Goal: Task Accomplishment & Management: Complete application form

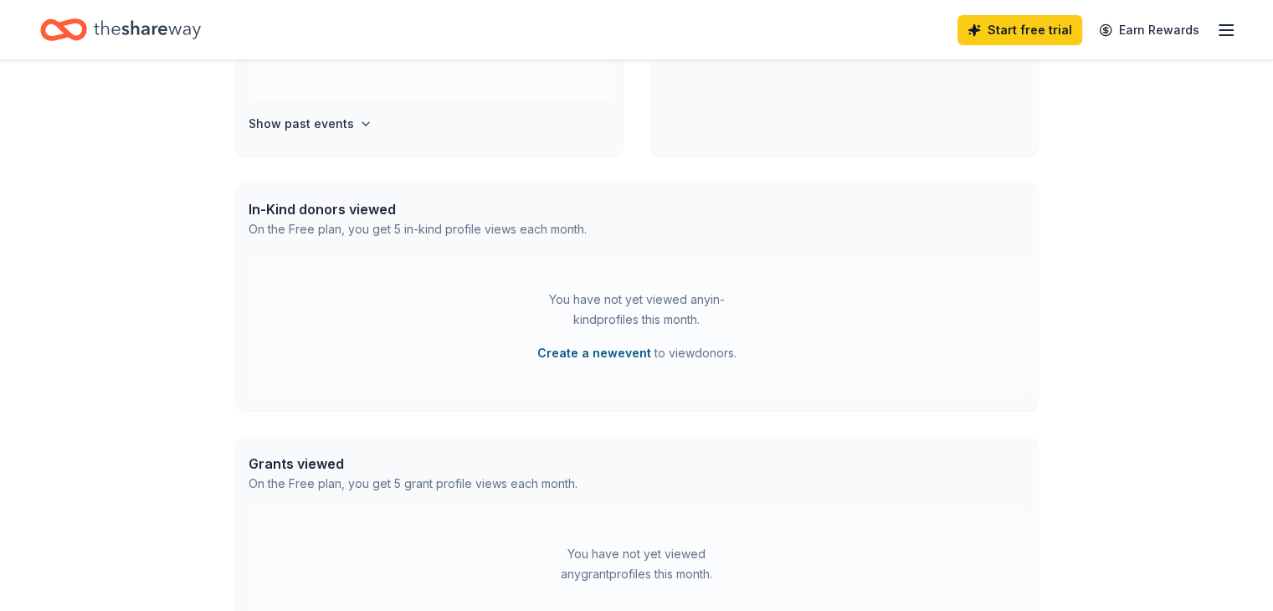
scroll to position [518, 0]
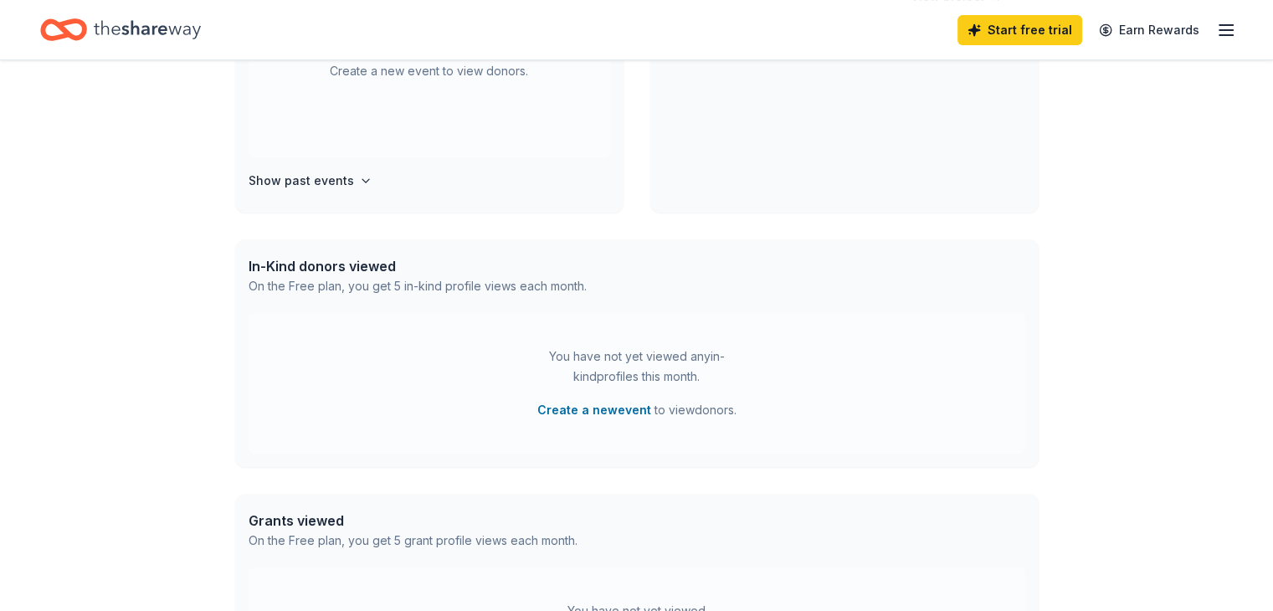
click at [134, 24] on icon "Home" at bounding box center [147, 30] width 107 height 34
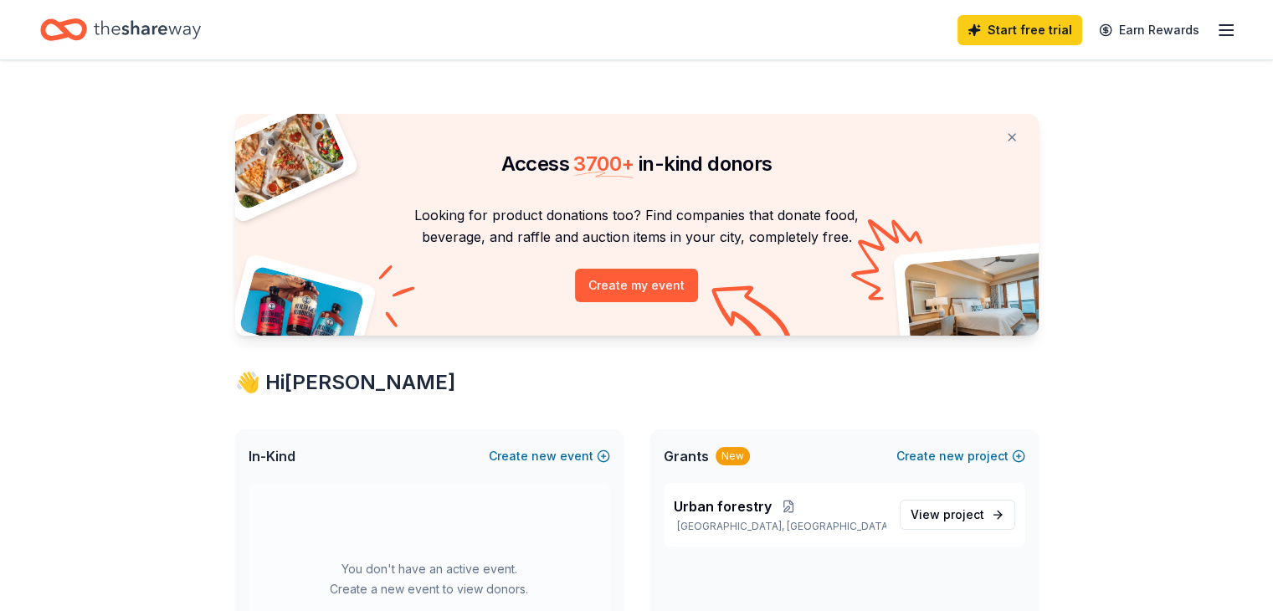
click at [566, 380] on div "👋 Hi [PERSON_NAME]" at bounding box center [637, 382] width 804 height 27
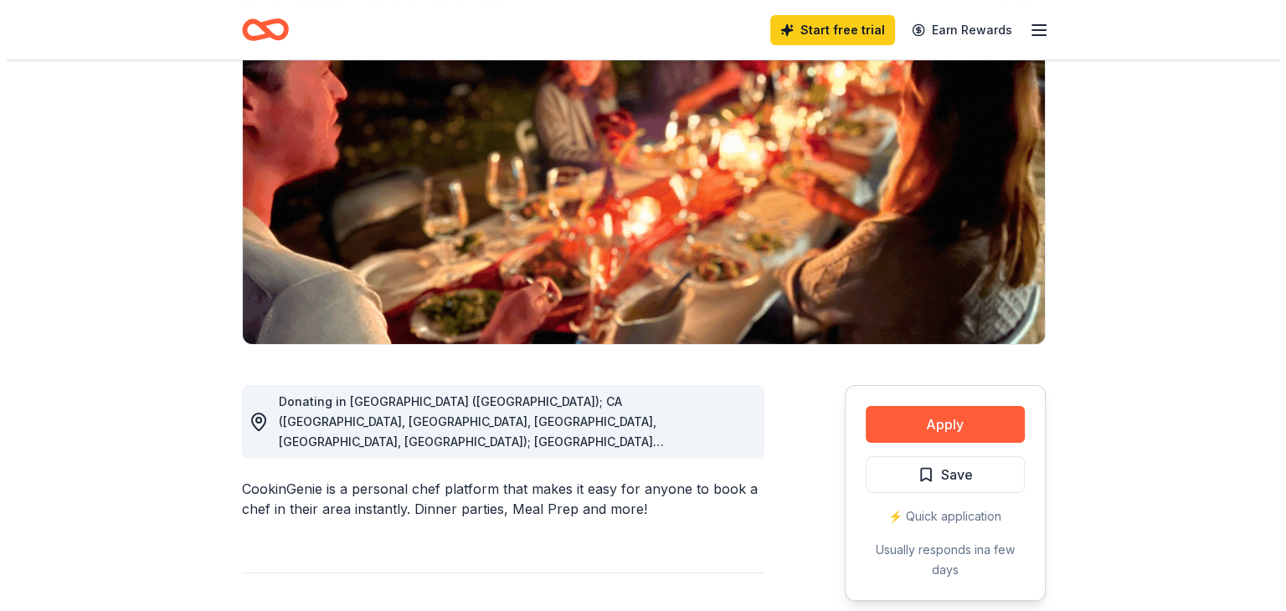
scroll to position [167, 0]
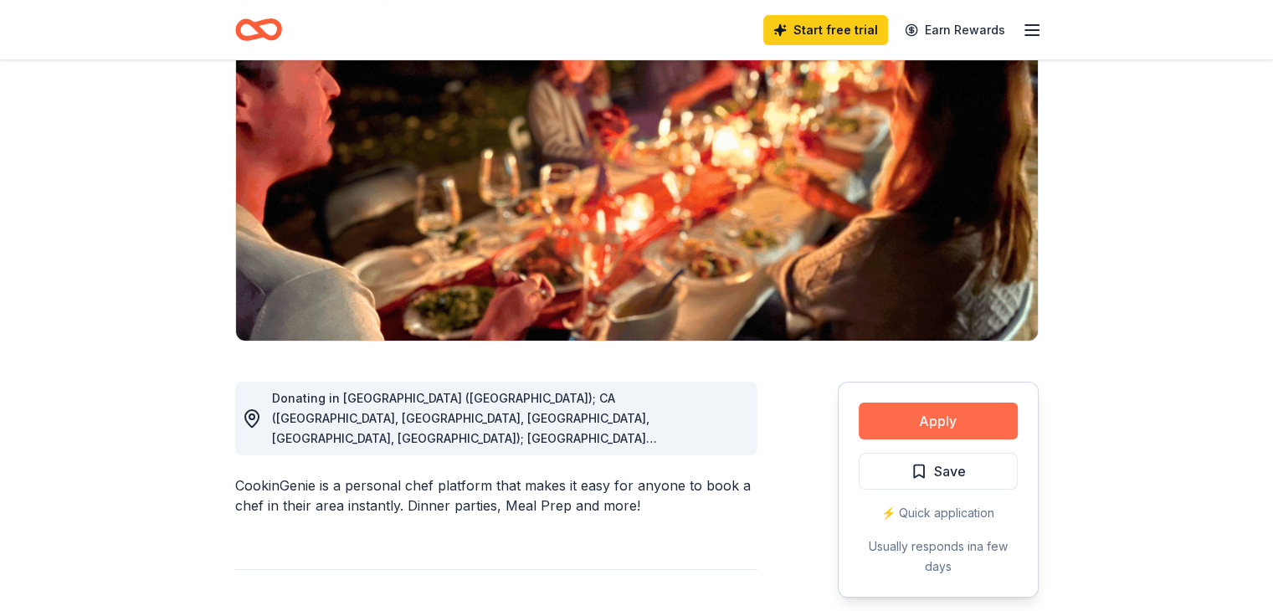
click at [968, 428] on button "Apply" at bounding box center [938, 421] width 159 height 37
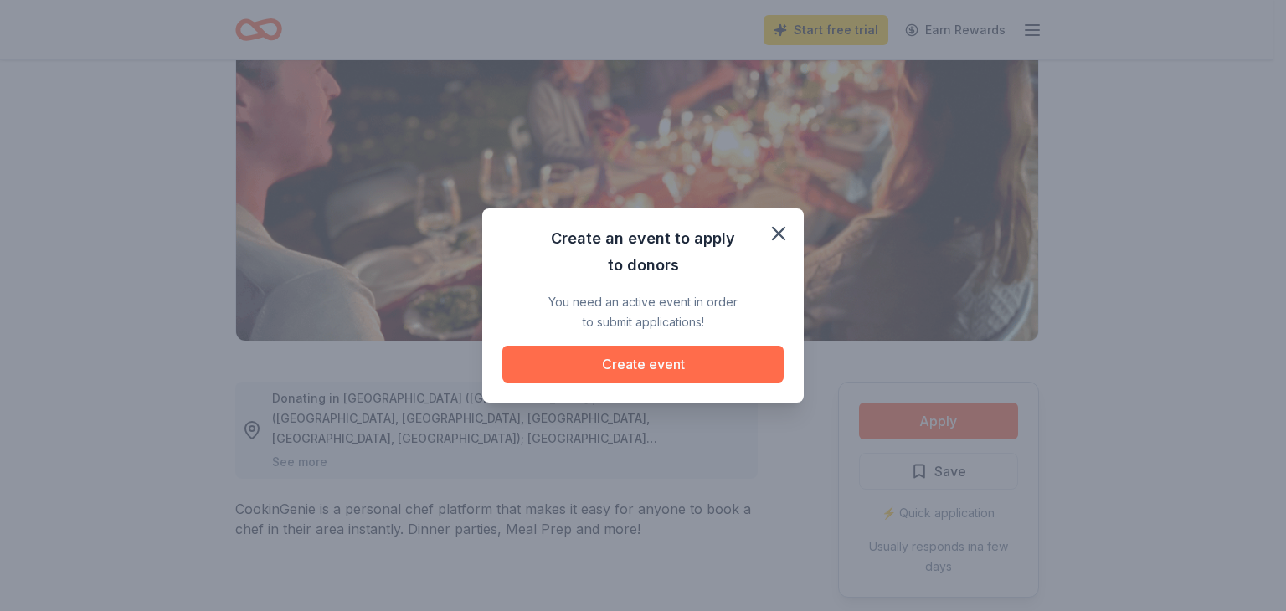
click at [637, 362] on button "Create event" at bounding box center [642, 364] width 281 height 37
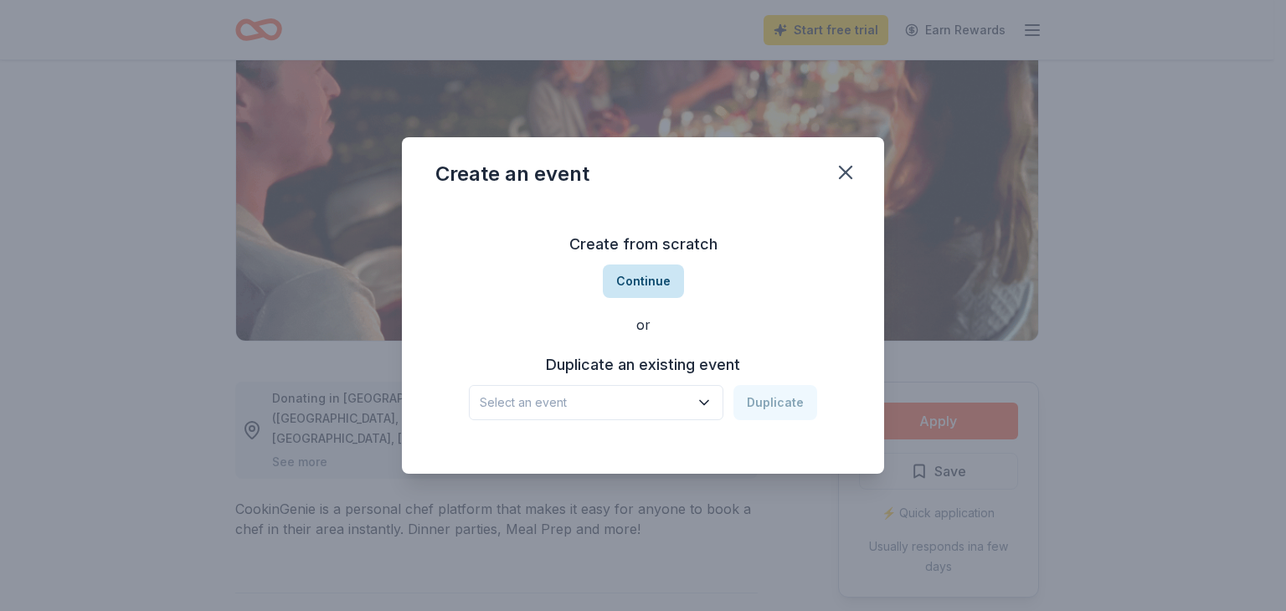
click at [636, 294] on button "Continue" at bounding box center [643, 281] width 81 height 33
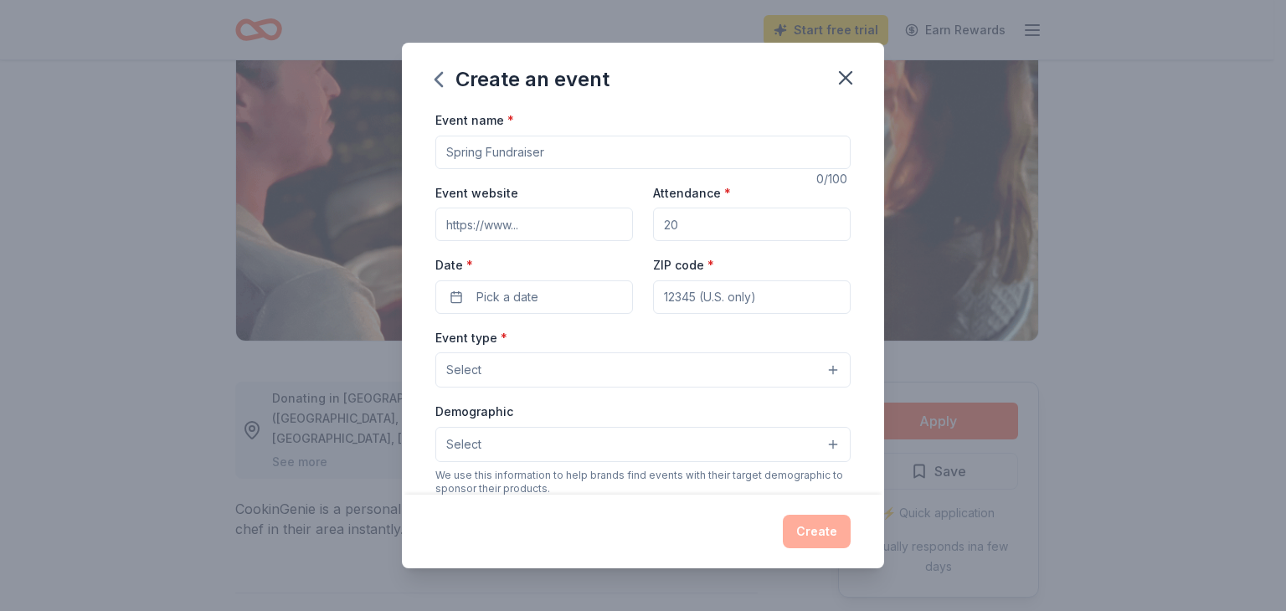
click at [531, 131] on div "Event name *" at bounding box center [642, 139] width 415 height 59
click at [481, 142] on input "Event name *" at bounding box center [642, 152] width 415 height 33
type input "Sustainability celebration"
click at [480, 239] on input "Event website" at bounding box center [534, 224] width 198 height 33
type input "[DOMAIN_NAME]"
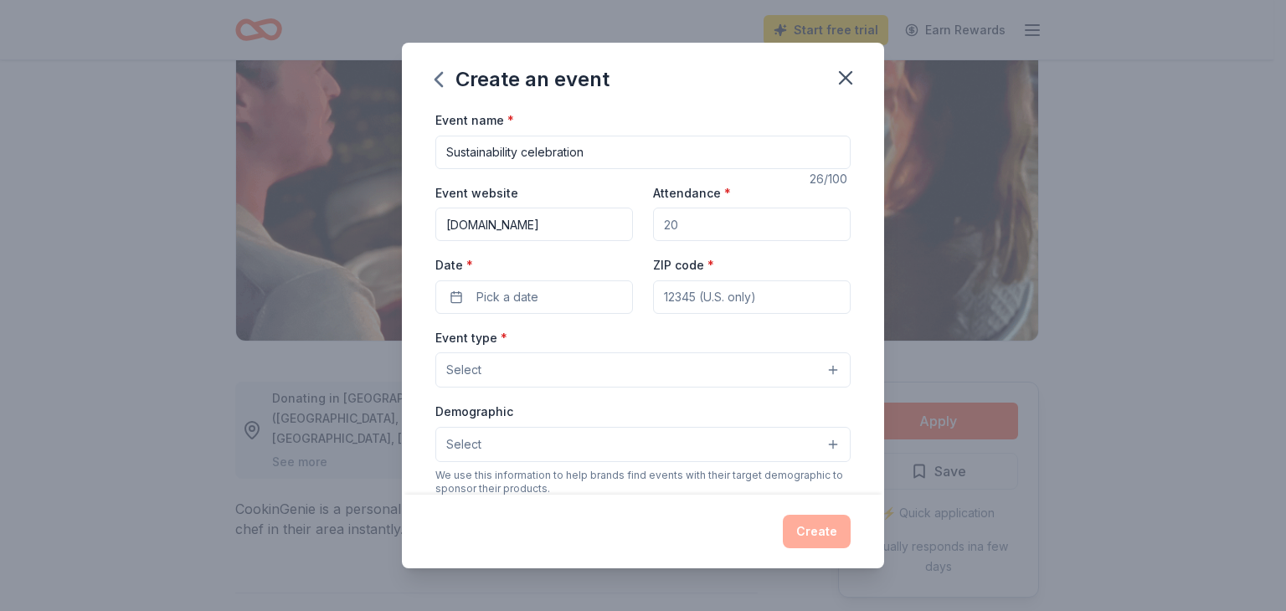
click at [706, 228] on input "Attendance *" at bounding box center [752, 224] width 198 height 33
type input "150"
click at [512, 290] on span "Pick a date" at bounding box center [507, 297] width 62 height 20
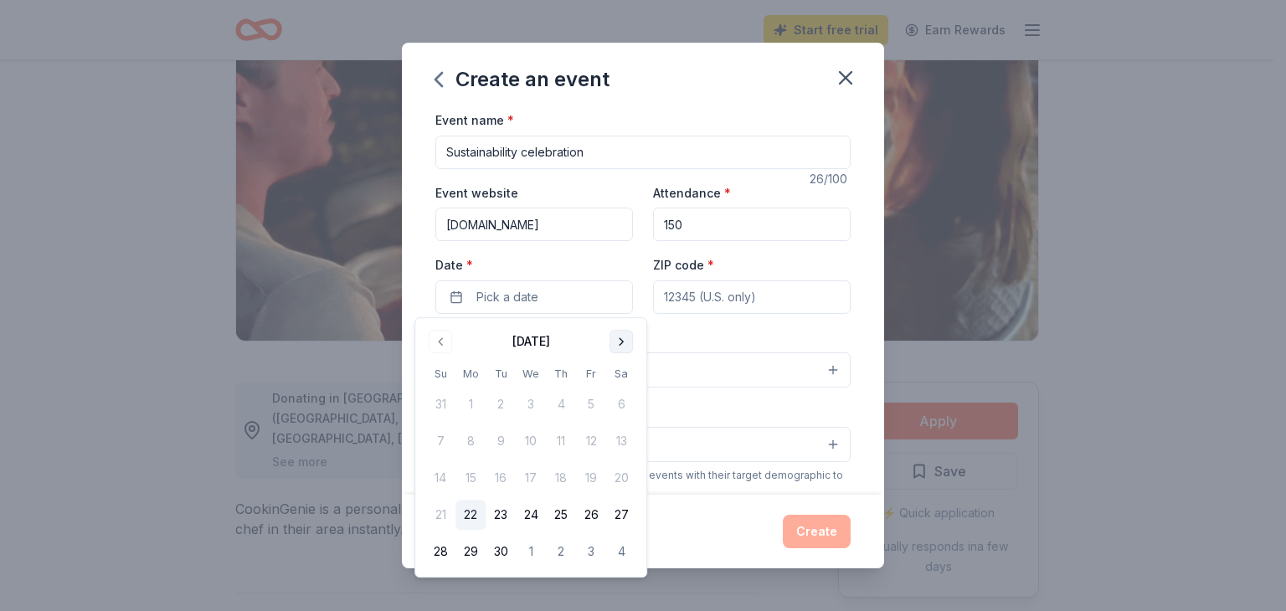
click at [613, 340] on button "Go to next month" at bounding box center [620, 341] width 23 height 23
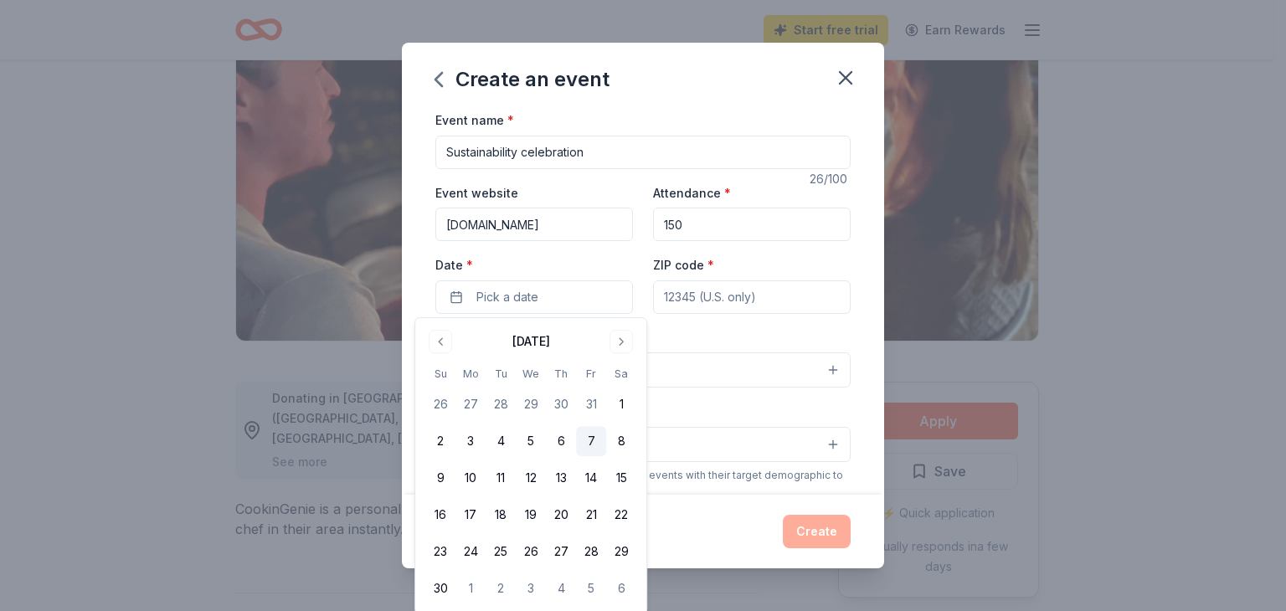
click at [583, 432] on button "7" at bounding box center [591, 441] width 30 height 30
click at [693, 282] on input "ZIP code *" at bounding box center [752, 296] width 198 height 33
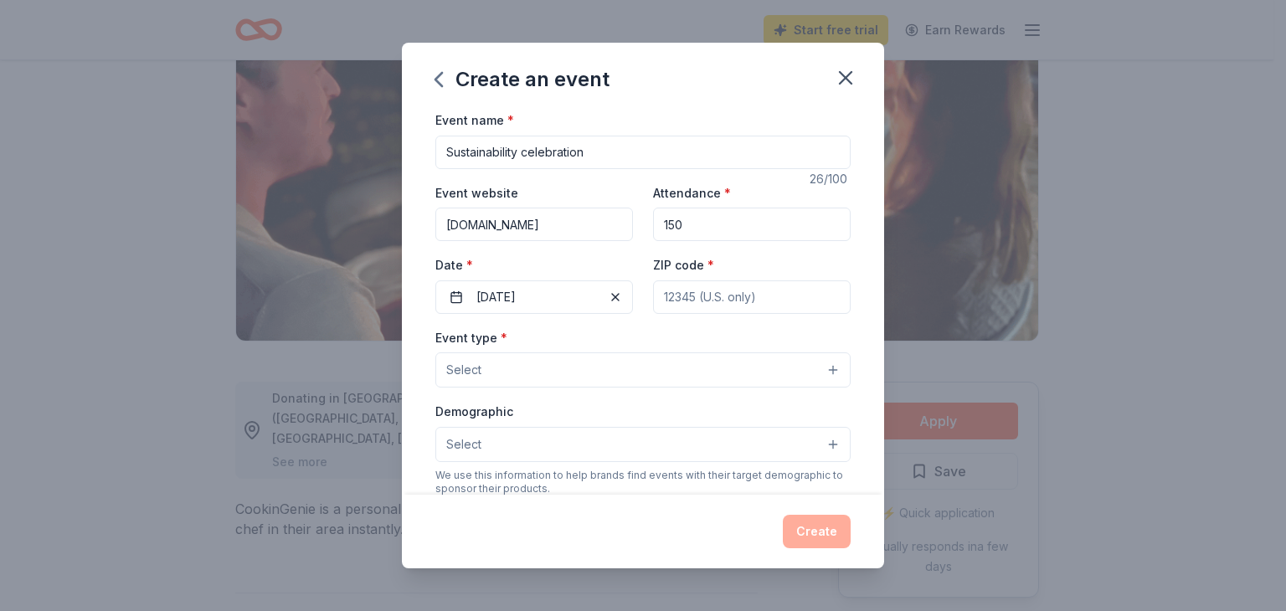
type input "85284"
click at [486, 368] on button "Select" at bounding box center [642, 369] width 415 height 35
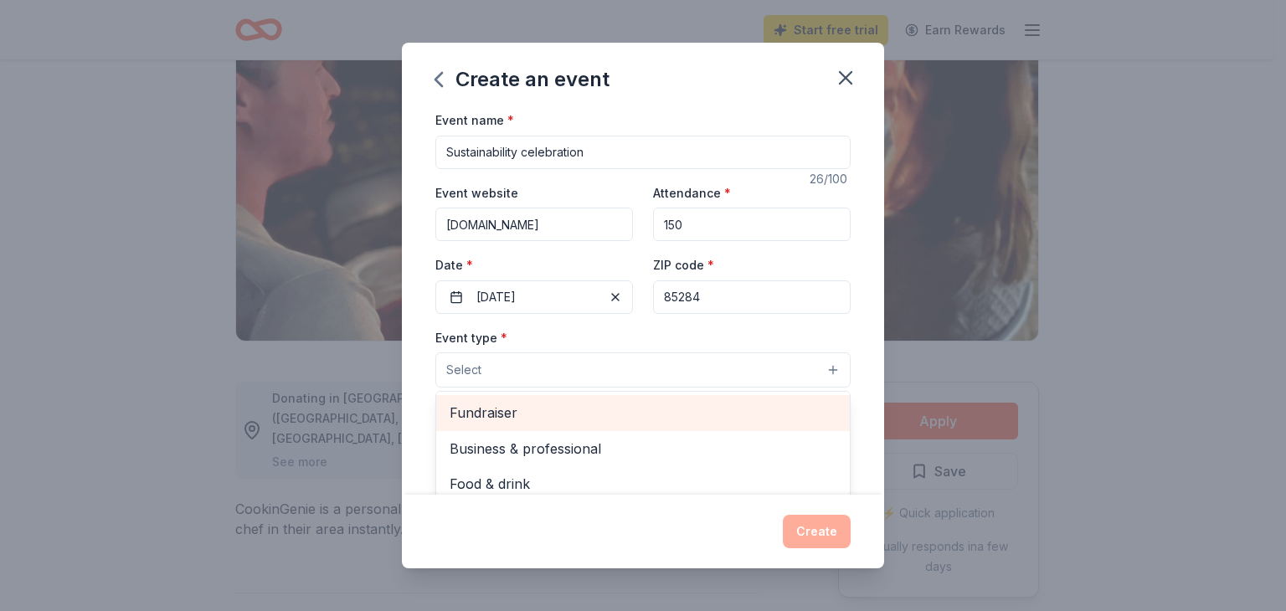
click at [543, 412] on span "Fundraiser" at bounding box center [643, 413] width 387 height 22
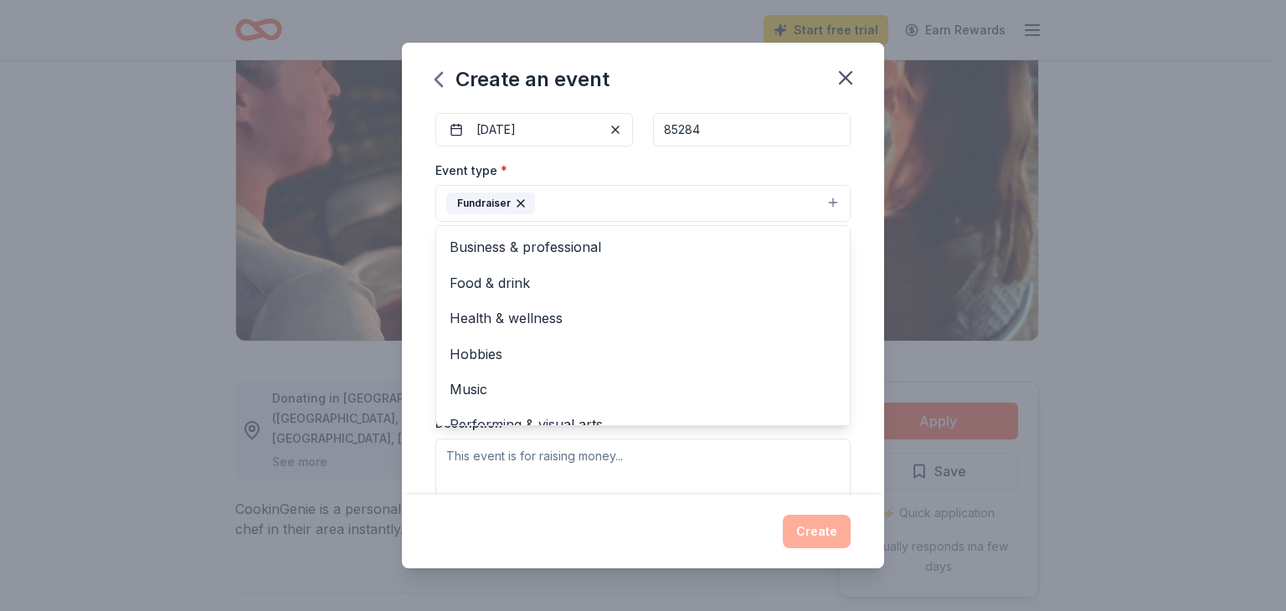
click at [846, 306] on div "Event name * Sustainability celebration 26 /100 Event website [DOMAIN_NAME] Att…" at bounding box center [643, 302] width 482 height 385
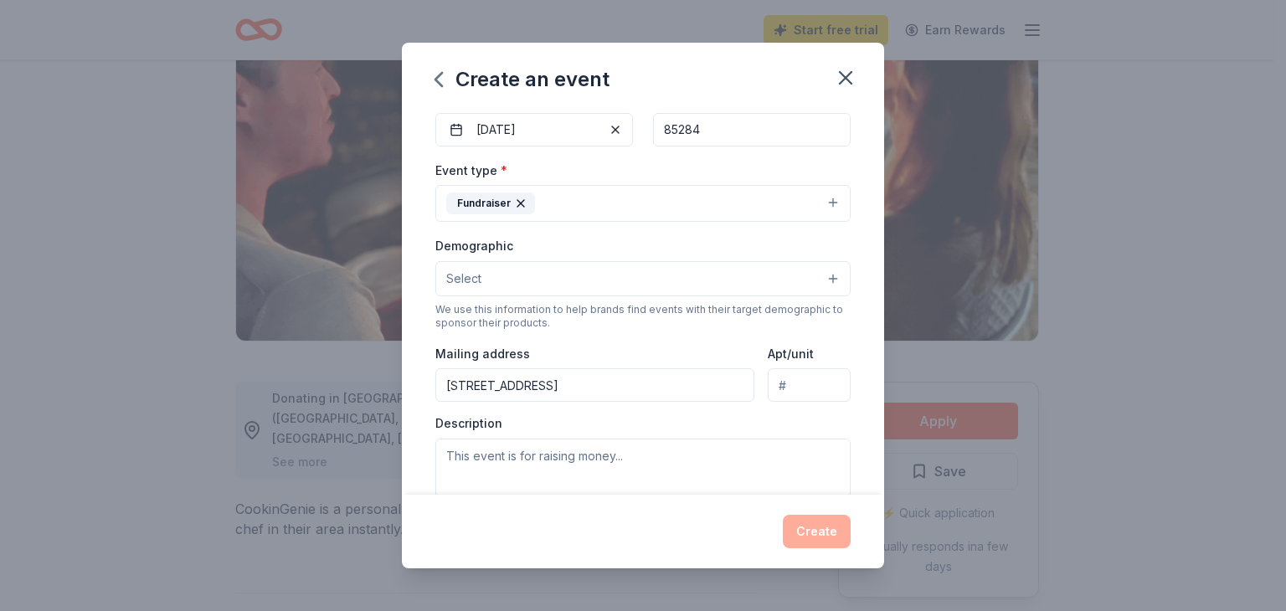
click at [583, 184] on div "Event type * Fundraiser" at bounding box center [642, 191] width 415 height 63
click at [584, 191] on button "Fundraiser" at bounding box center [642, 203] width 415 height 37
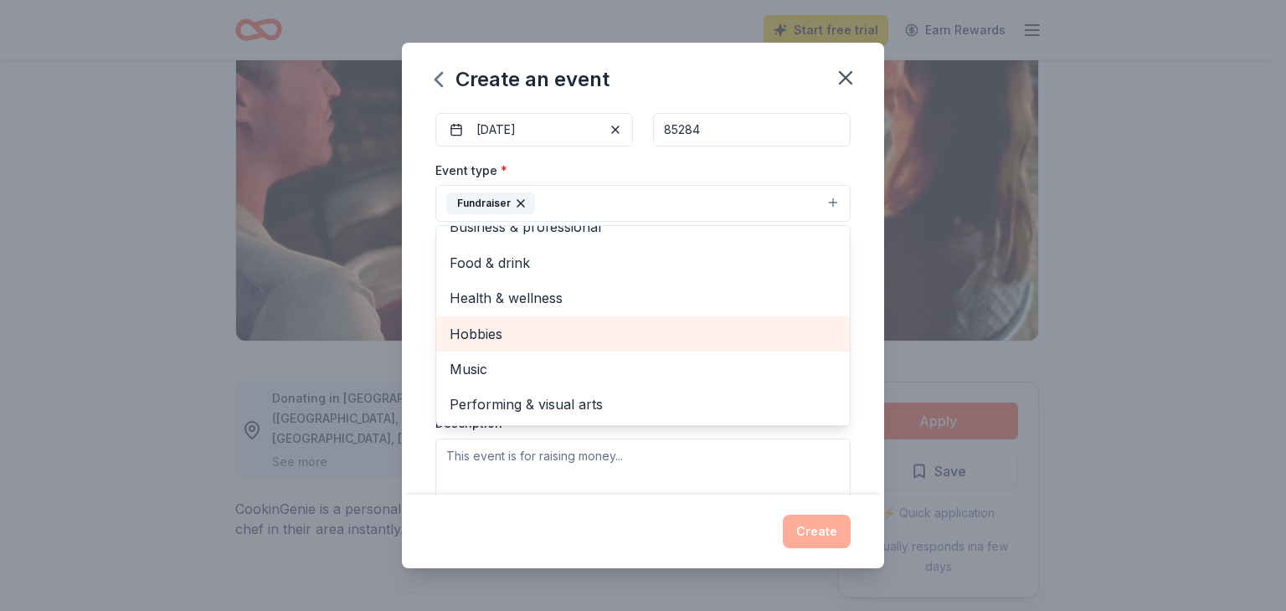
scroll to position [0, 0]
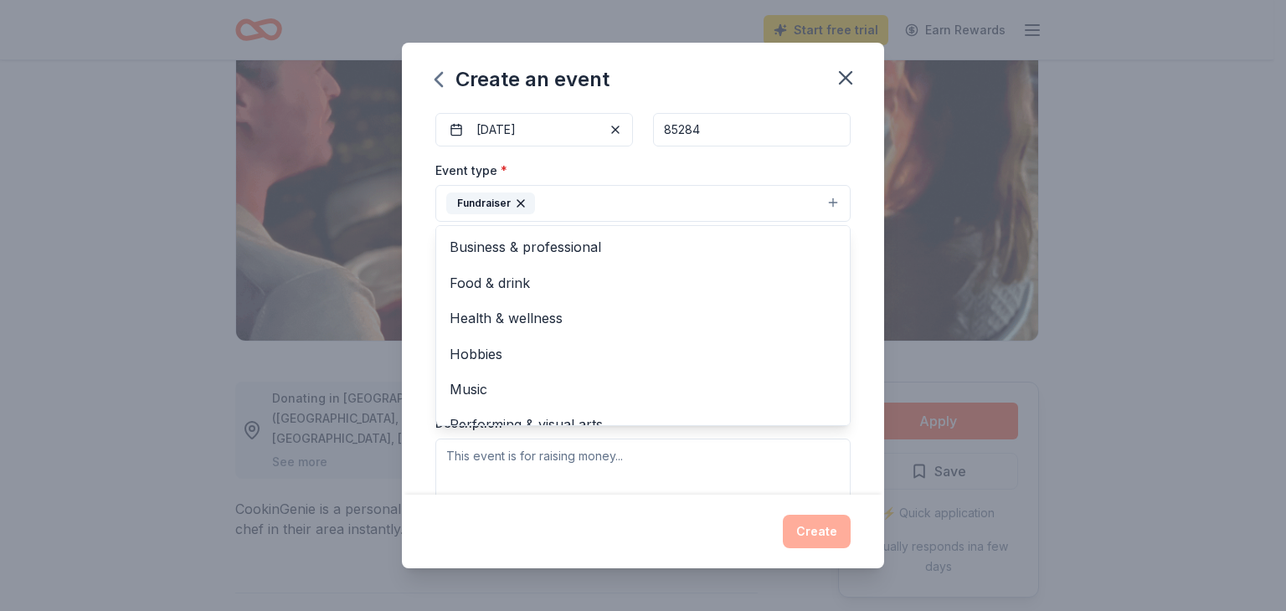
click at [851, 286] on div "Event name * Sustainability celebration 26 /100 Event website [DOMAIN_NAME] Att…" at bounding box center [643, 302] width 482 height 385
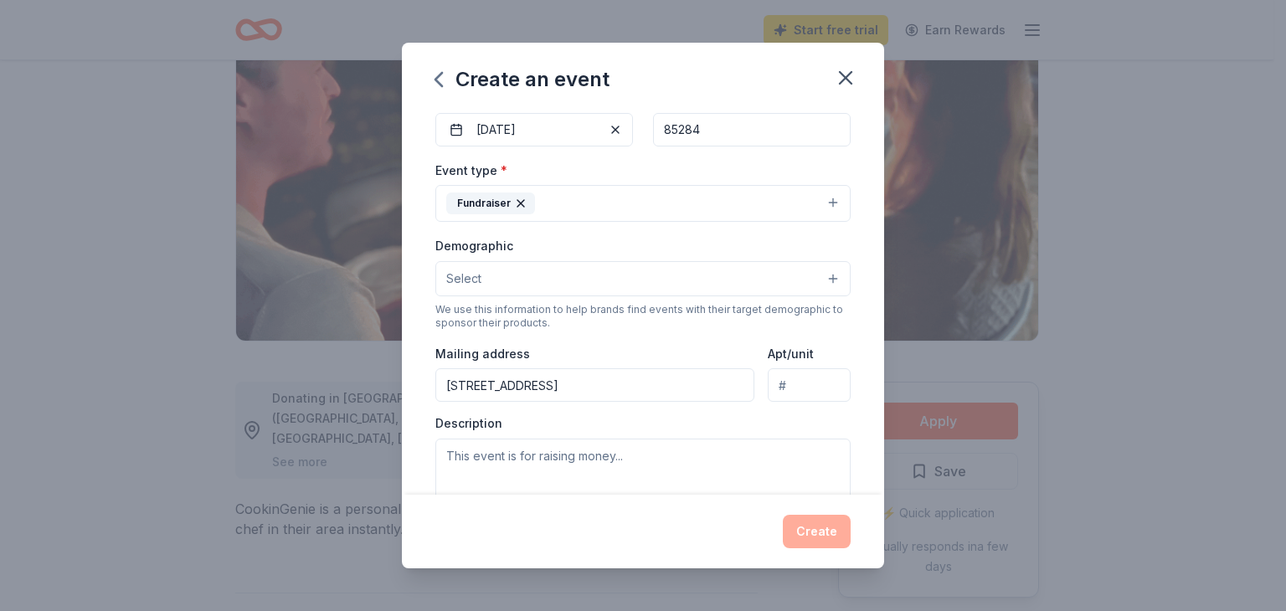
click at [456, 272] on span "Select" at bounding box center [463, 279] width 35 height 20
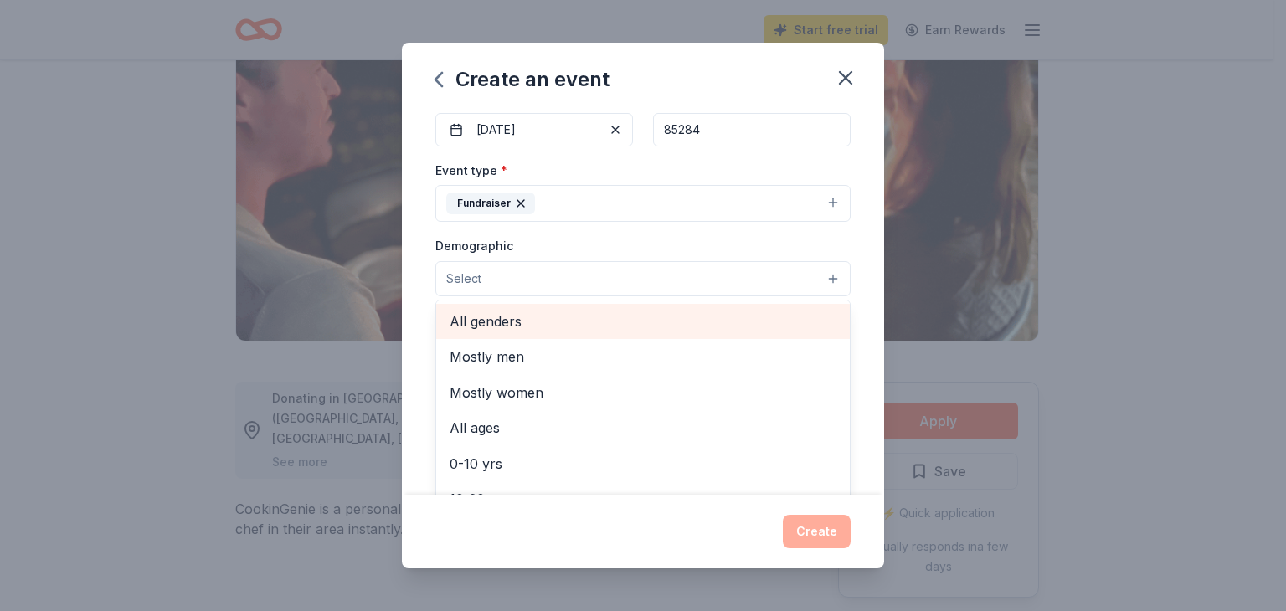
click at [526, 327] on span "All genders" at bounding box center [643, 322] width 387 height 22
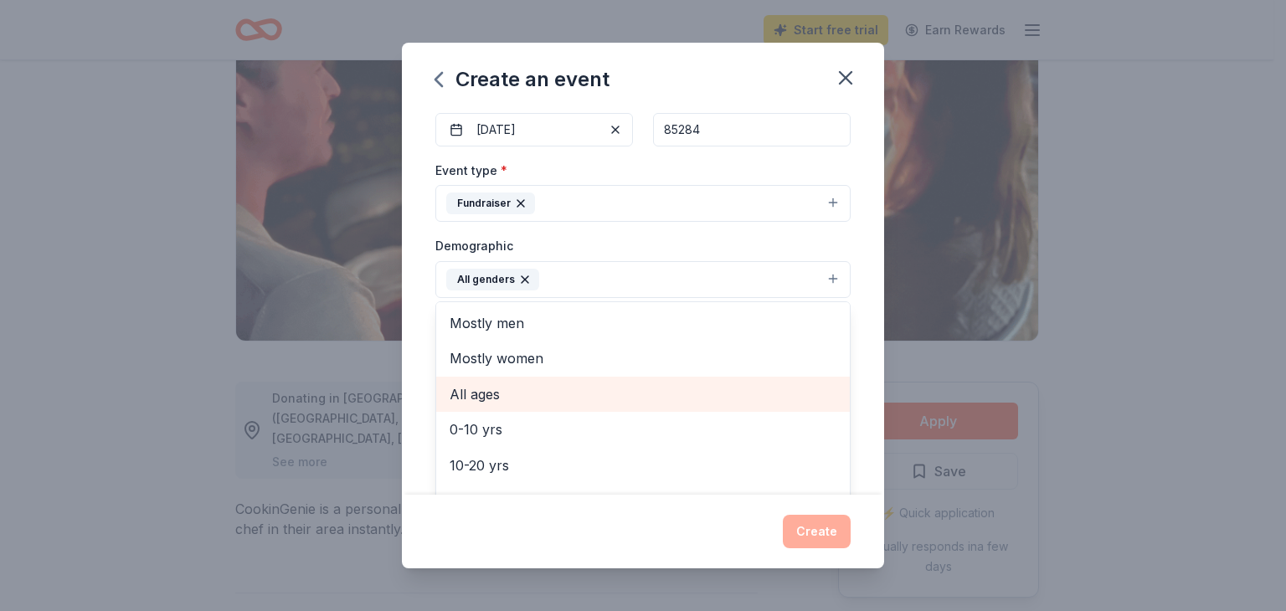
click at [523, 388] on span "All ages" at bounding box center [643, 394] width 387 height 22
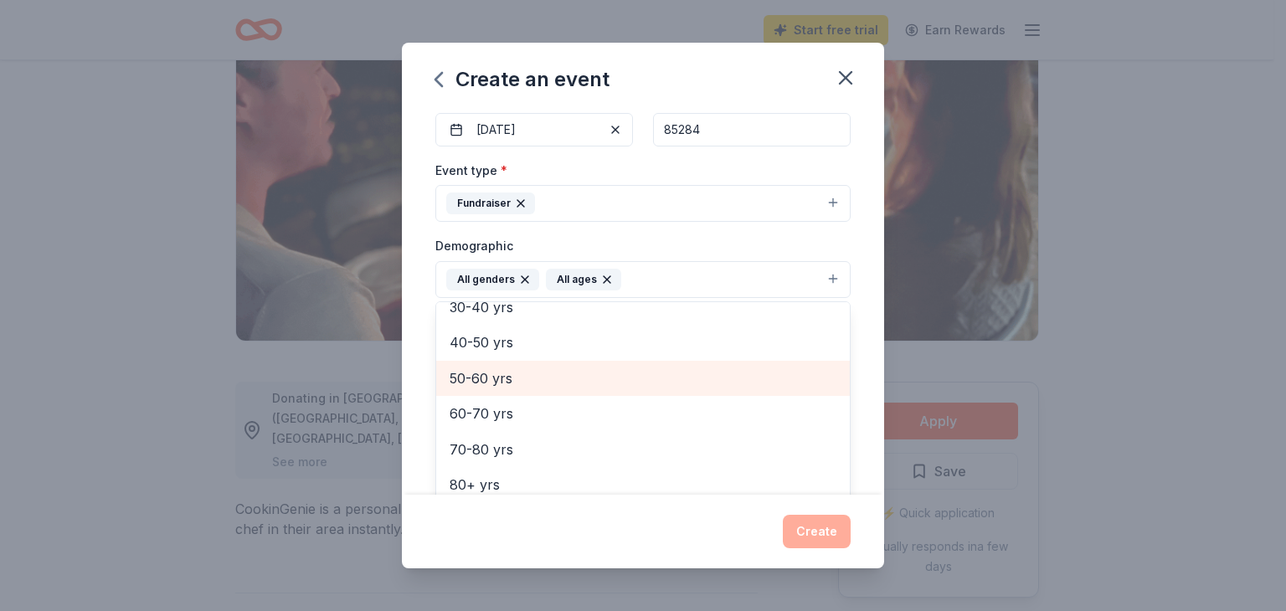
scroll to position [198, 0]
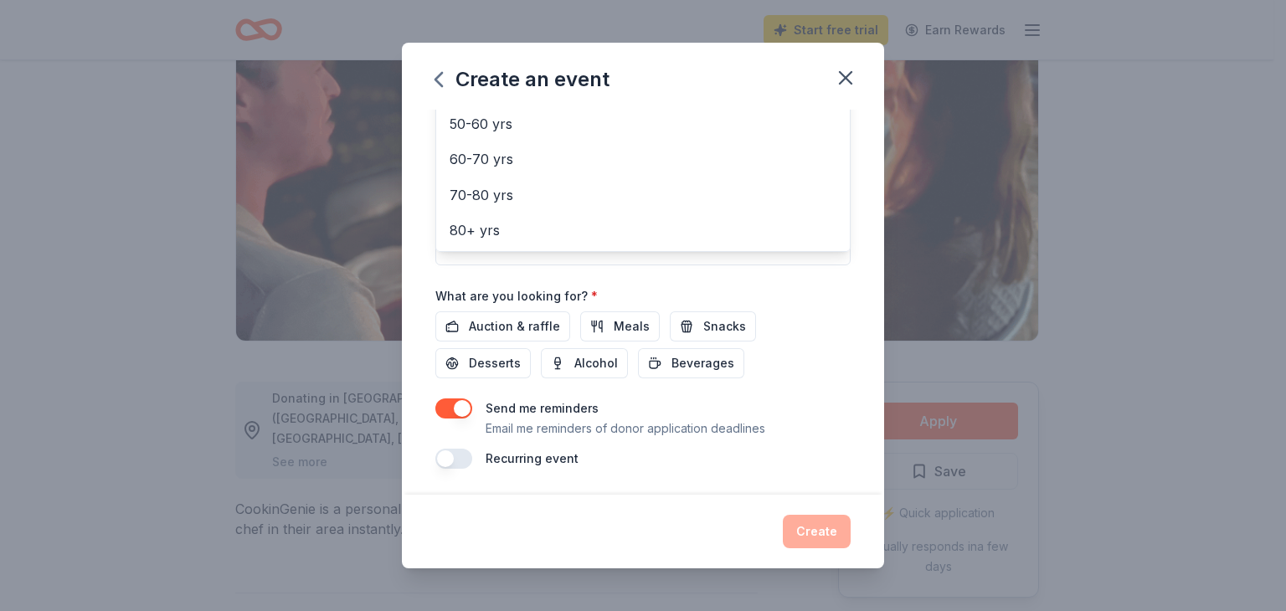
click at [826, 328] on div "Event name * Sustainability celebration 26 /100 Event website [DOMAIN_NAME] Att…" at bounding box center [642, 80] width 415 height 777
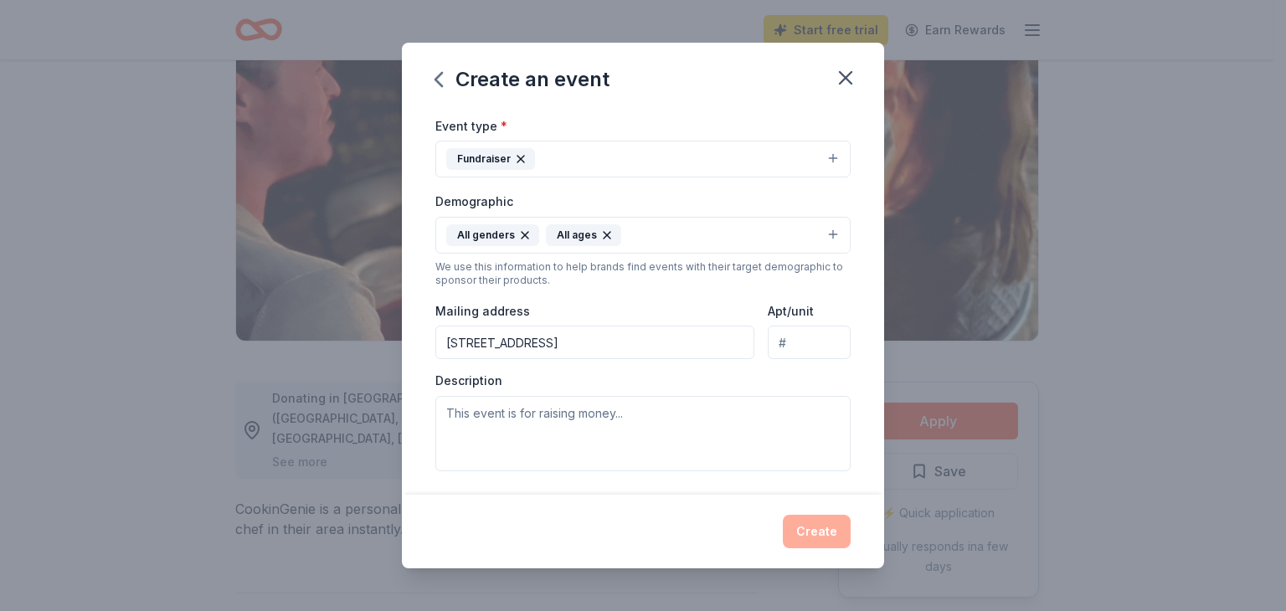
scroll to position [311, 0]
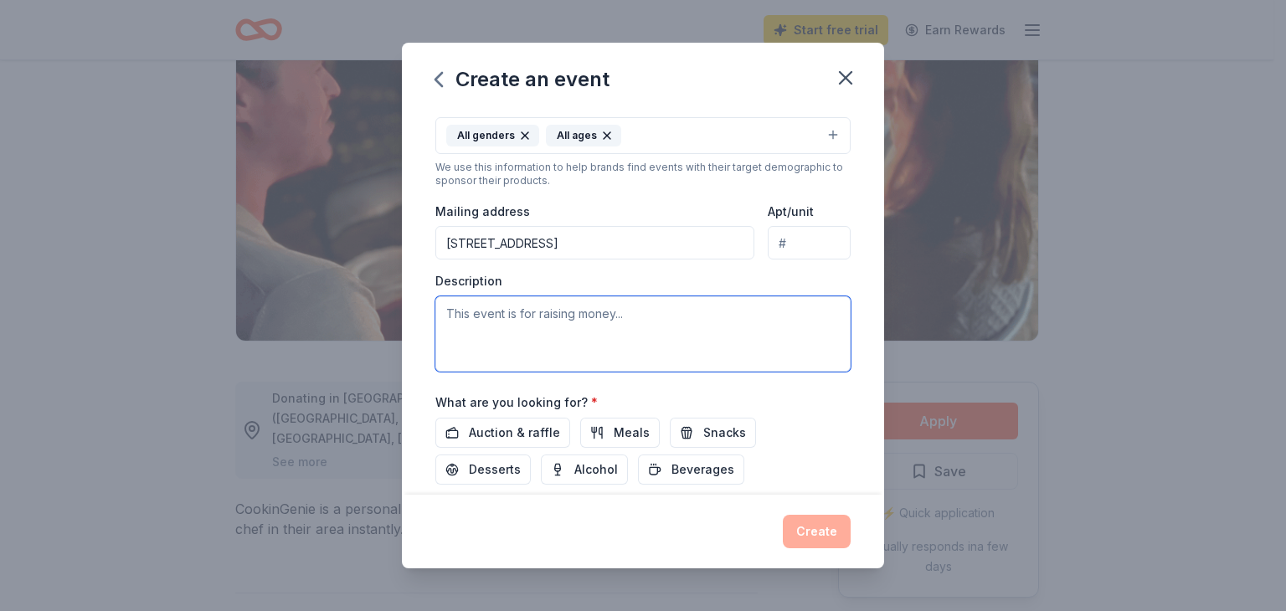
click at [559, 329] on textarea at bounding box center [642, 333] width 415 height 75
click at [600, 247] on input "[STREET_ADDRESS]" at bounding box center [594, 242] width 319 height 33
click at [606, 284] on div "Description" at bounding box center [642, 322] width 415 height 99
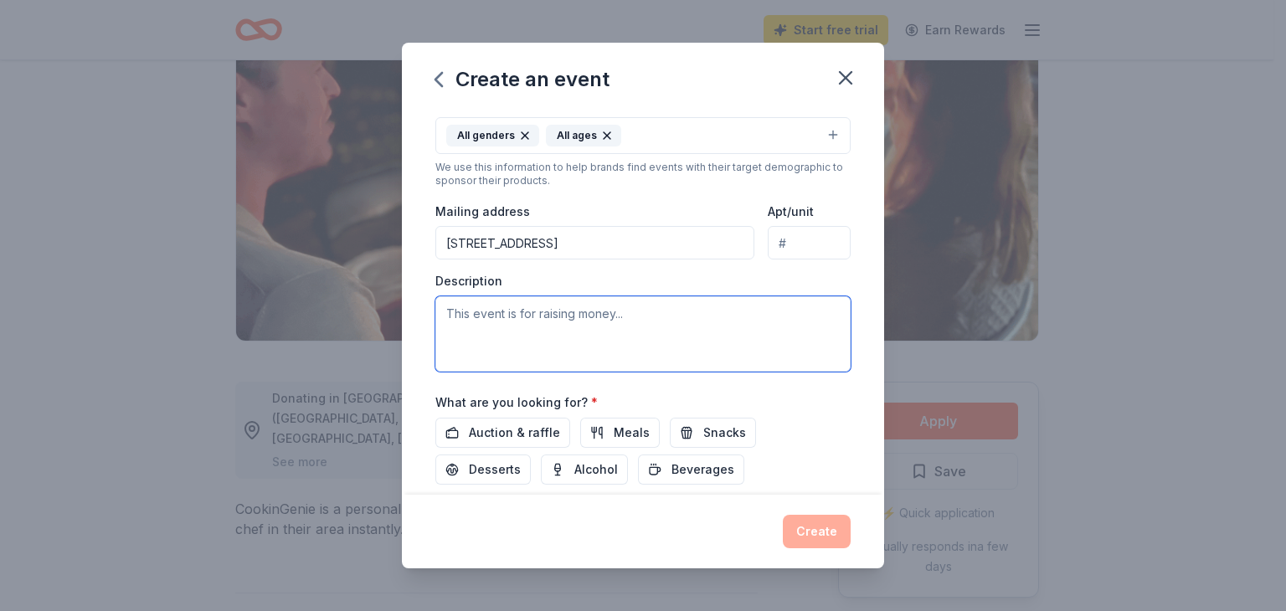
click at [564, 304] on textarea at bounding box center [642, 333] width 415 height 75
click at [585, 232] on input "[STREET_ADDRESS]" at bounding box center [594, 242] width 319 height 33
type input "[STREET_ADDRESS]"
click at [518, 327] on textarea at bounding box center [642, 333] width 415 height 75
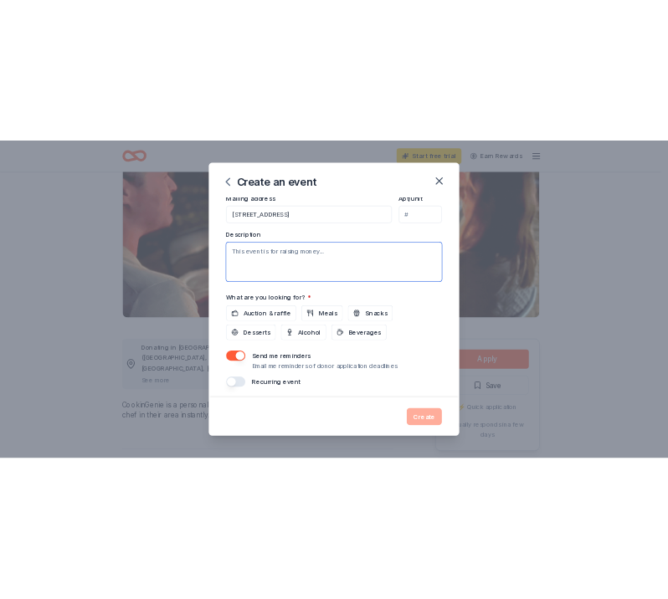
scroll to position [418, 0]
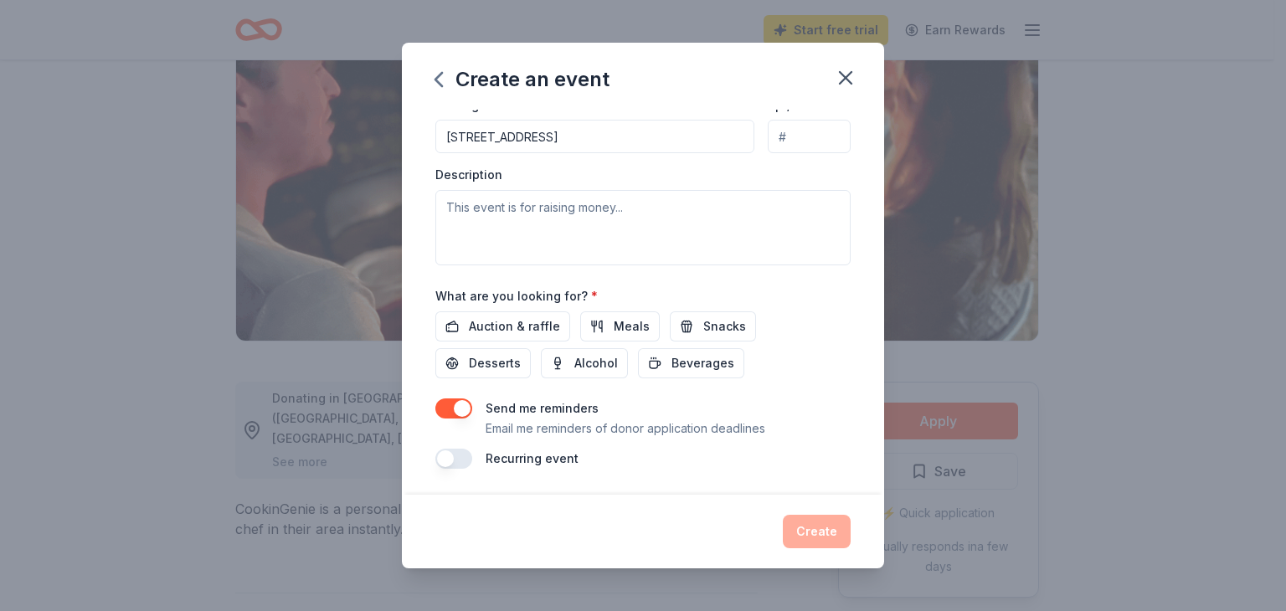
click at [465, 172] on label "Description" at bounding box center [468, 175] width 67 height 17
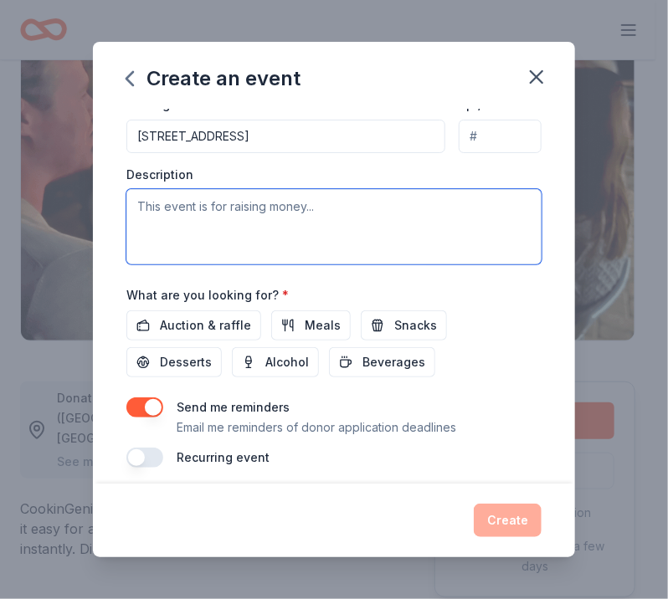
click at [187, 234] on textarea at bounding box center [333, 226] width 415 height 75
paste textarea "The Sustainability Celebration is the [US_STATE] Sustainability Alliance’s sign…"
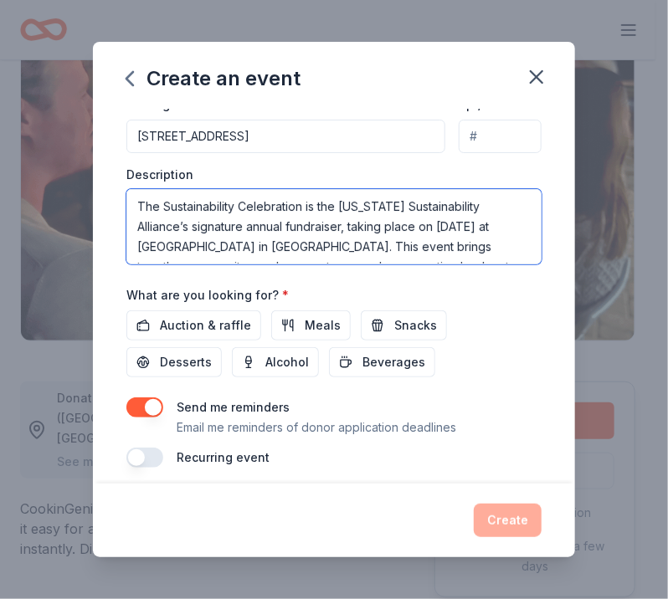
scroll to position [171, 0]
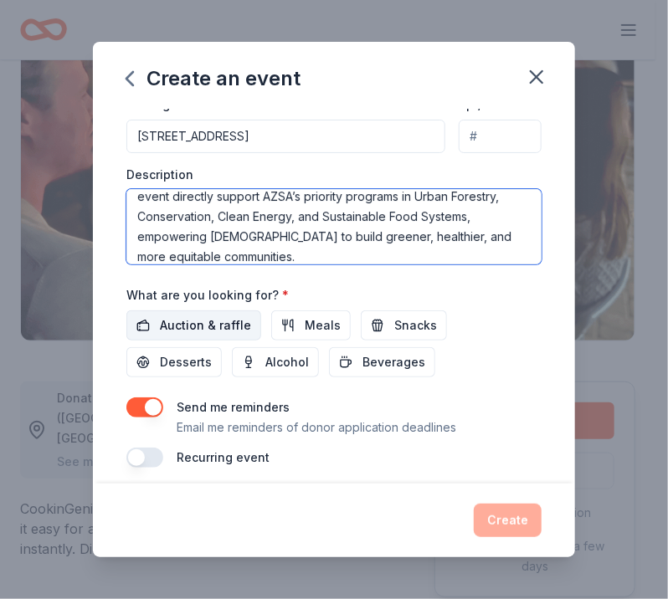
type textarea "The Sustainability Celebration is the [US_STATE] Sustainability Alliance’s sign…"
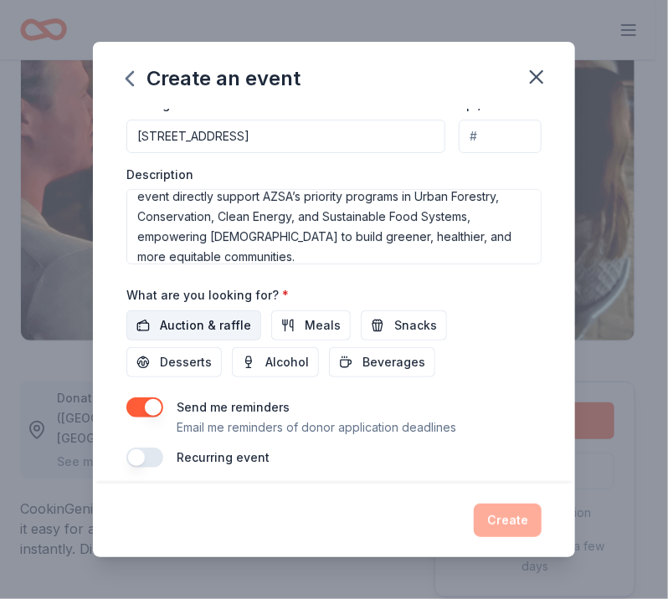
click at [225, 326] on span "Auction & raffle" at bounding box center [205, 326] width 91 height 20
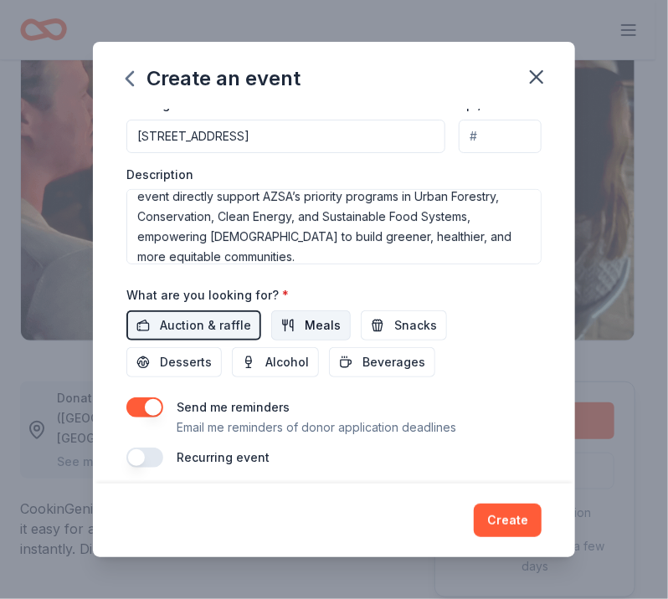
click at [305, 329] on span "Meals" at bounding box center [323, 326] width 36 height 20
click at [394, 332] on span "Snacks" at bounding box center [415, 326] width 43 height 20
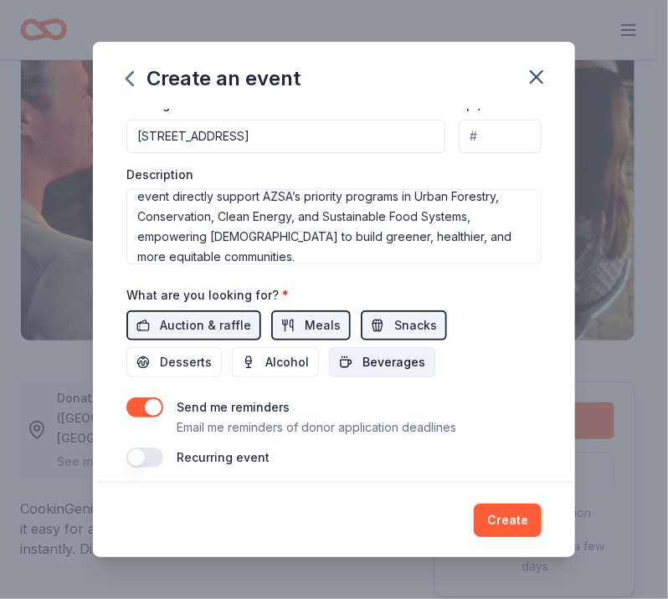
click at [363, 362] on span "Beverages" at bounding box center [394, 362] width 63 height 20
click at [248, 371] on button "Alcohol" at bounding box center [275, 362] width 87 height 30
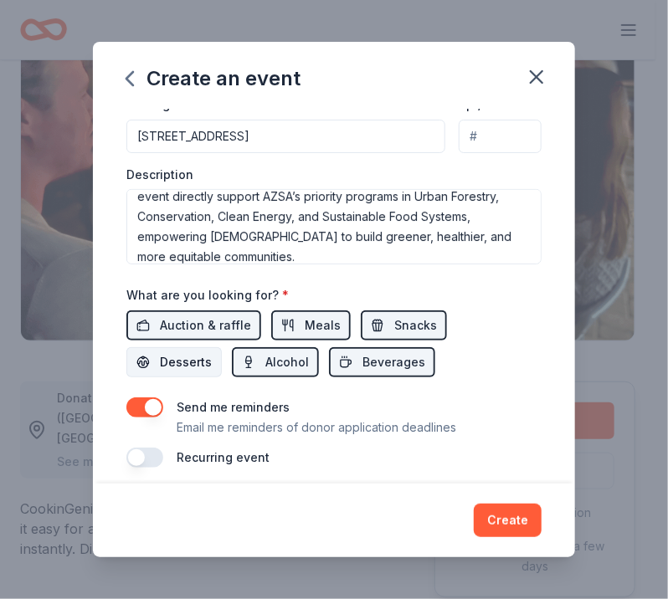
click at [134, 363] on button "Desserts" at bounding box center [173, 362] width 95 height 30
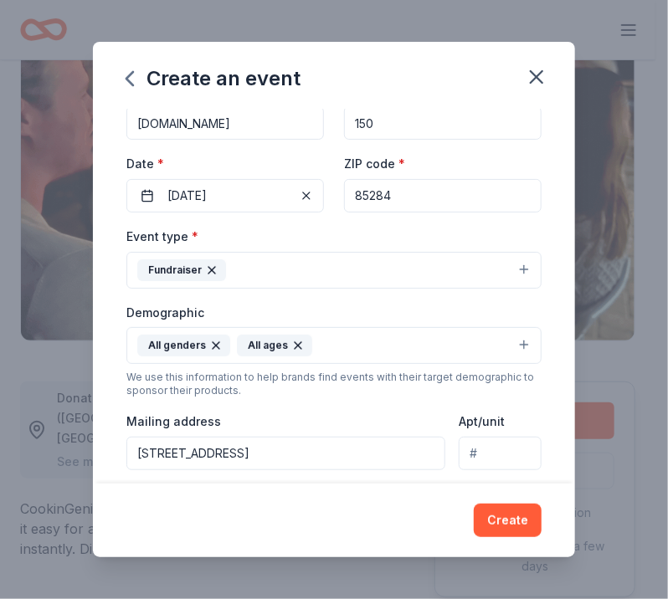
scroll to position [0, 0]
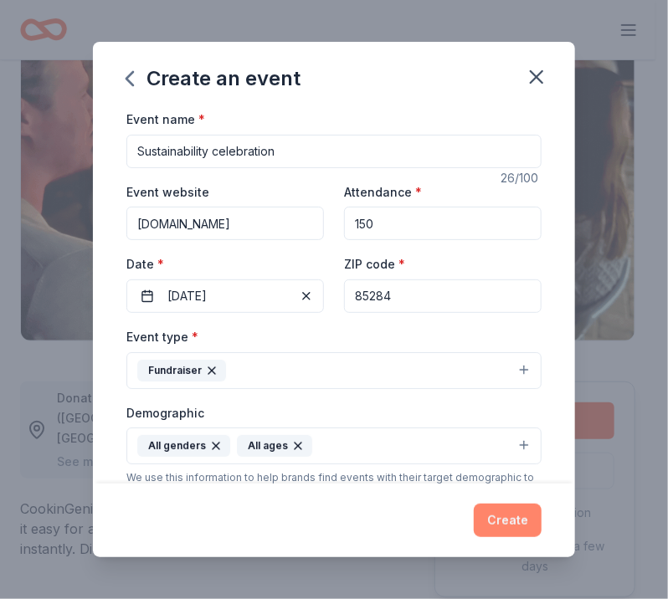
click at [516, 530] on button "Create" at bounding box center [508, 520] width 68 height 33
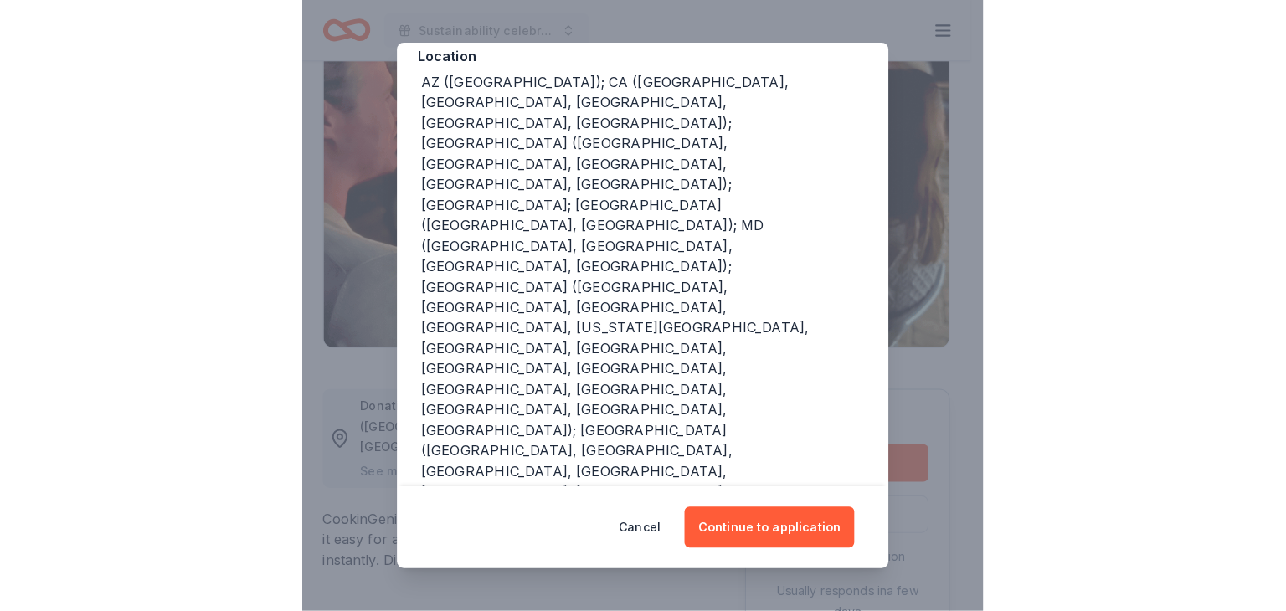
scroll to position [333, 0]
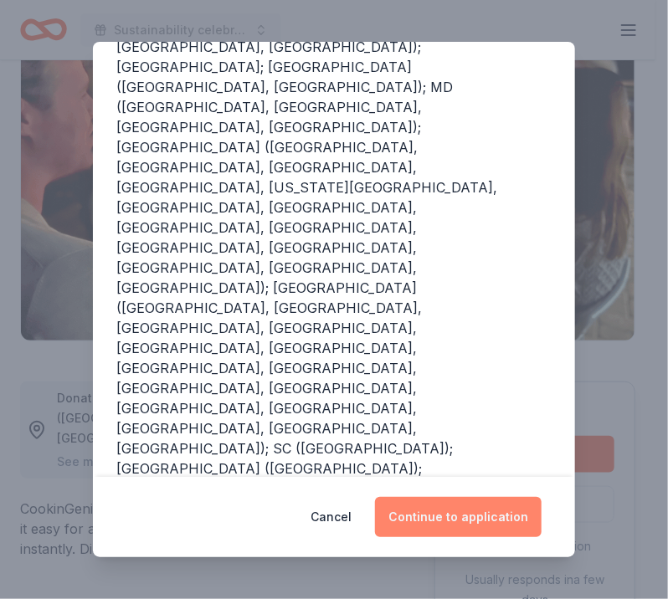
click at [418, 520] on button "Continue to application" at bounding box center [458, 517] width 167 height 40
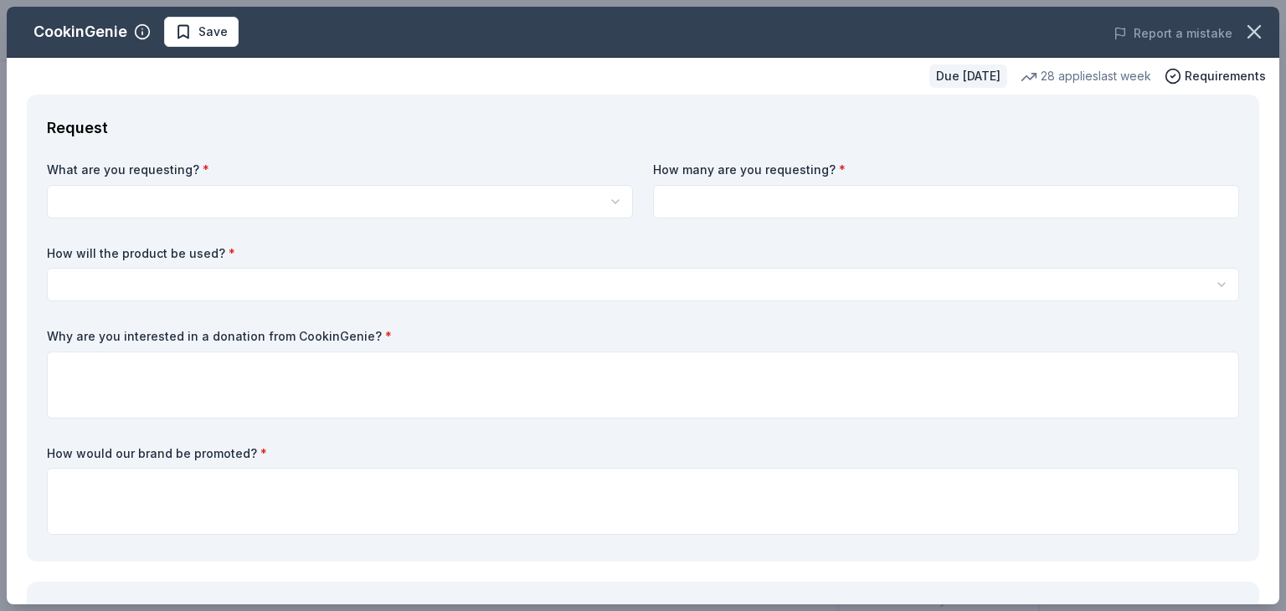
click at [254, 188] on html "10% Sustainability celebration Start free trial Earn Rewards Due [DATE] Share C…" at bounding box center [643, 138] width 1286 height 611
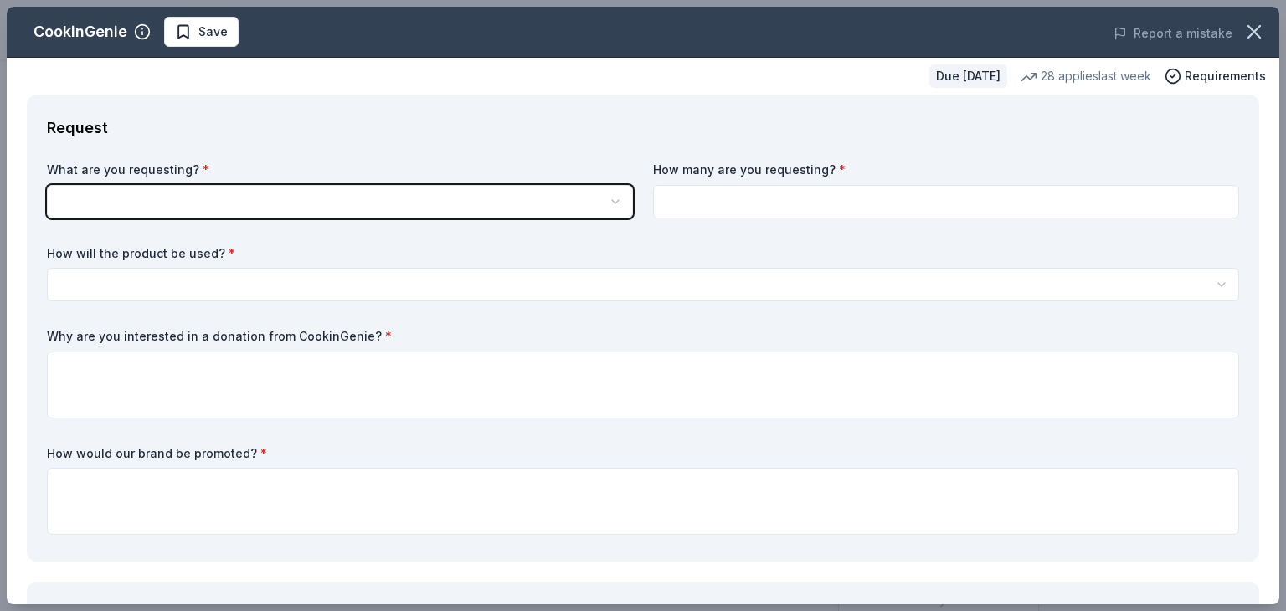
scroll to position [0, 0]
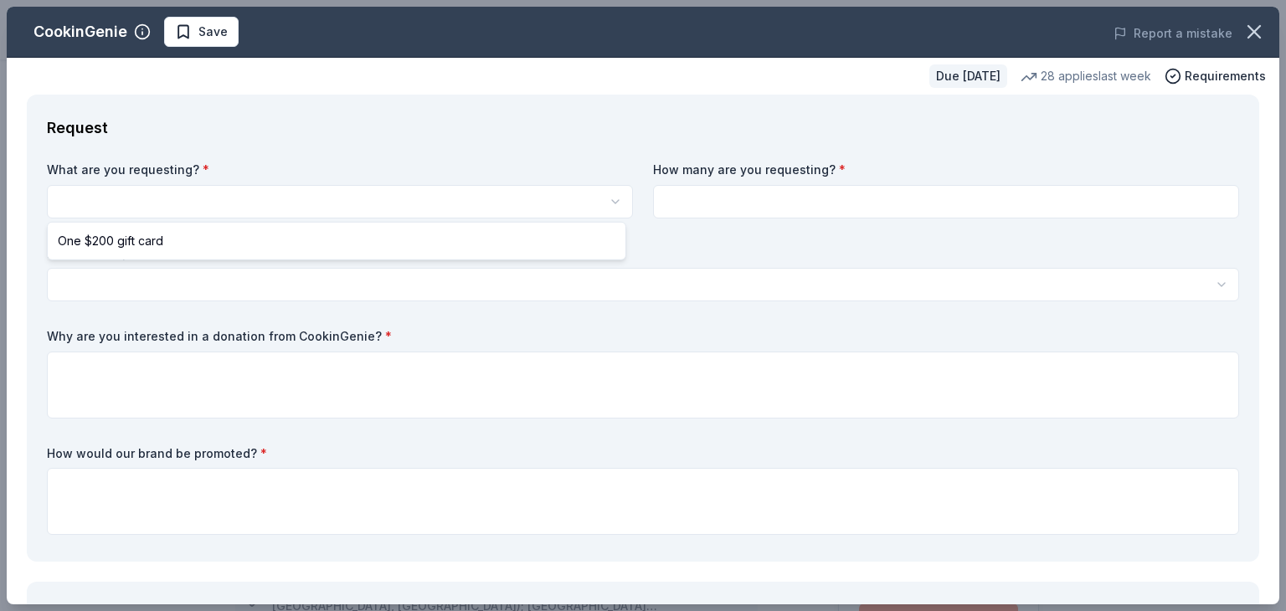
click at [255, 189] on html "10% Sustainability celebration Save Apply Due [DATE] Share CookinGenie 4.9 • 8 …" at bounding box center [643, 305] width 1286 height 611
select select "One $200 gift card"
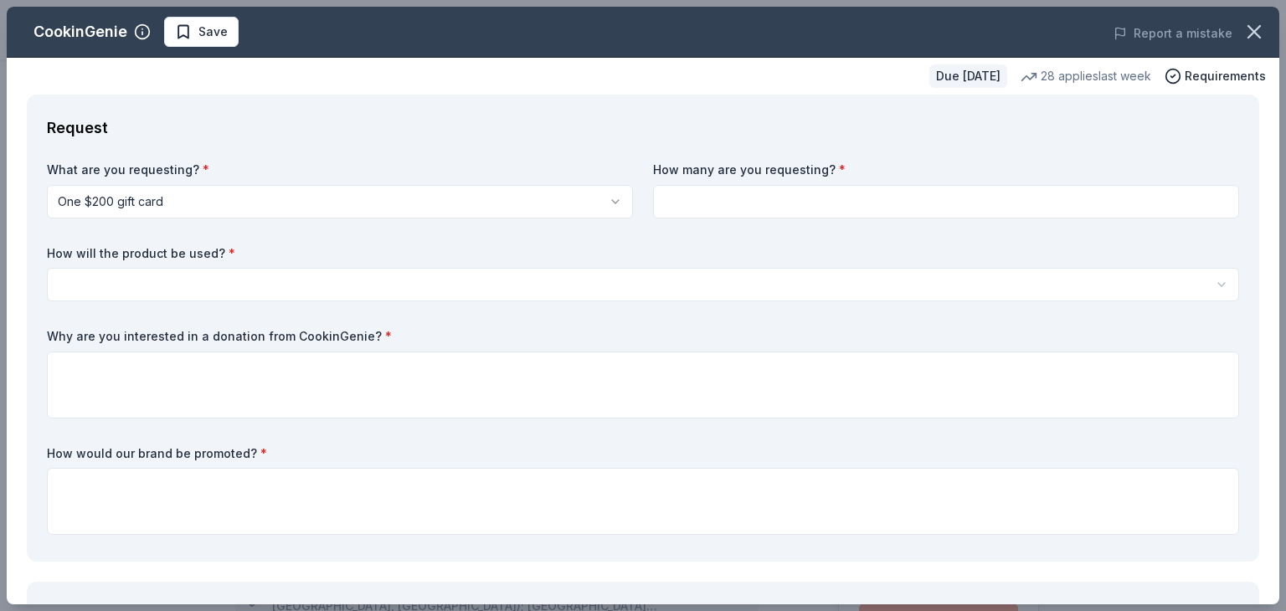
click at [690, 212] on input at bounding box center [946, 201] width 586 height 33
type input "1"
click at [545, 279] on html "10% Sustainability celebration Save Apply Due [DATE] Share CookinGenie 4.9 • 8 …" at bounding box center [643, 305] width 1286 height 611
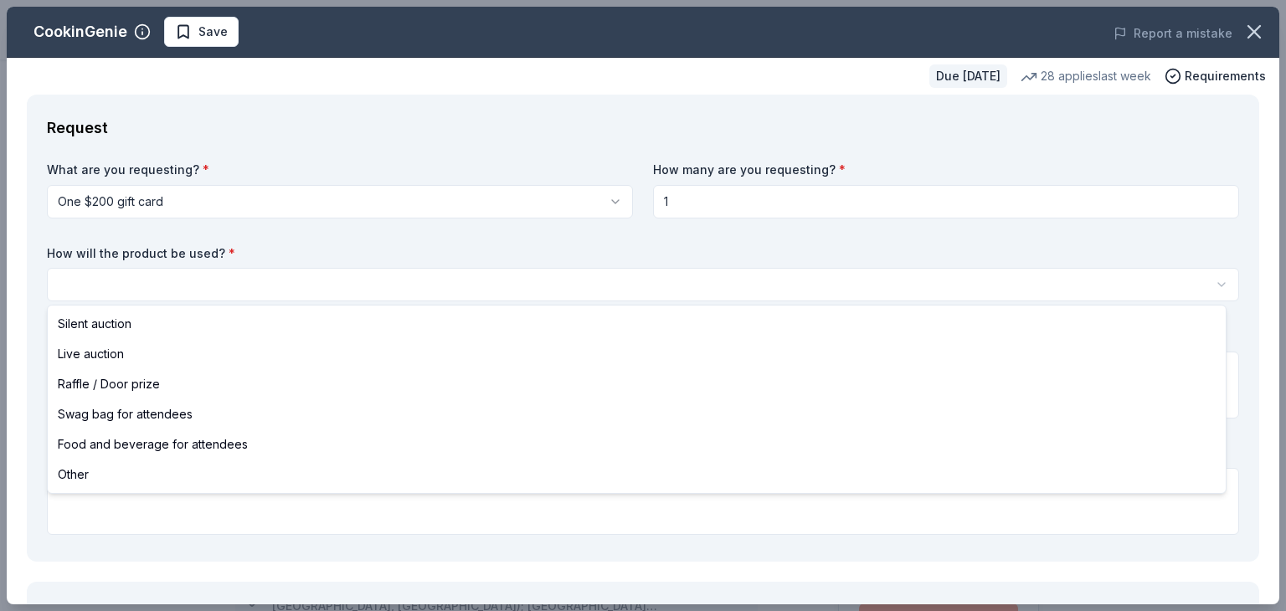
select select "silentAuction"
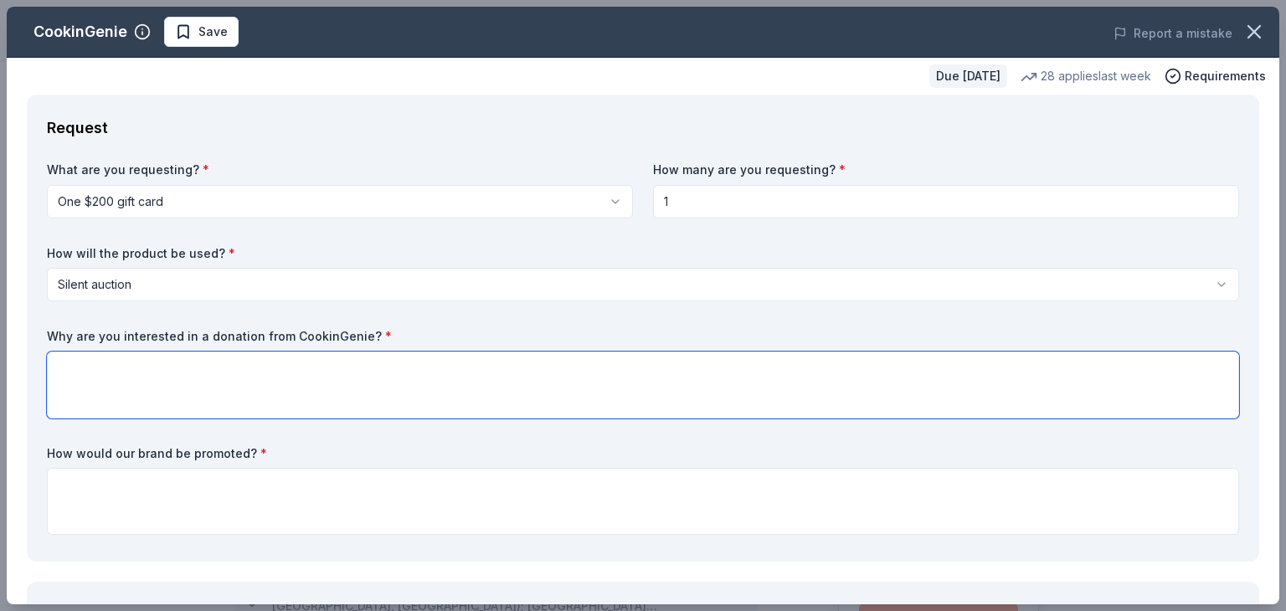
click at [162, 383] on textarea at bounding box center [643, 385] width 1192 height 67
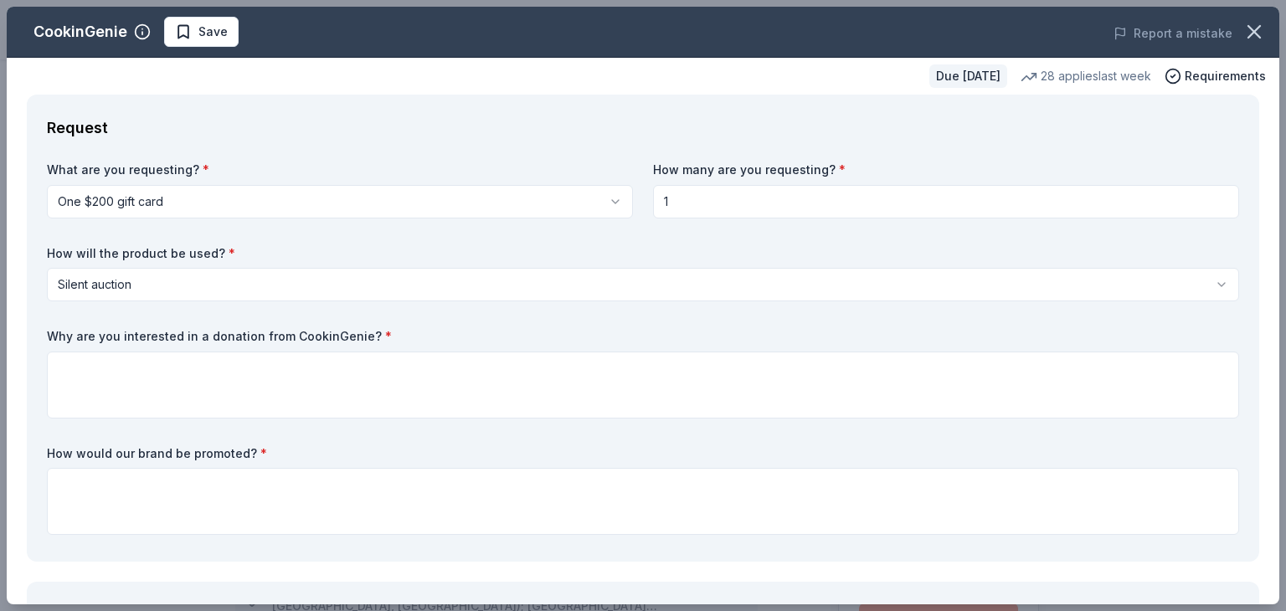
click at [174, 337] on label "Why are you interested in a donation from CookinGenie? *" at bounding box center [643, 336] width 1192 height 17
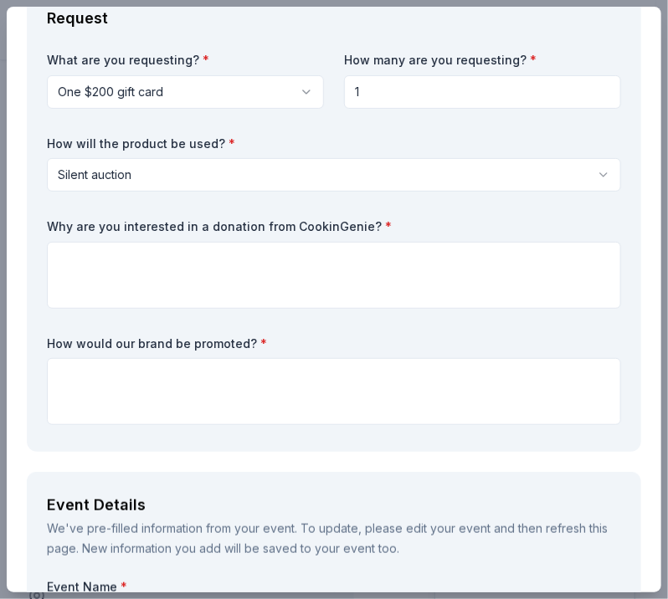
scroll to position [167, 0]
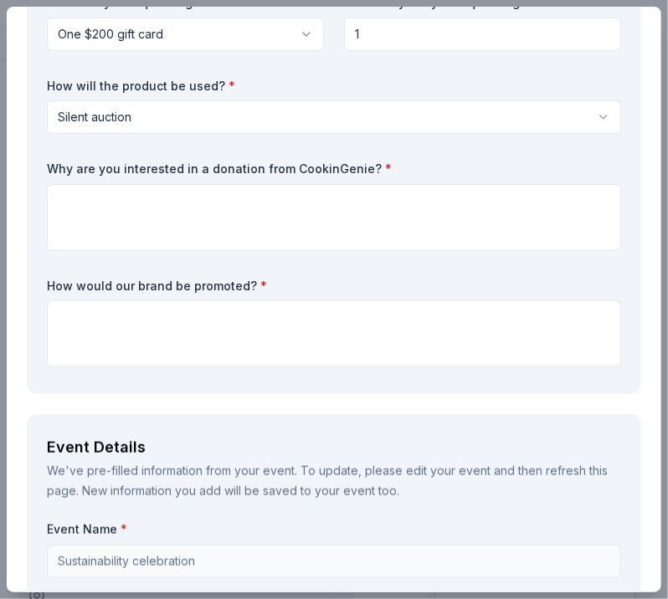
click at [339, 180] on div "Why are you interested in a donation from CookinGenie? *" at bounding box center [334, 206] width 574 height 90
click at [355, 123] on html "10% Sustainability celebration Save Apply Due [DATE] Share CookinGenie 4.9 • 8 …" at bounding box center [334, 299] width 668 height 599
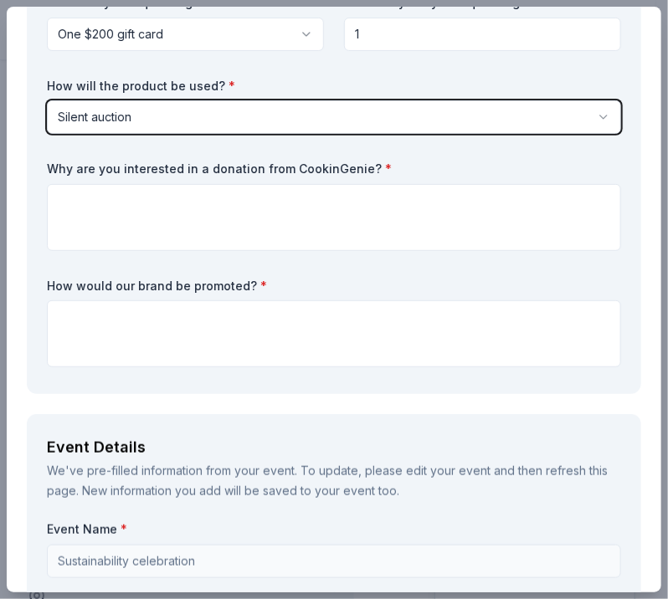
click at [355, 123] on html "10% Sustainability celebration Save Apply Due [DATE] Share CookinGenie 4.9 • 8 …" at bounding box center [334, 299] width 668 height 599
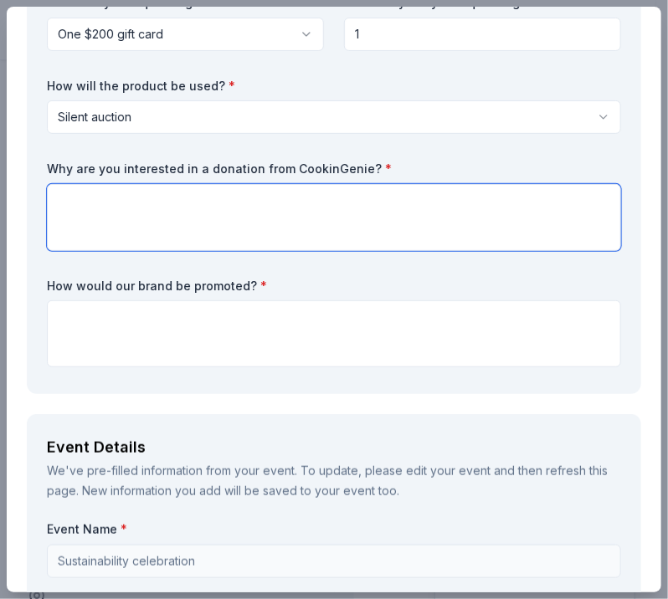
click at [350, 209] on textarea at bounding box center [334, 217] width 574 height 67
paste textarea "The [US_STATE] Sustainability Alliance (AZSA) is hosting our annual Sustainabil…"
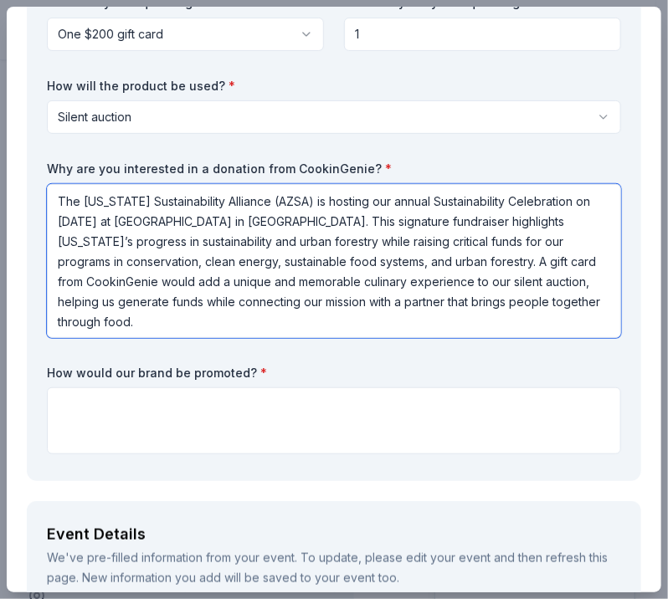
click at [93, 278] on textarea "The [US_STATE] Sustainability Alliance (AZSA) is hosting our annual Sustainabil…" at bounding box center [334, 261] width 574 height 154
click at [100, 280] on textarea "The [US_STATE] Sustainability Alliance (AZSA) is hosting our annual Sustainabil…" at bounding box center [334, 261] width 574 height 154
click at [458, 322] on textarea "The [US_STATE] Sustainability Alliance (AZSA) is hosting our annual Sustainabil…" at bounding box center [334, 261] width 574 height 154
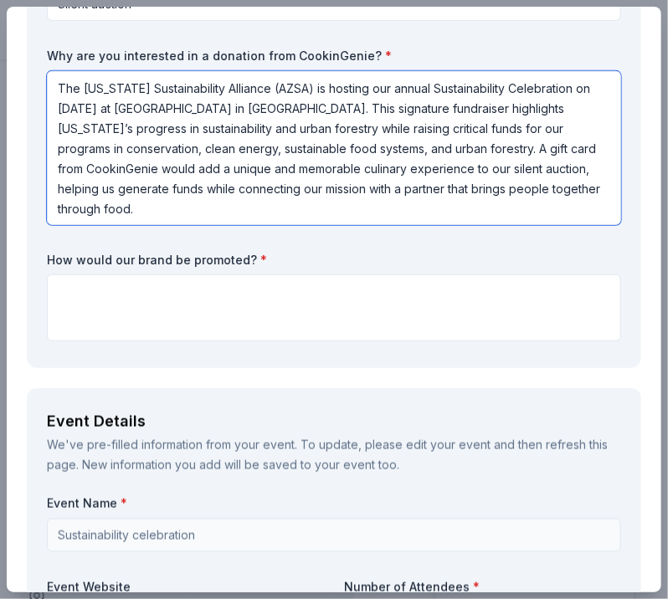
scroll to position [251, 0]
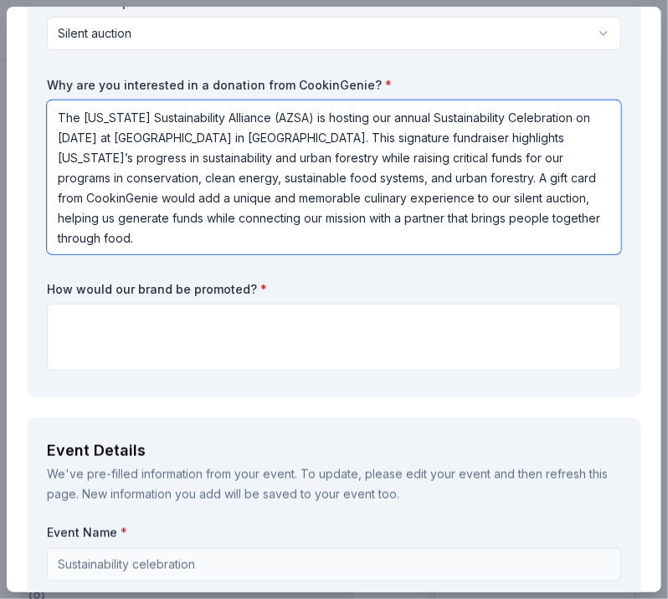
type textarea "The [US_STATE] Sustainability Alliance (AZSA) is hosting our annual Sustainabil…"
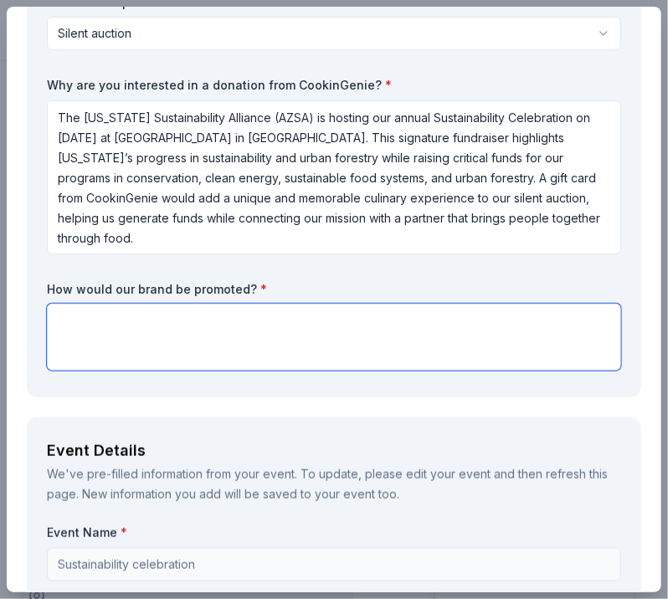
click at [189, 330] on textarea at bounding box center [334, 337] width 574 height 67
paste textarea "CookinGenie will be recognized as an in-kind donor through event signage, print…"
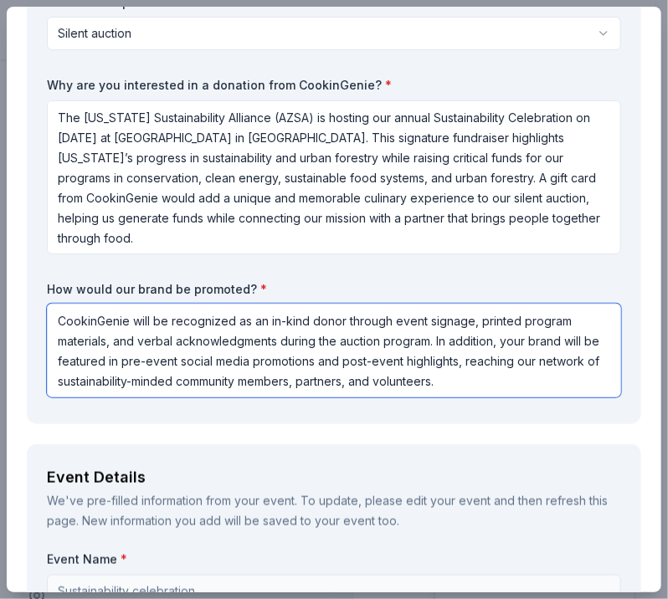
click at [405, 329] on textarea "CookinGenie will be recognized as an in-kind donor through event signage, print…" at bounding box center [334, 351] width 574 height 94
click at [87, 327] on textarea "CookinGenie will be recognized as an in-kind donor through event signage, print…" at bounding box center [334, 351] width 574 height 94
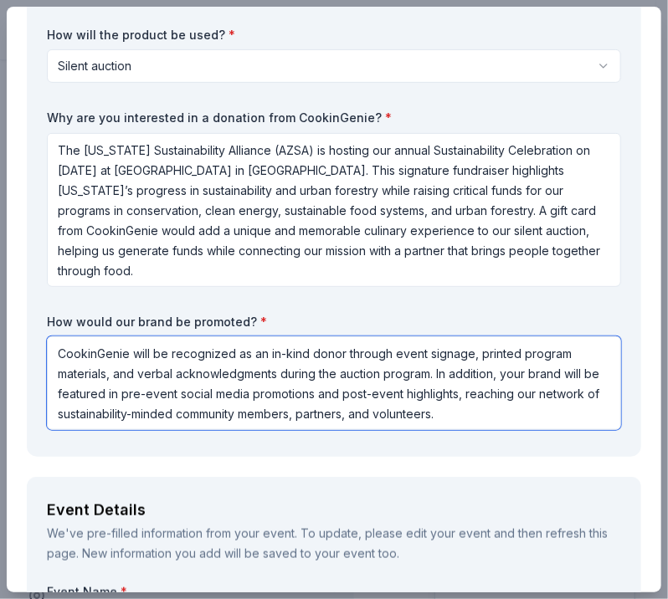
scroll to position [335, 0]
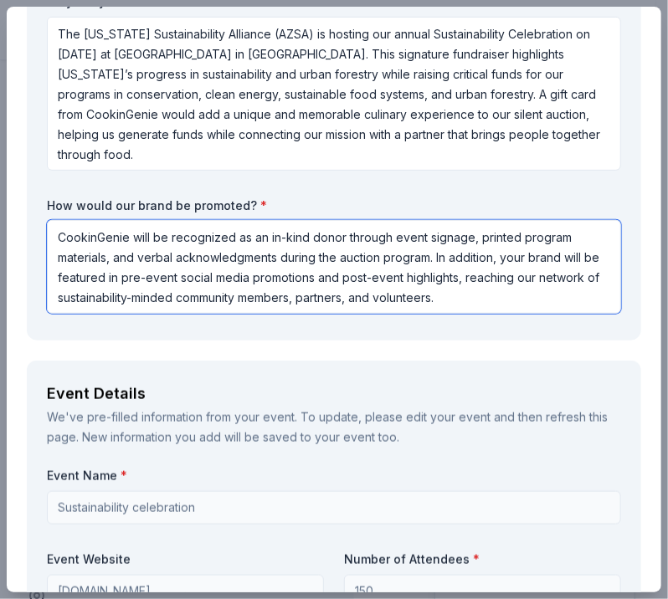
click at [399, 273] on textarea "CookinGenie will be recognized as an in-kind donor through event signage, print…" at bounding box center [334, 267] width 574 height 94
type textarea "CookinGenie will be recognized as an in-kind donor through event signage, print…"
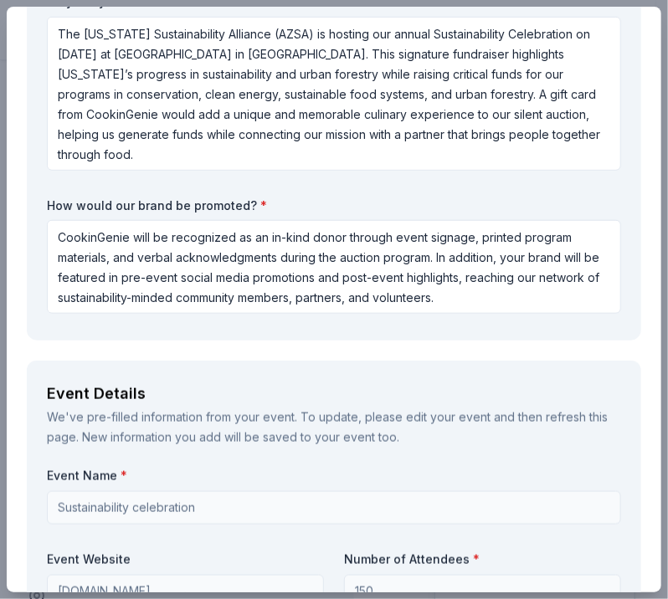
click at [532, 314] on div "What are you requesting? * One $200 gift card One $200 gift card How many are y…" at bounding box center [334, 74] width 574 height 494
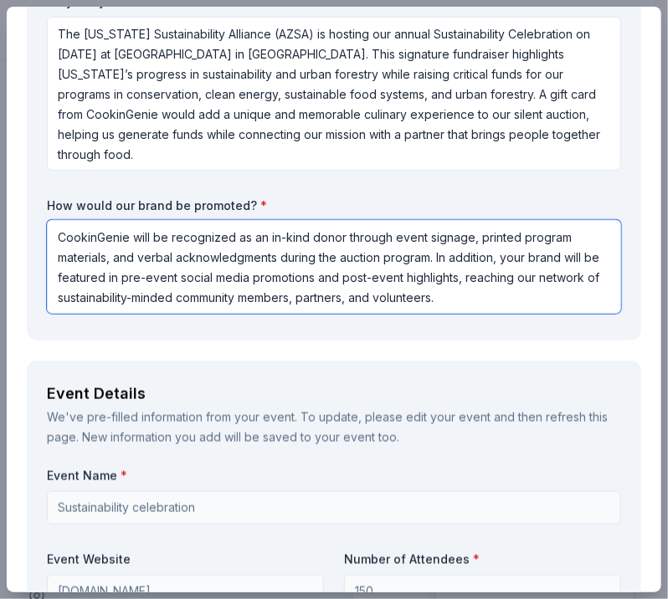
click at [495, 301] on textarea "CookinGenie will be recognized as an in-kind donor through event signage, print…" at bounding box center [334, 267] width 574 height 94
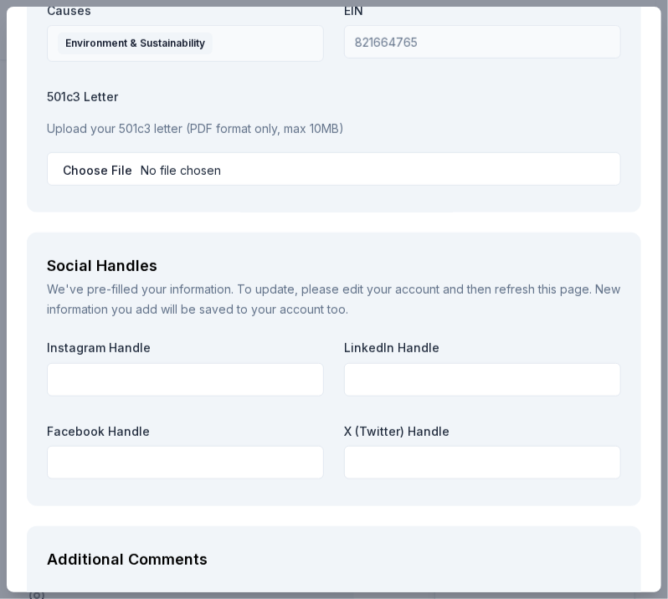
scroll to position [1926, 0]
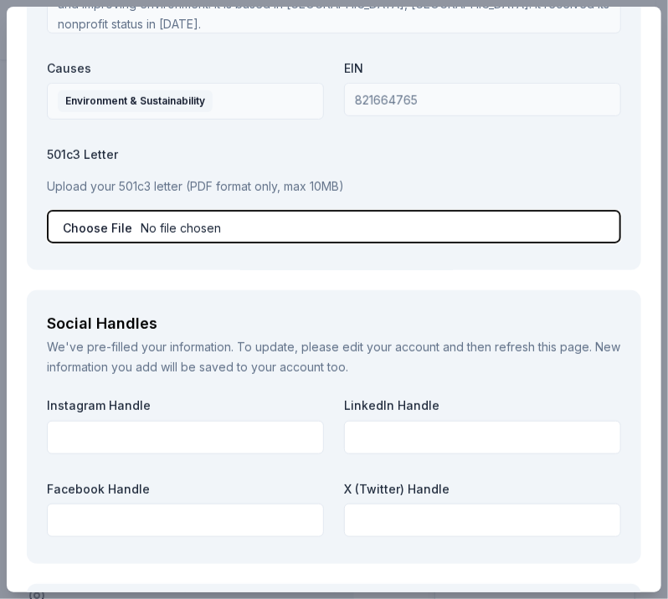
click at [121, 225] on input "file" at bounding box center [334, 226] width 574 height 33
type input "C:\fakepath\2023 AZSA IRS Letter of Affirmation Tax Exempt Status (2) (1).pdf"
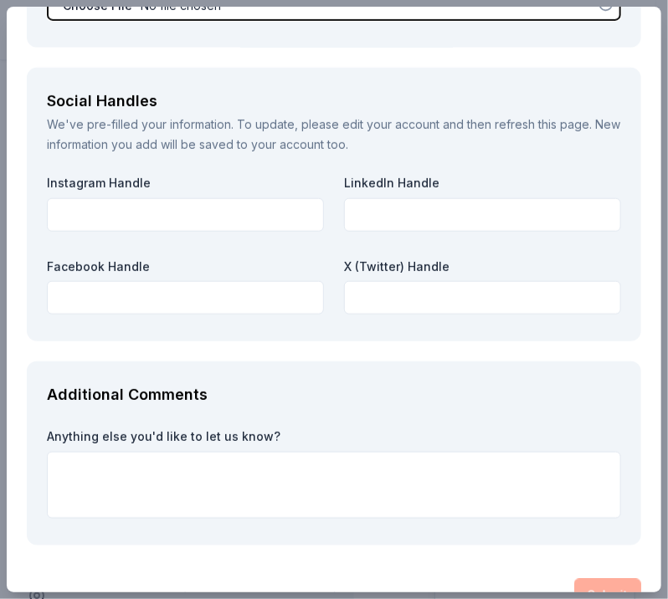
scroll to position [2177, 0]
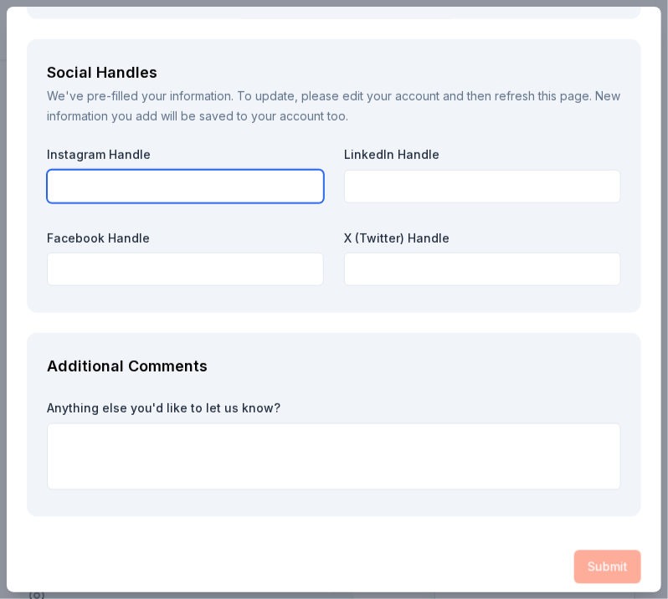
click at [188, 188] on input "text" at bounding box center [185, 186] width 277 height 33
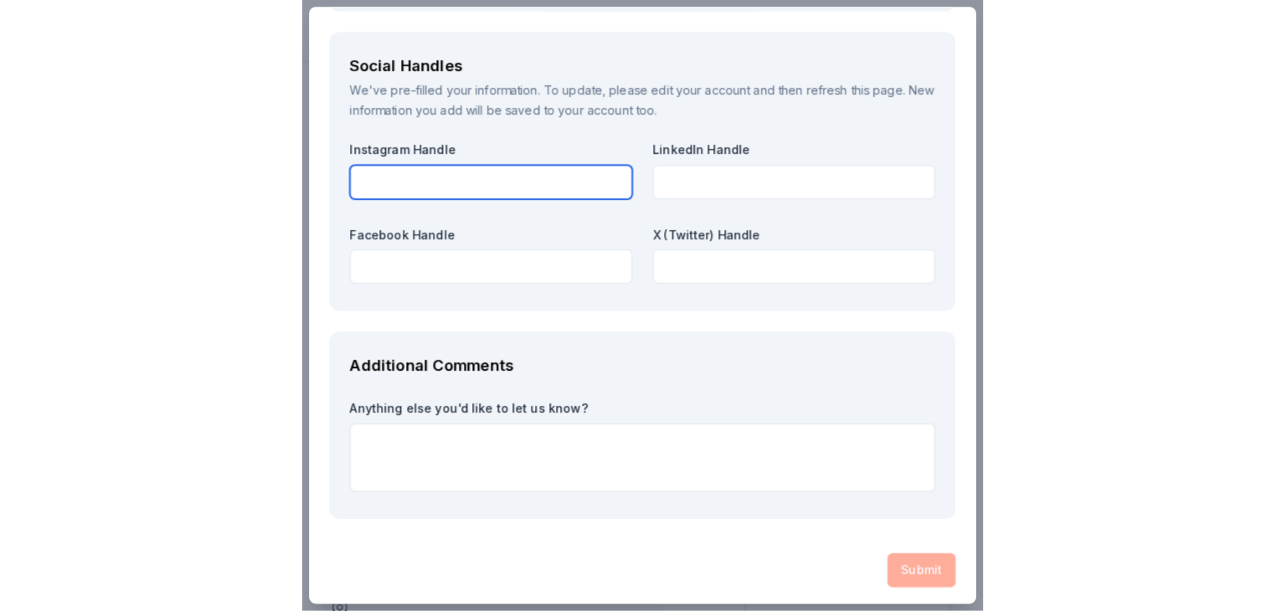
scroll to position [2187, 0]
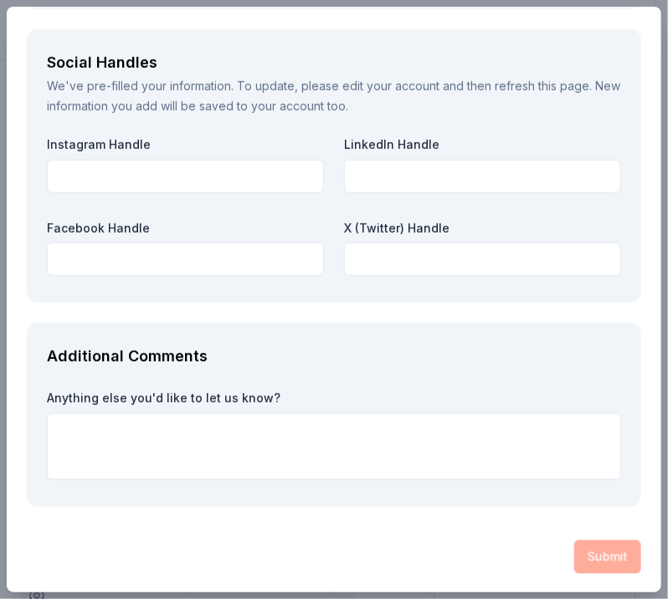
click at [273, 339] on div "Additional Comments Anything else you'd like to let us know?" at bounding box center [334, 415] width 615 height 184
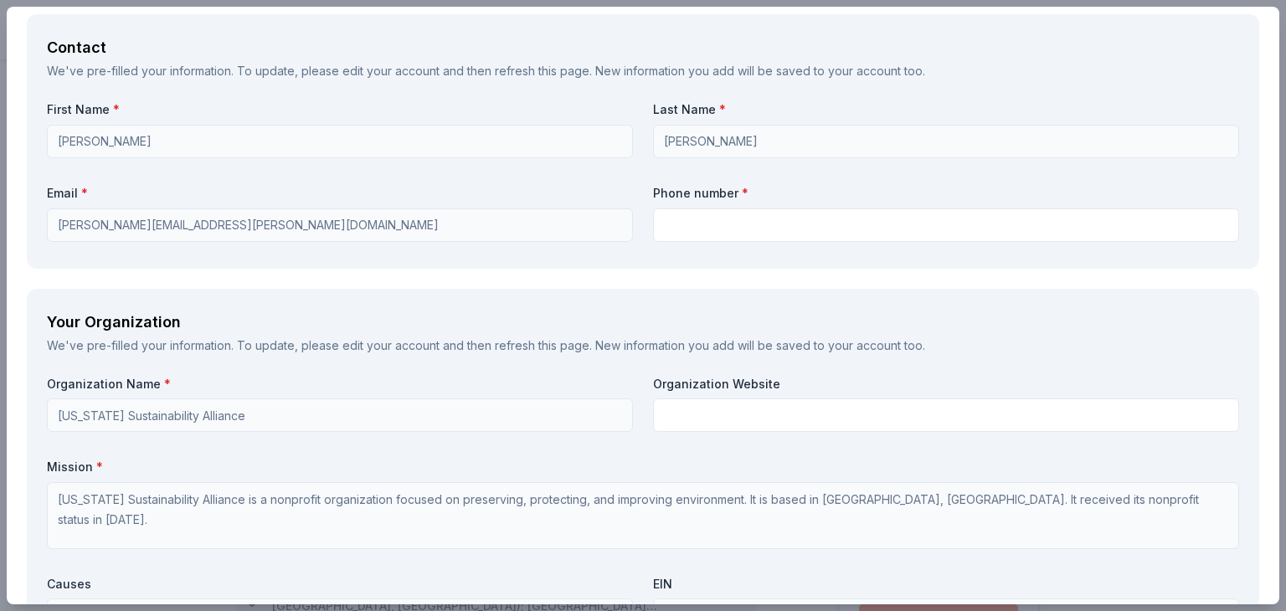
scroll to position [1341, 0]
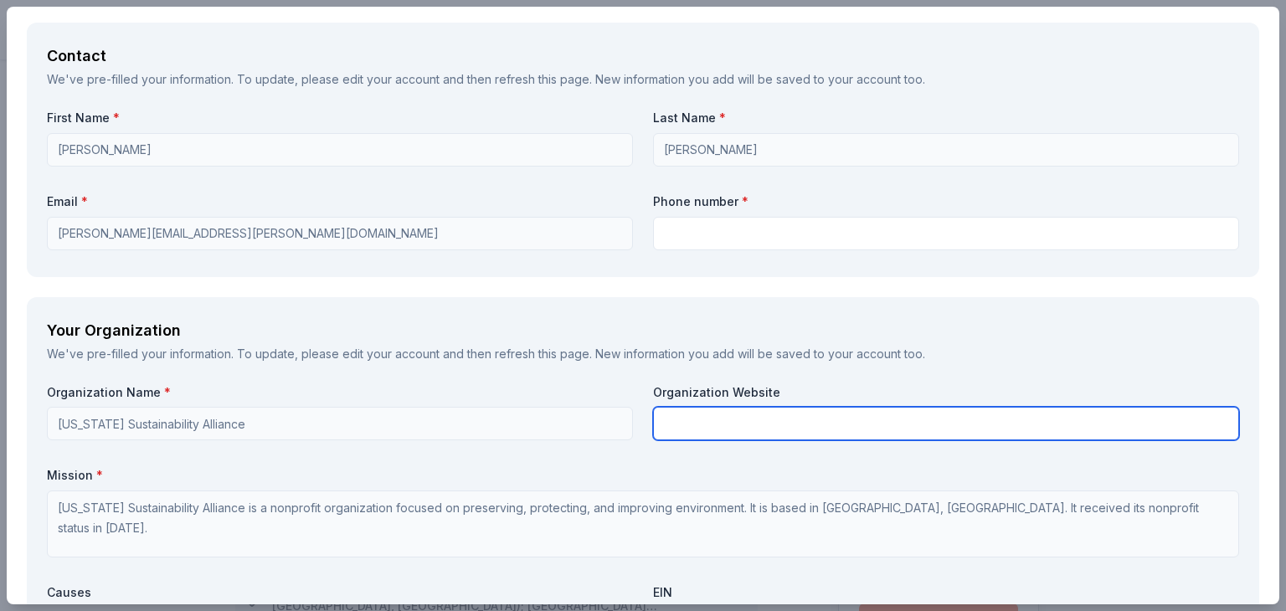
click at [700, 414] on input "text" at bounding box center [946, 423] width 586 height 33
type input "[DOMAIN_NAME]"
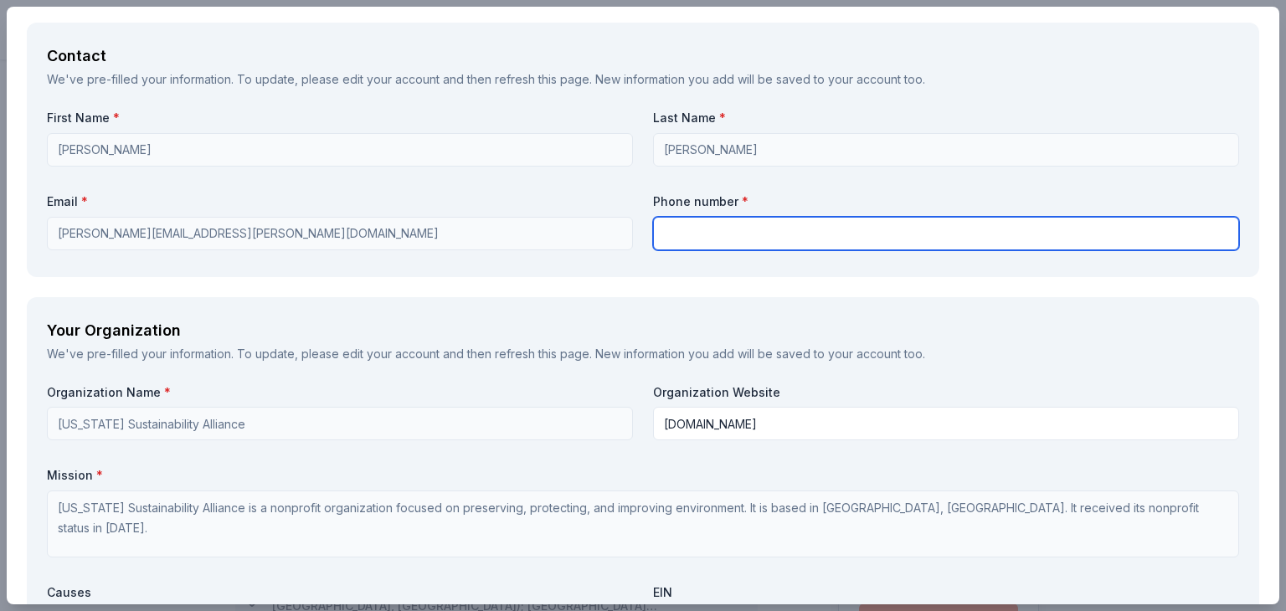
click at [740, 238] on input "text" at bounding box center [946, 233] width 586 height 33
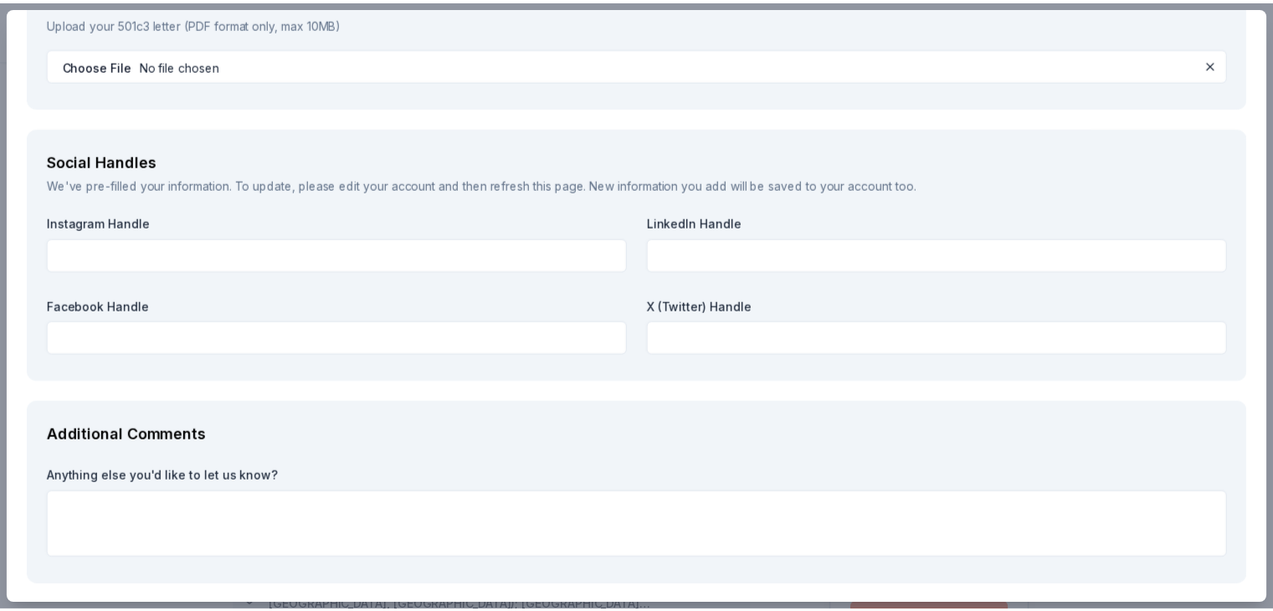
scroll to position [2095, 0]
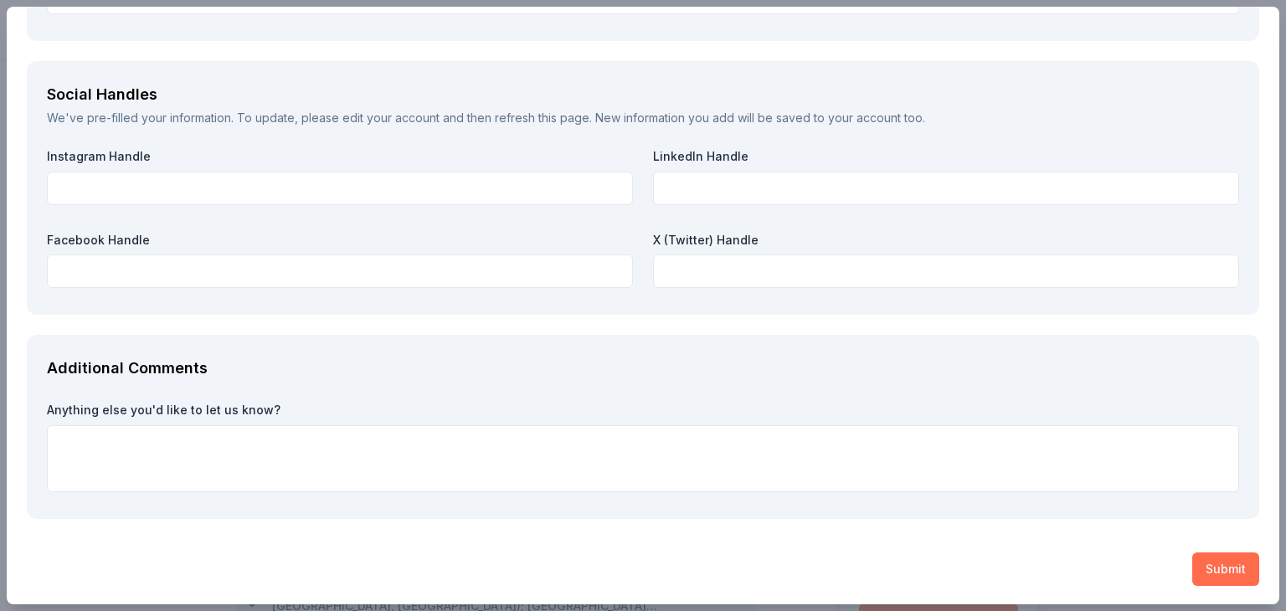
type input "6234989031"
click at [1241, 560] on button "Submit" at bounding box center [1225, 569] width 67 height 33
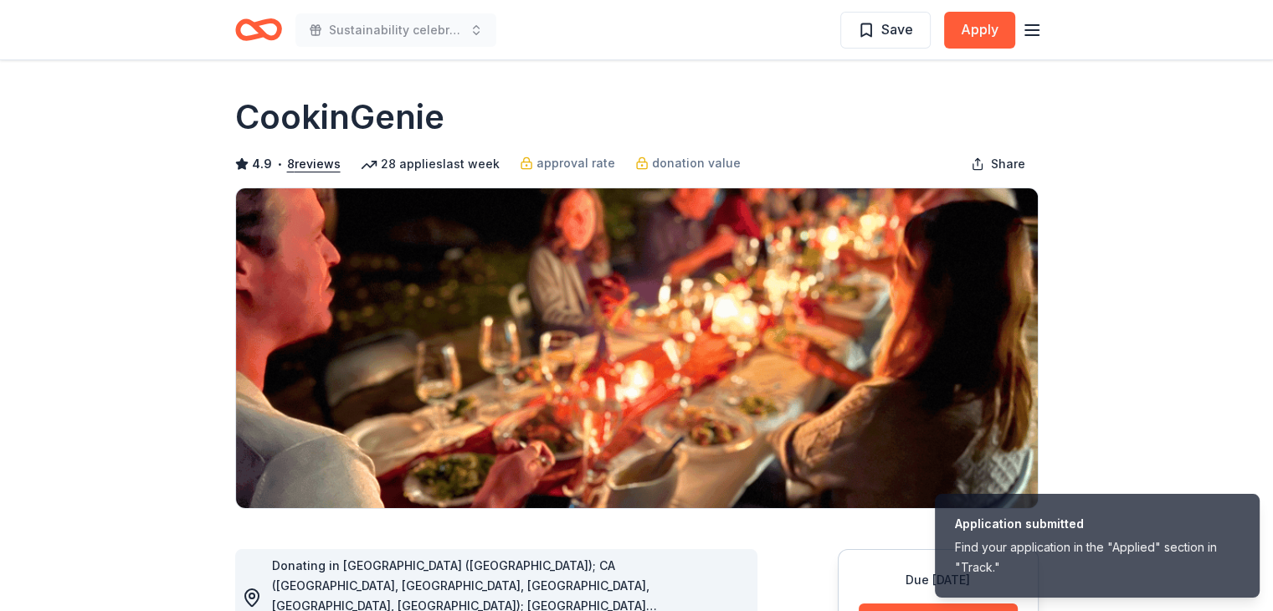
click at [371, 115] on h1 "CookinGenie" at bounding box center [339, 117] width 209 height 47
click at [261, 31] on icon "Home" at bounding box center [266, 29] width 26 height 17
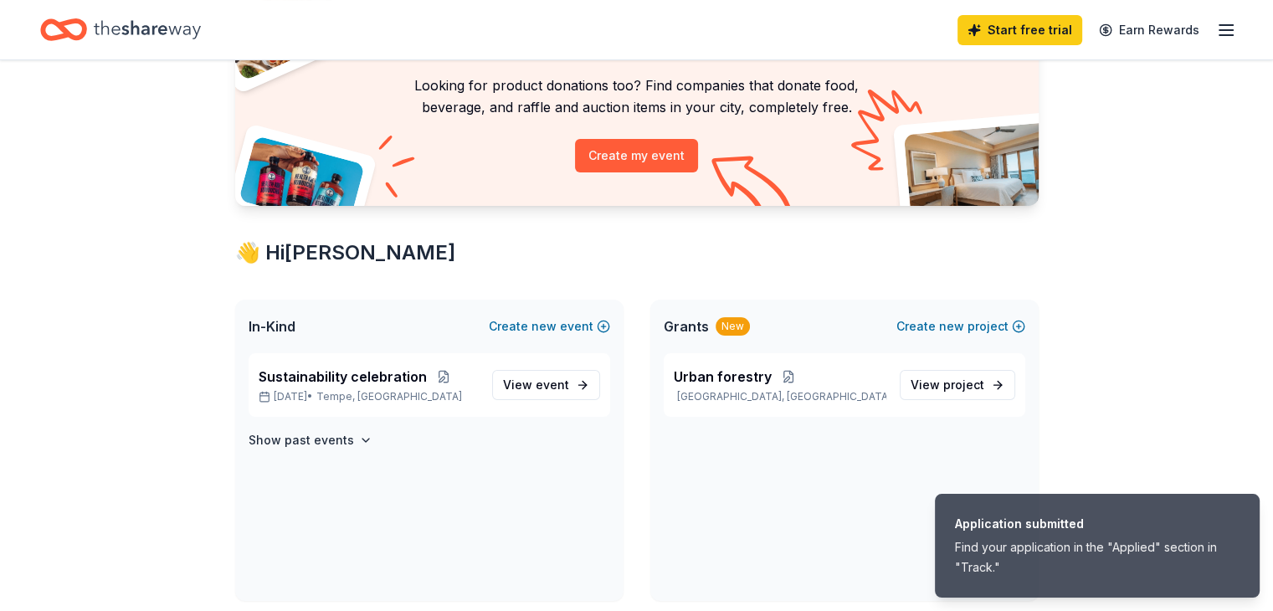
scroll to position [167, 0]
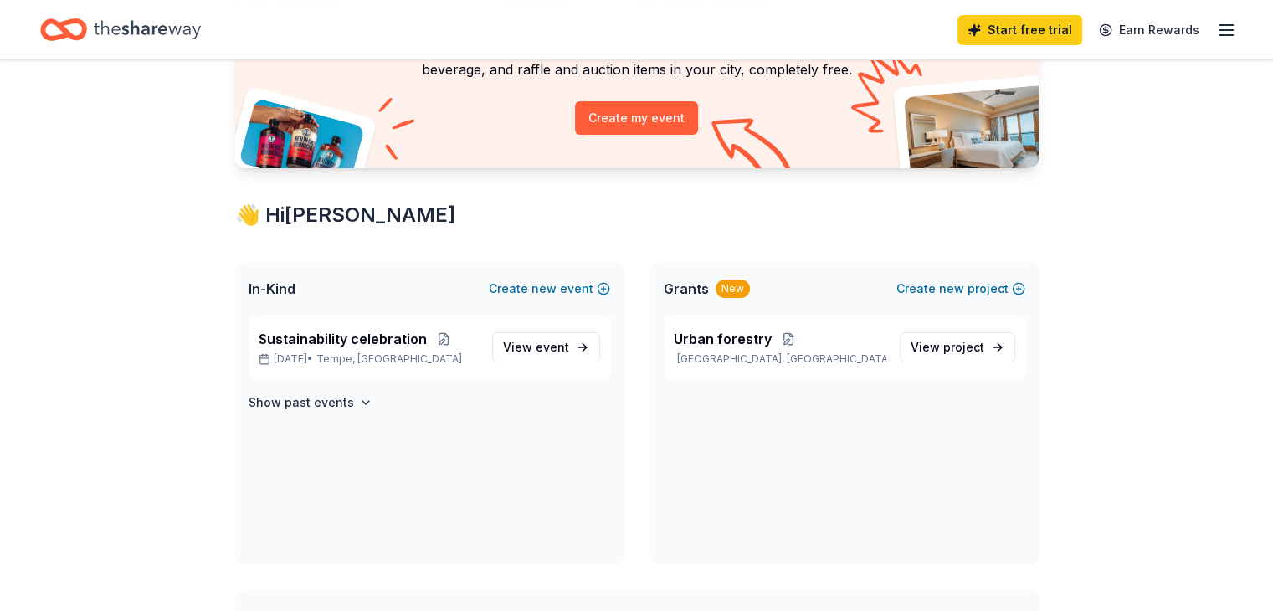
click at [689, 285] on span "Grants" at bounding box center [686, 289] width 45 height 20
click at [927, 332] on link "View project" at bounding box center [958, 347] width 116 height 30
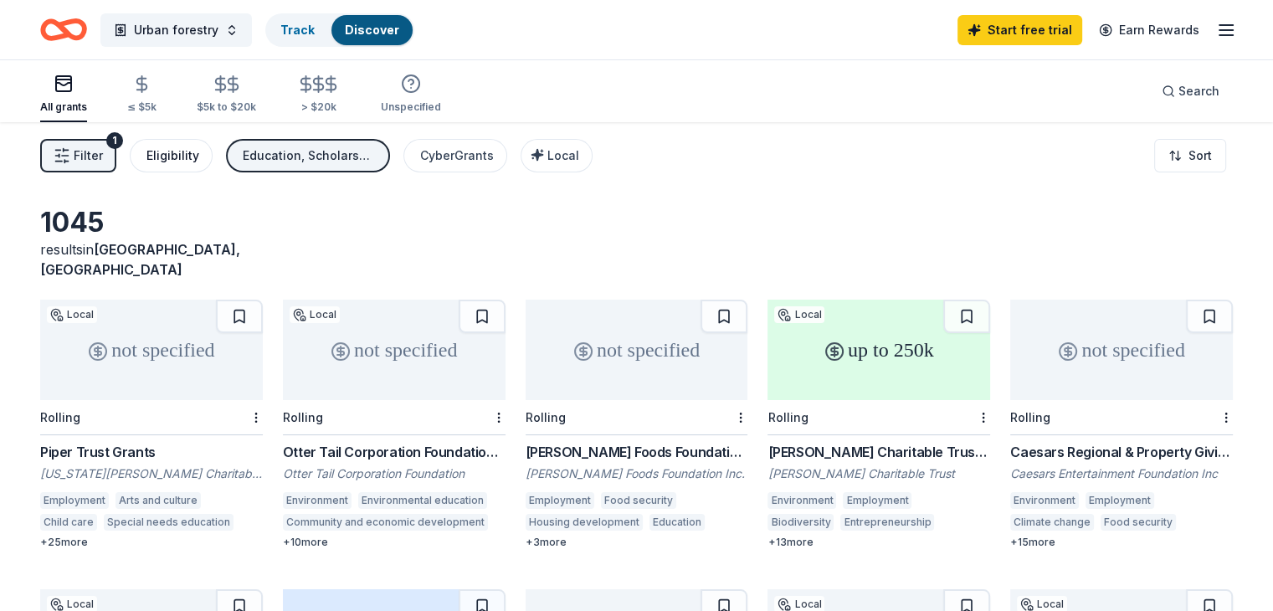
click at [199, 162] on div "Eligibility" at bounding box center [173, 156] width 53 height 20
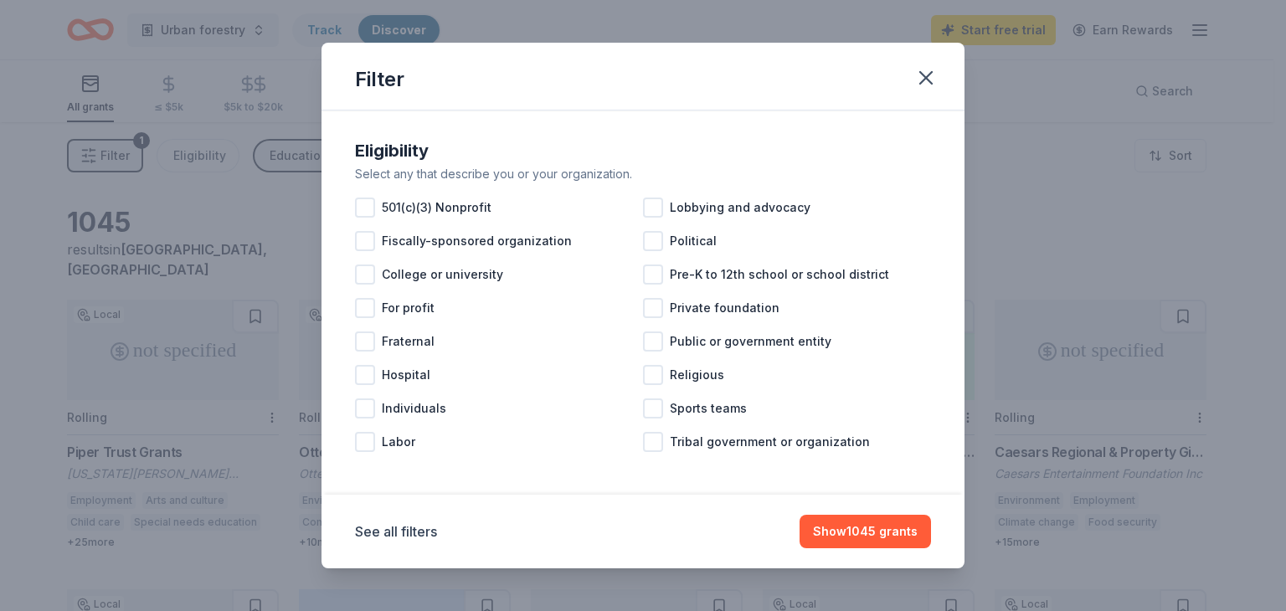
click at [213, 211] on div "Filter Eligibility Select any that describe you or your organization. 501(c)(3)…" at bounding box center [643, 305] width 1286 height 611
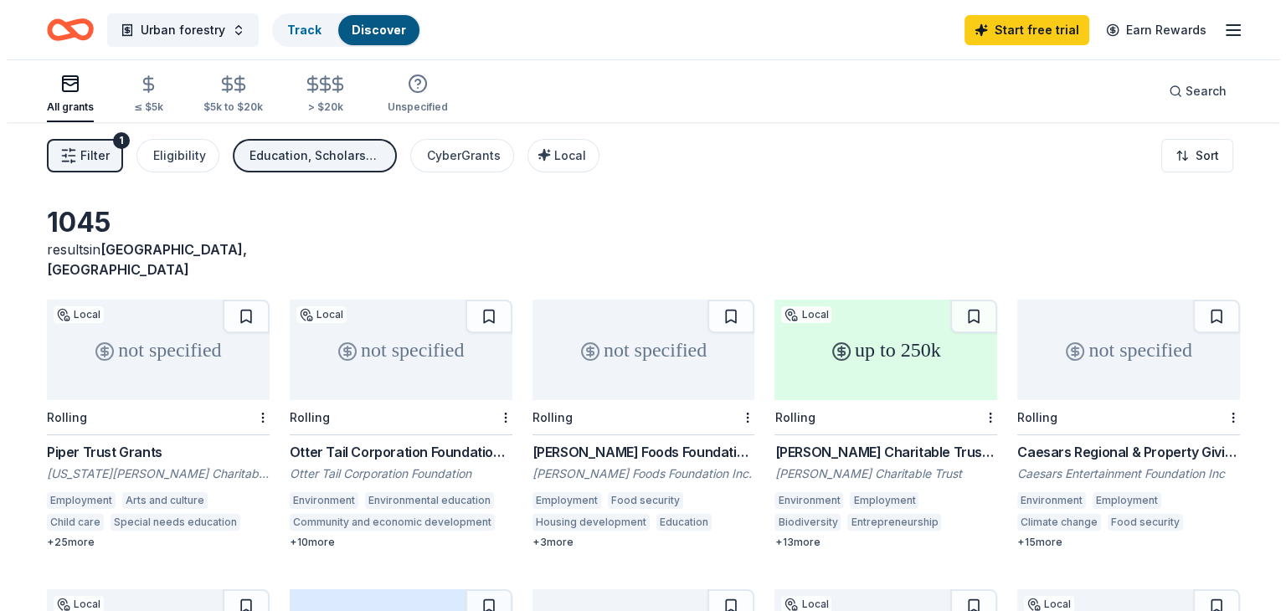
scroll to position [167, 0]
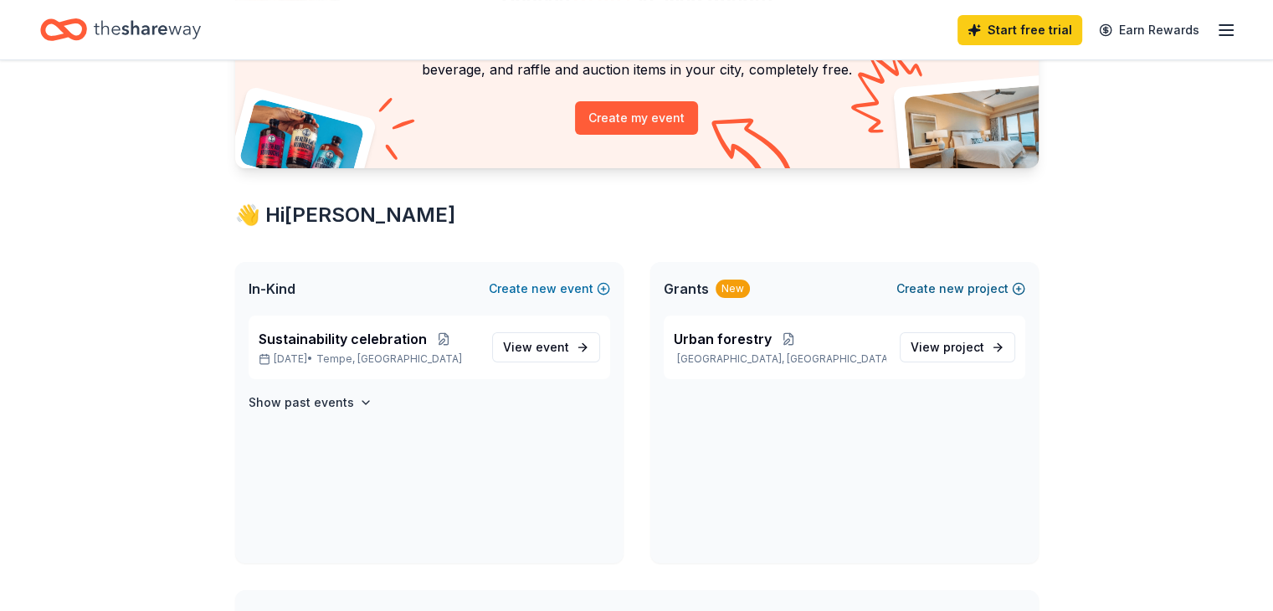
click at [904, 282] on button "Create new project" at bounding box center [961, 289] width 129 height 20
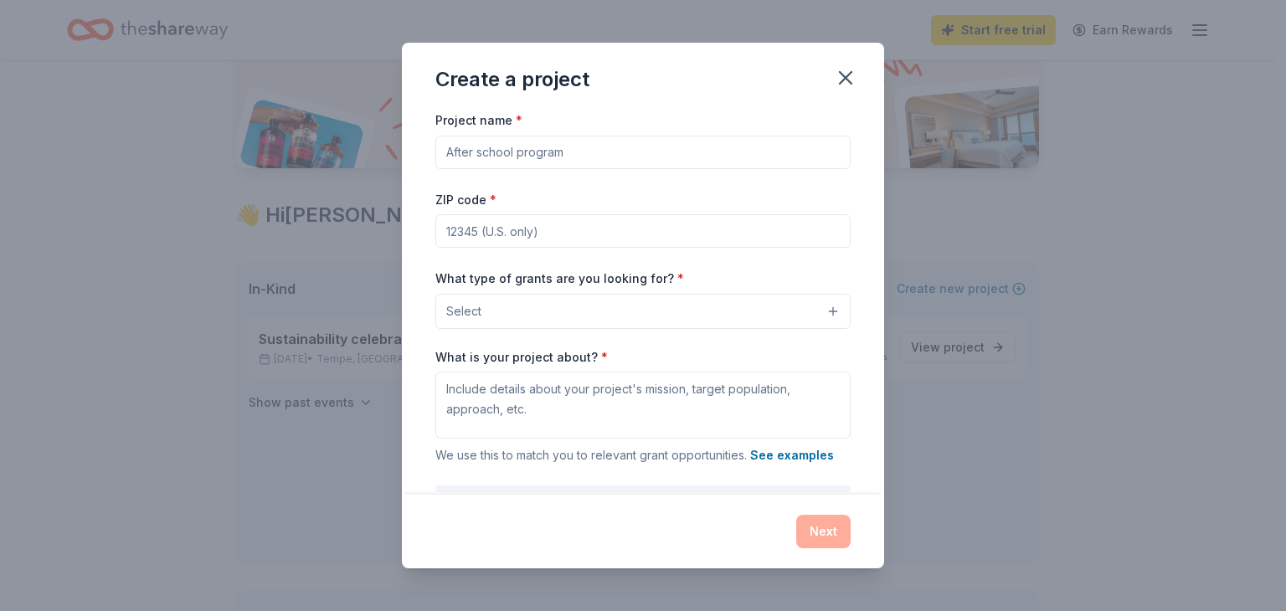
click at [550, 155] on input "Project name *" at bounding box center [642, 152] width 415 height 33
type input "Sustainable Food Systems"
click at [549, 219] on div "ZIP code *" at bounding box center [642, 218] width 415 height 59
click at [549, 220] on input "ZIP code *" at bounding box center [642, 230] width 415 height 33
type input "85284"
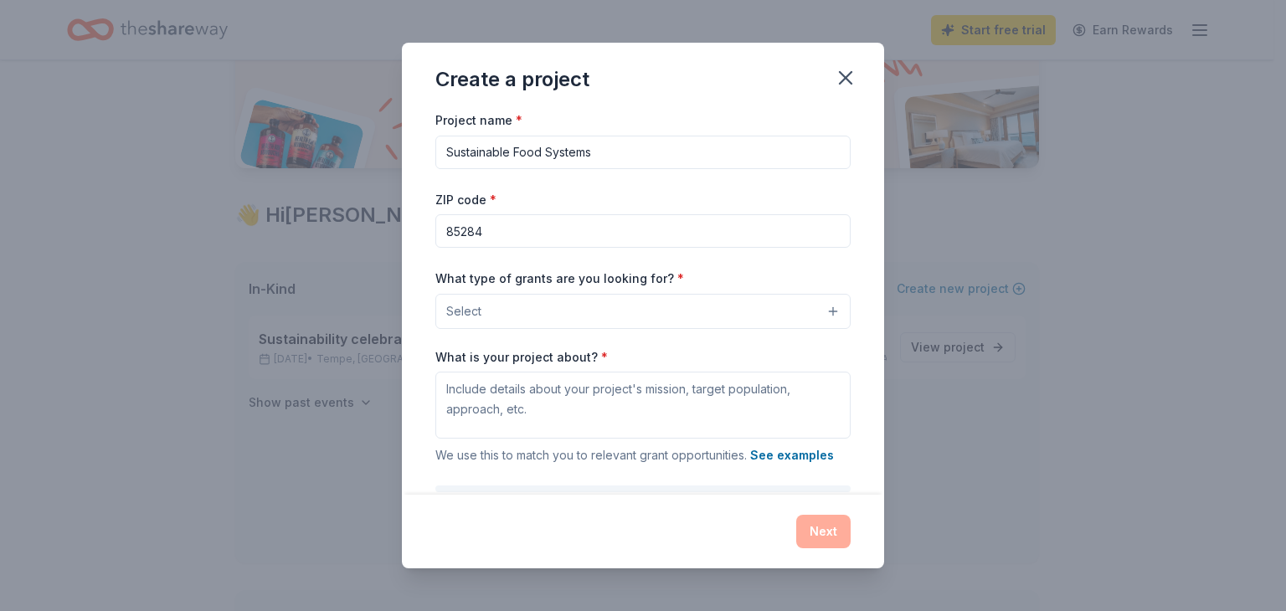
click at [561, 301] on button "Select" at bounding box center [642, 311] width 415 height 35
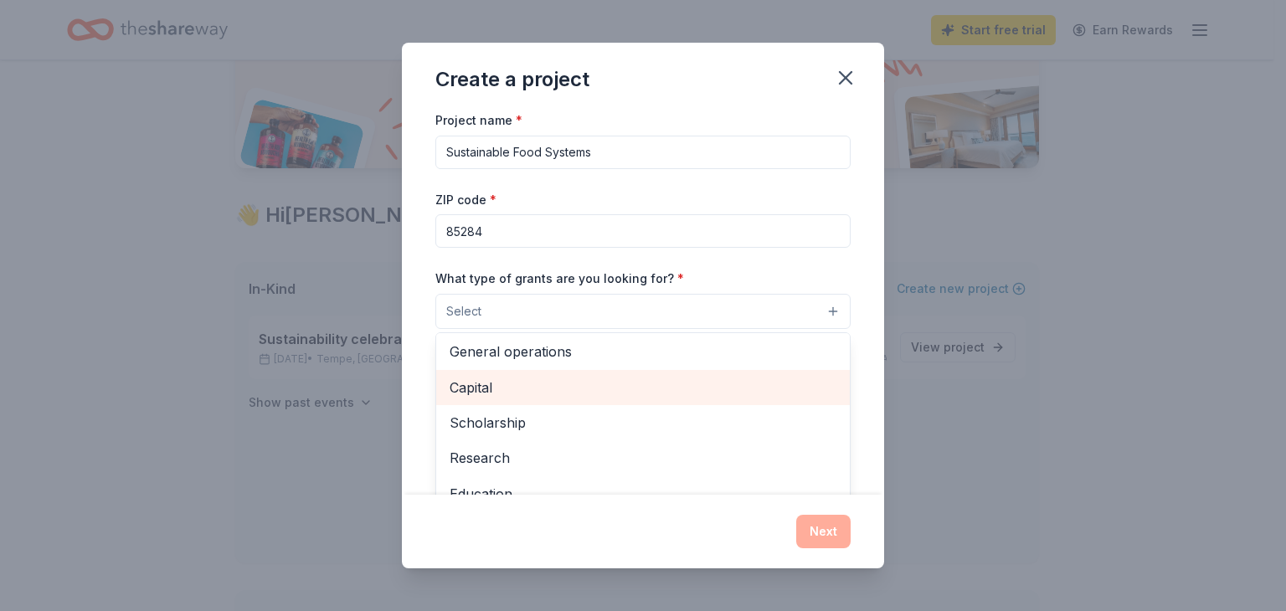
scroll to position [0, 0]
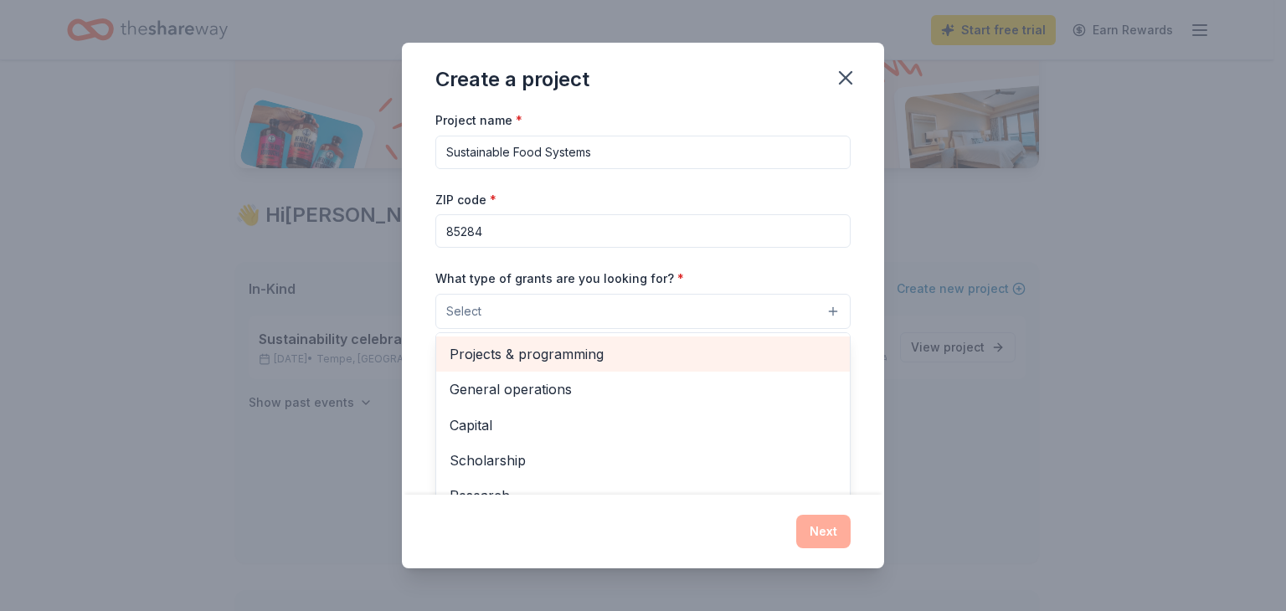
click at [523, 362] on span "Projects & programming" at bounding box center [643, 354] width 387 height 22
click at [519, 359] on span "General operations" at bounding box center [643, 356] width 387 height 22
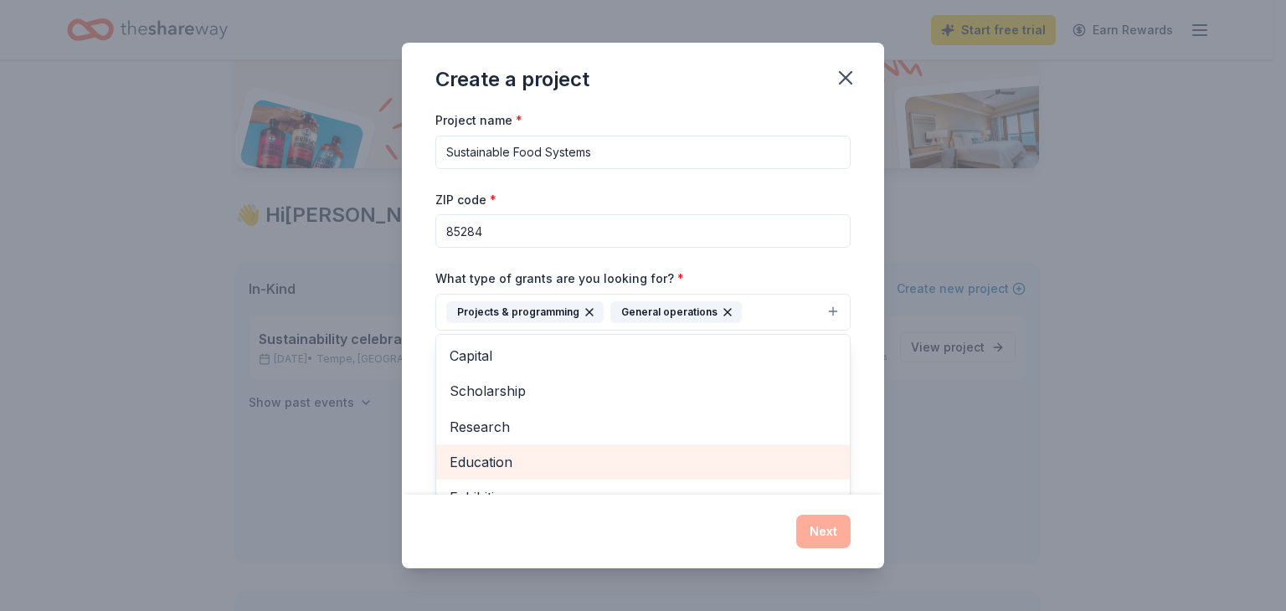
click at [526, 460] on span "Education" at bounding box center [643, 462] width 387 height 22
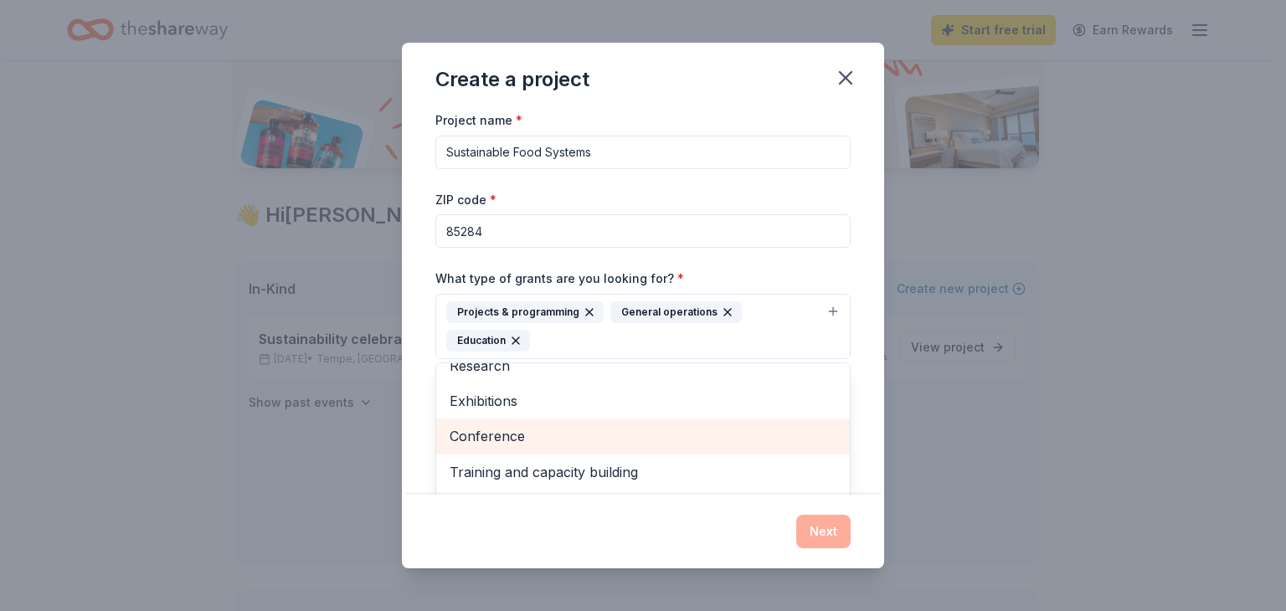
scroll to position [90, 0]
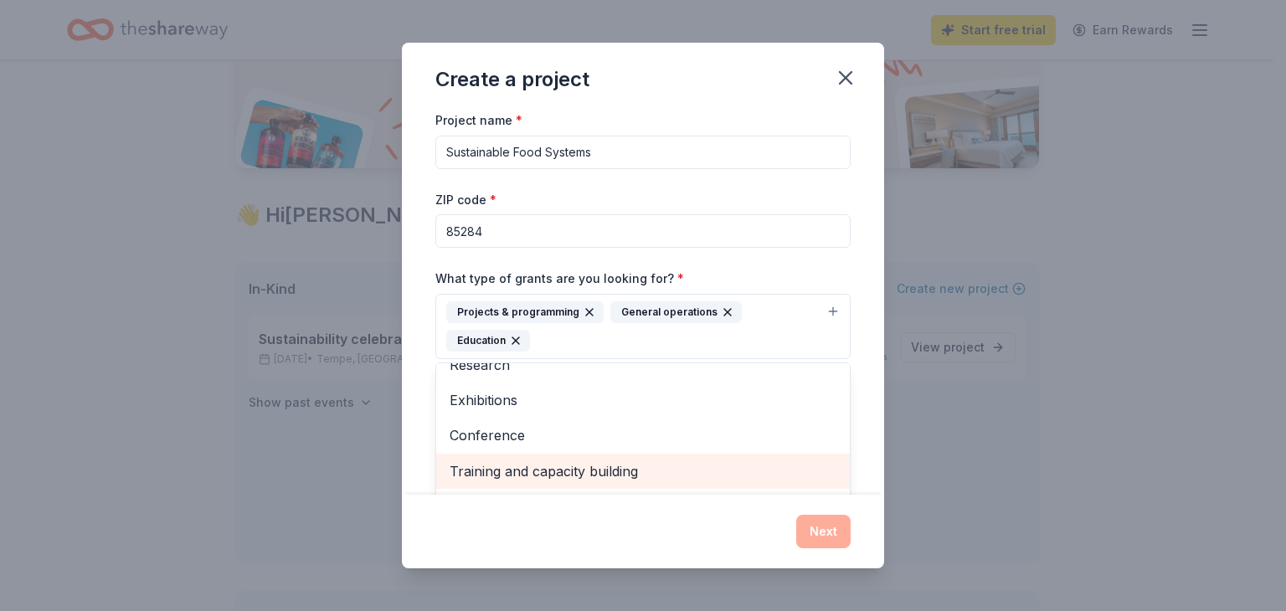
click at [552, 454] on div "Training and capacity building" at bounding box center [643, 471] width 414 height 35
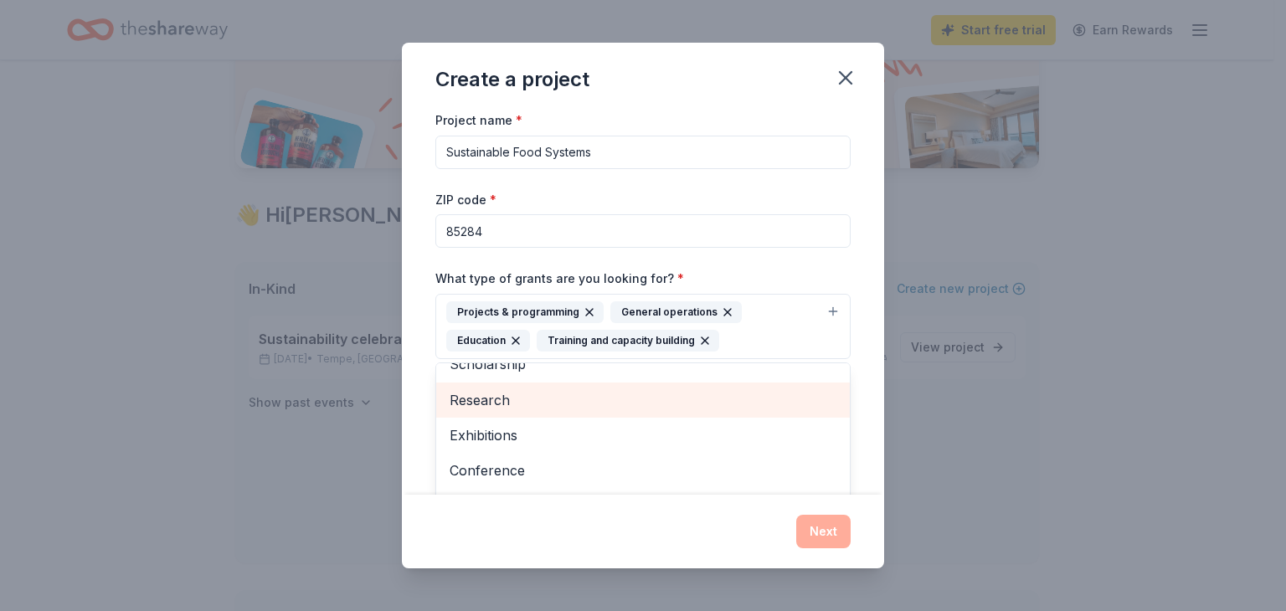
click at [551, 399] on span "Research" at bounding box center [643, 400] width 387 height 22
click at [558, 398] on span "Scholarship" at bounding box center [643, 399] width 387 height 22
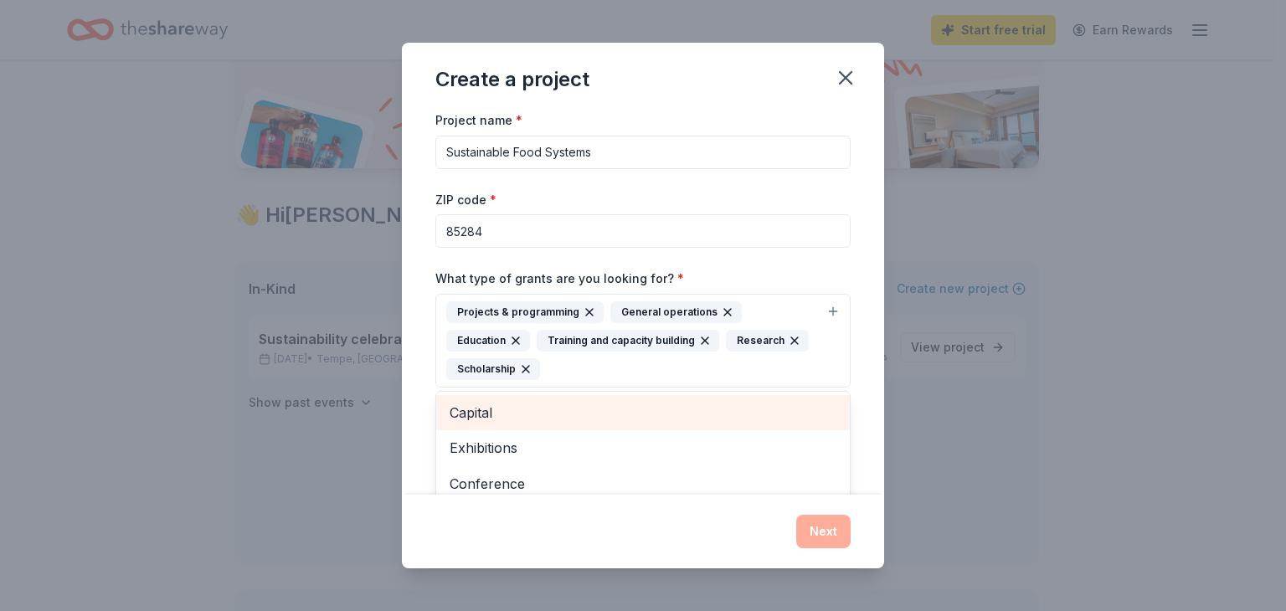
scroll to position [0, 0]
click at [558, 396] on div "Capital" at bounding box center [643, 412] width 414 height 35
click at [560, 424] on div "Exhibitions" at bounding box center [643, 412] width 414 height 35
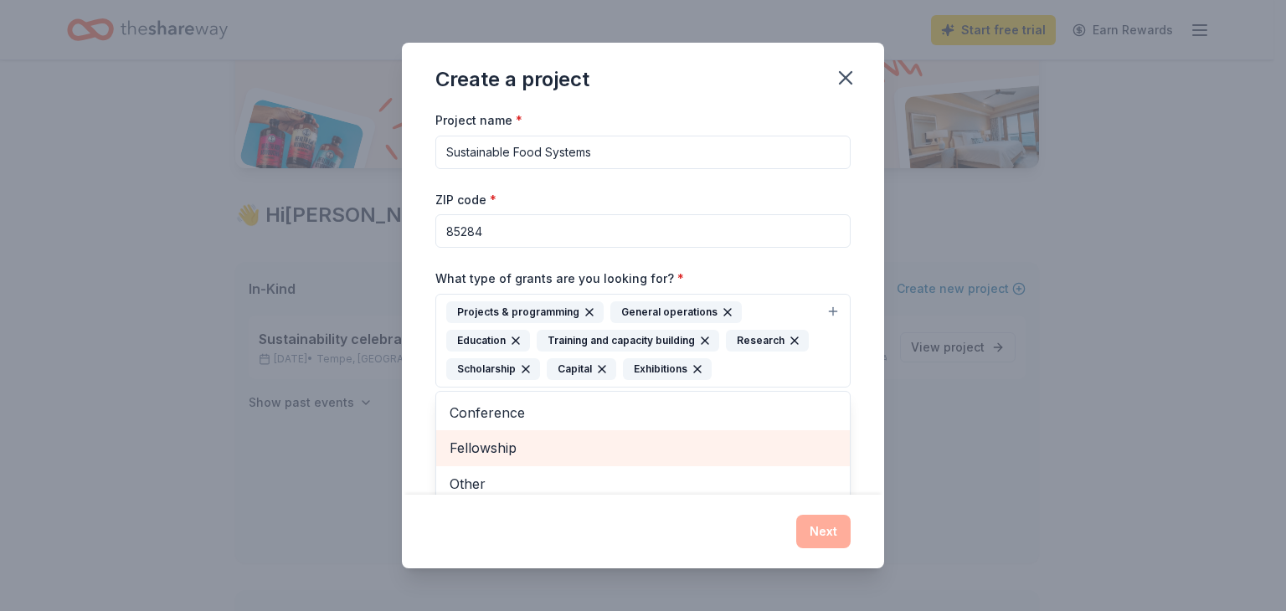
click at [559, 430] on div "Fellowship" at bounding box center [643, 447] width 414 height 35
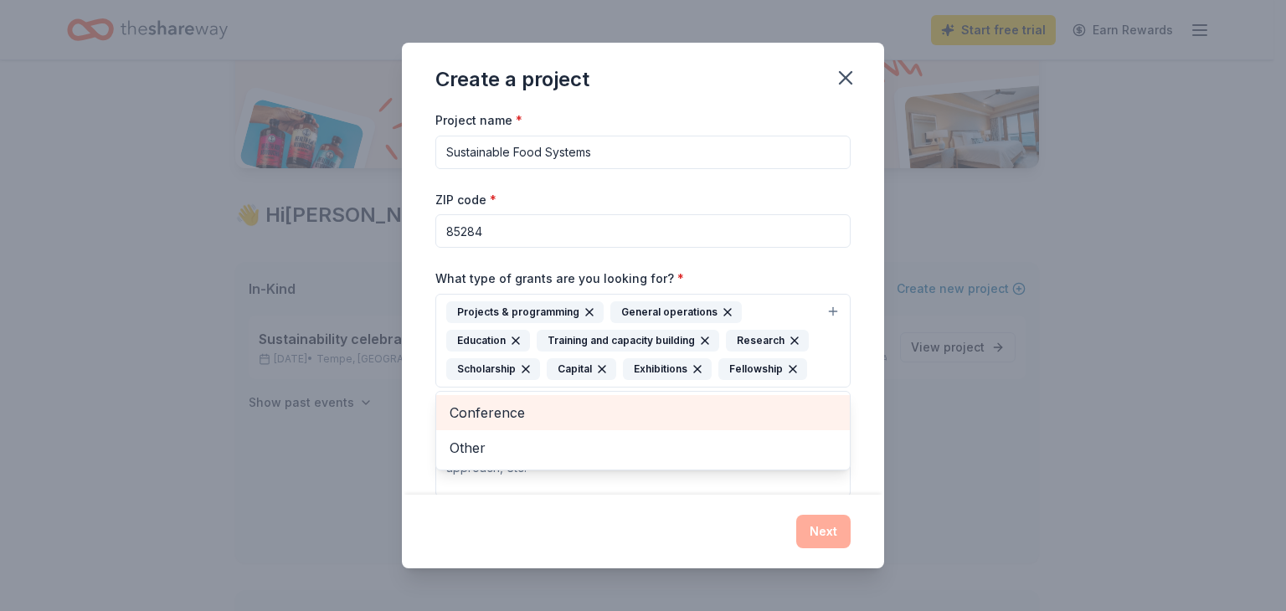
click at [569, 422] on span "Conference" at bounding box center [643, 413] width 387 height 22
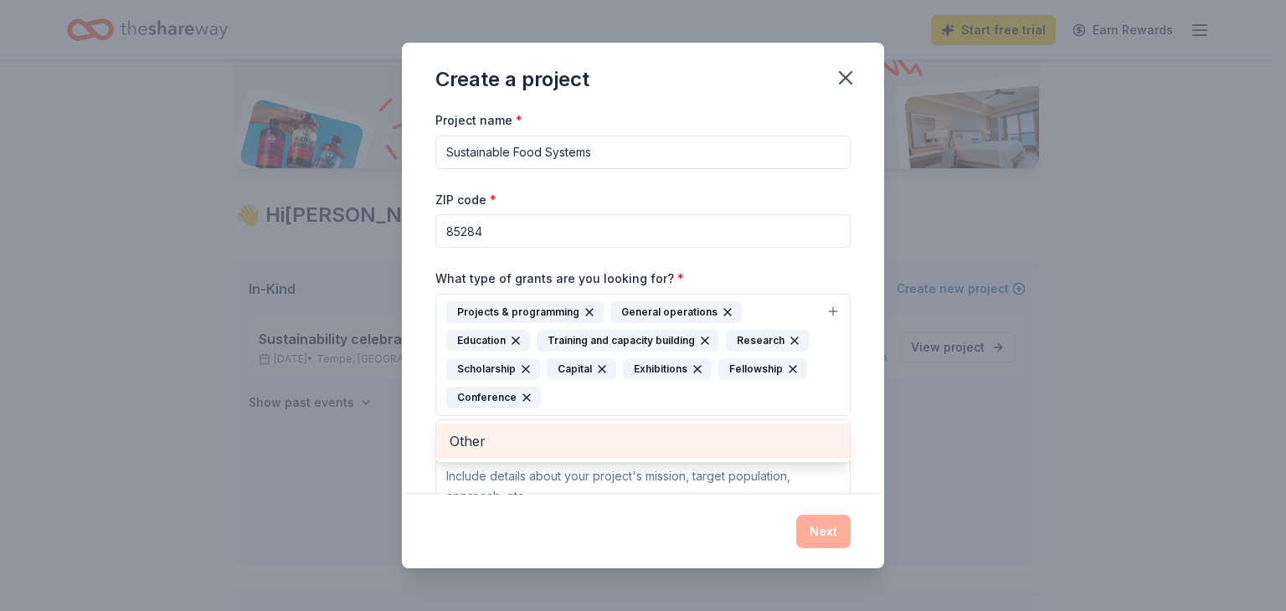
click at [568, 437] on span "Other" at bounding box center [643, 441] width 387 height 22
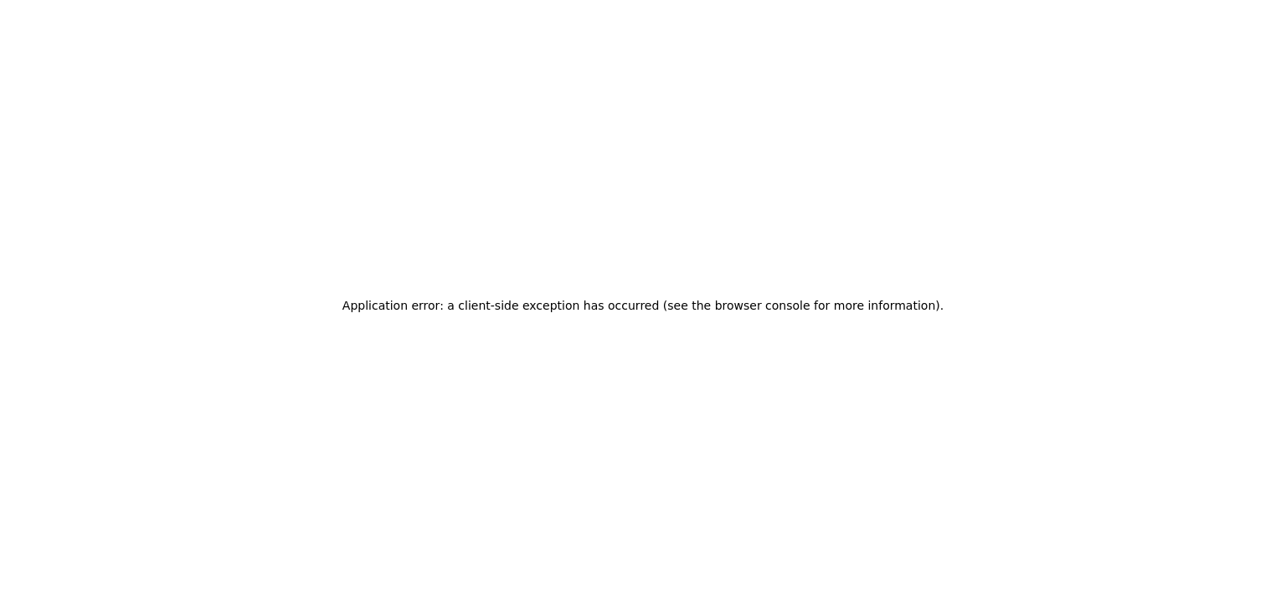
click at [665, 312] on h2 "Application error: a client-side exception has occurred (see the browser consol…" at bounding box center [642, 305] width 601 height 23
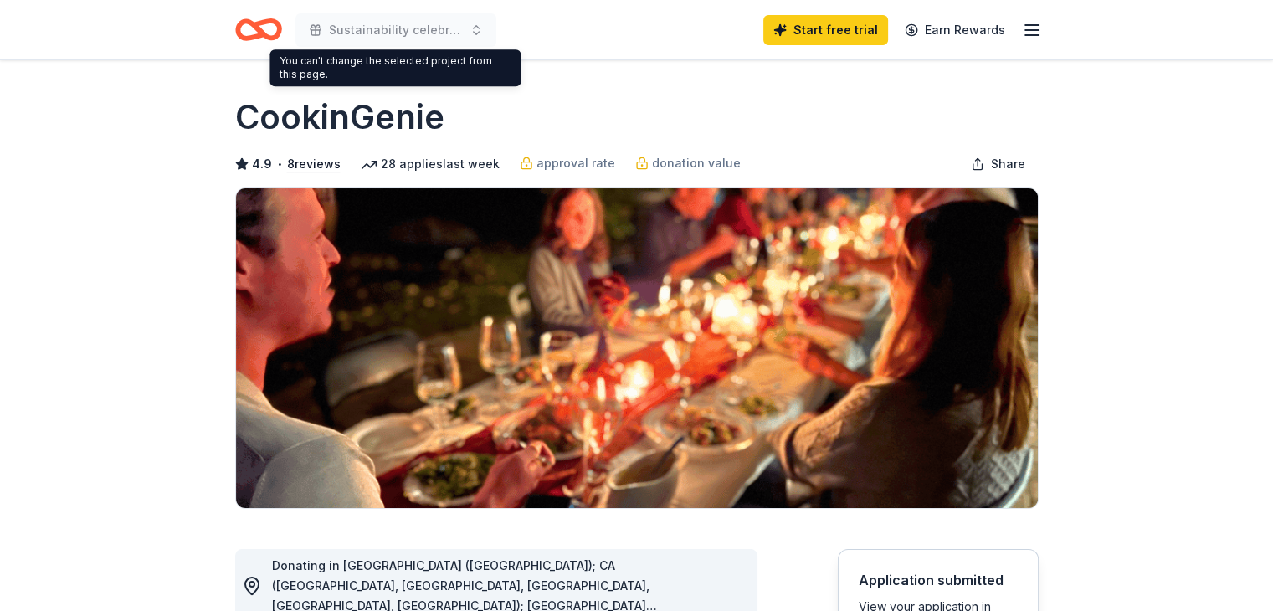
click at [259, 31] on icon "Home" at bounding box center [266, 29] width 26 height 17
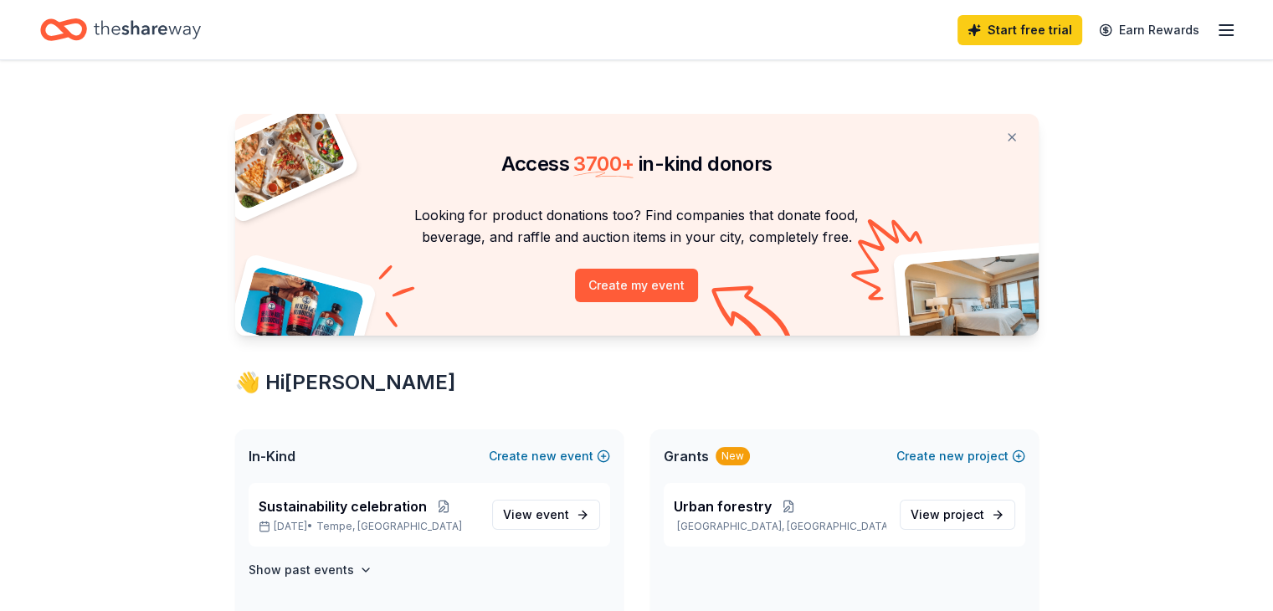
click at [1222, 24] on div "Start free trial Earn Rewards" at bounding box center [636, 29] width 1273 height 59
click at [1186, 48] on div "Start free trial Earn Rewards" at bounding box center [1097, 29] width 279 height 39
click at [1216, 39] on icon "button" at bounding box center [1226, 30] width 20 height 20
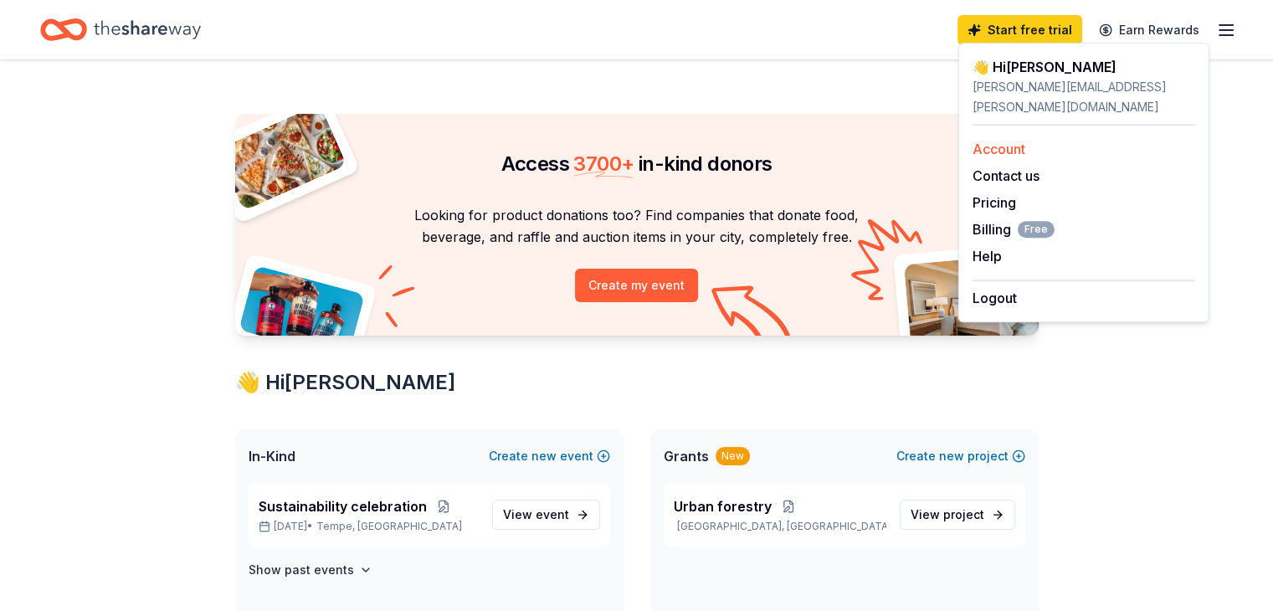
click at [978, 141] on link "Account" at bounding box center [999, 149] width 53 height 17
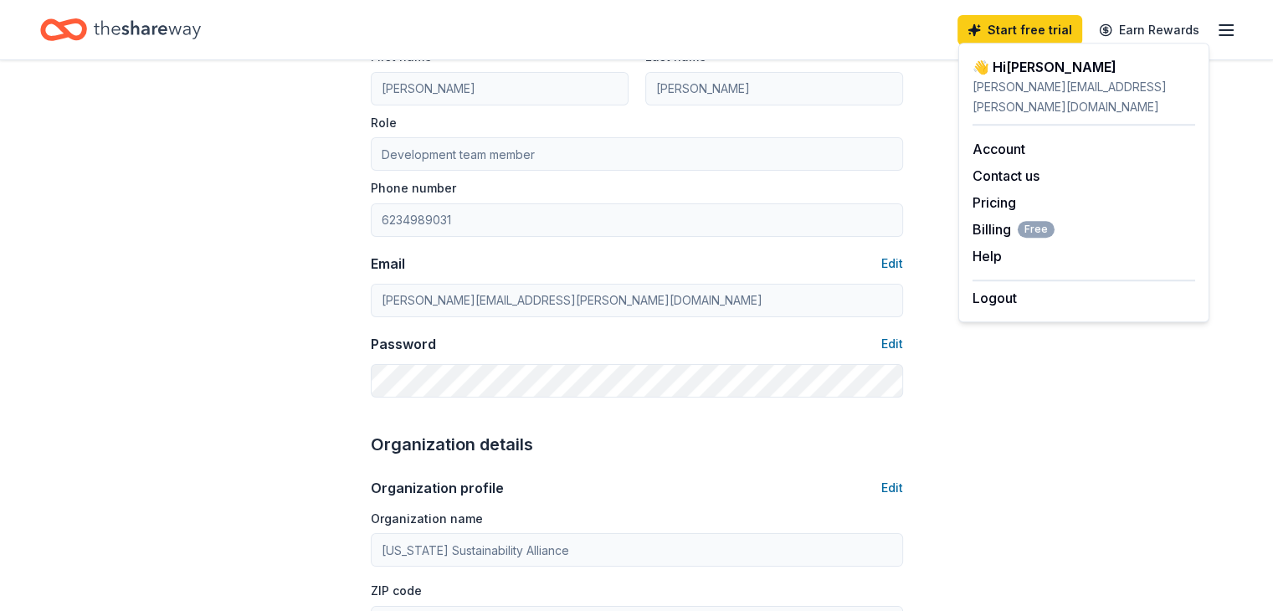
scroll to position [167, 0]
click at [889, 268] on button "Edit" at bounding box center [893, 265] width 22 height 20
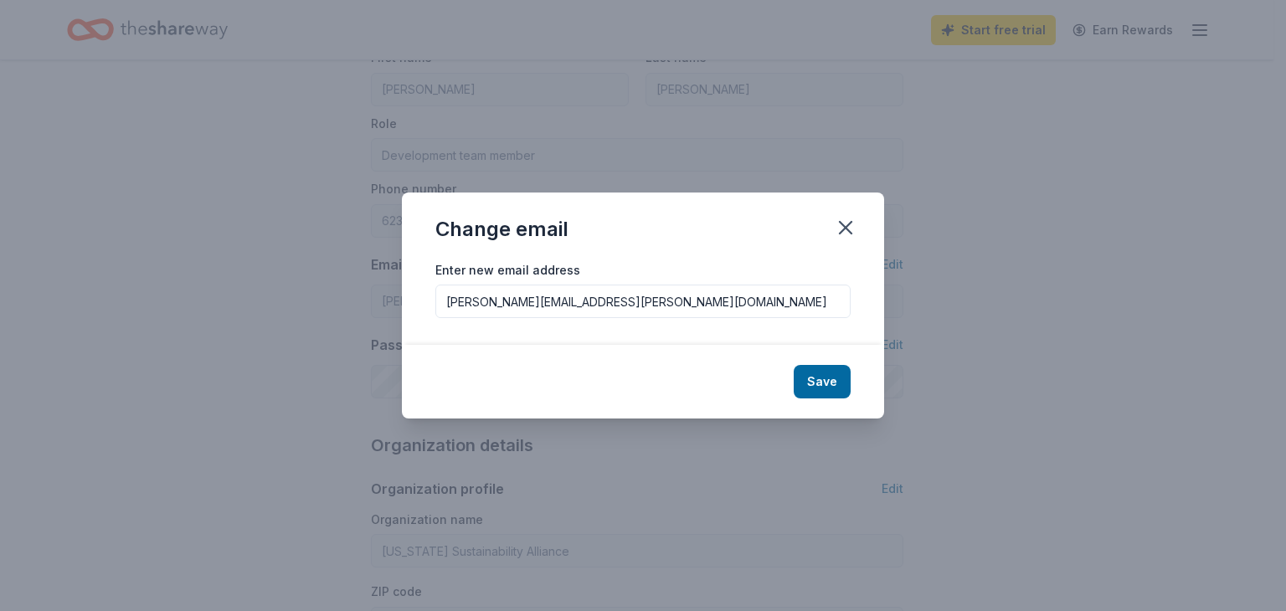
drag, startPoint x: 717, startPoint y: 299, endPoint x: 479, endPoint y: 307, distance: 237.9
click at [479, 307] on input "[PERSON_NAME][EMAIL_ADDRESS][PERSON_NAME][DOMAIN_NAME]" at bounding box center [642, 301] width 415 height 33
type input "[PERSON_NAME][EMAIL_ADDRESS][DOMAIN_NAME]"
click at [848, 376] on button "Save" at bounding box center [822, 381] width 57 height 33
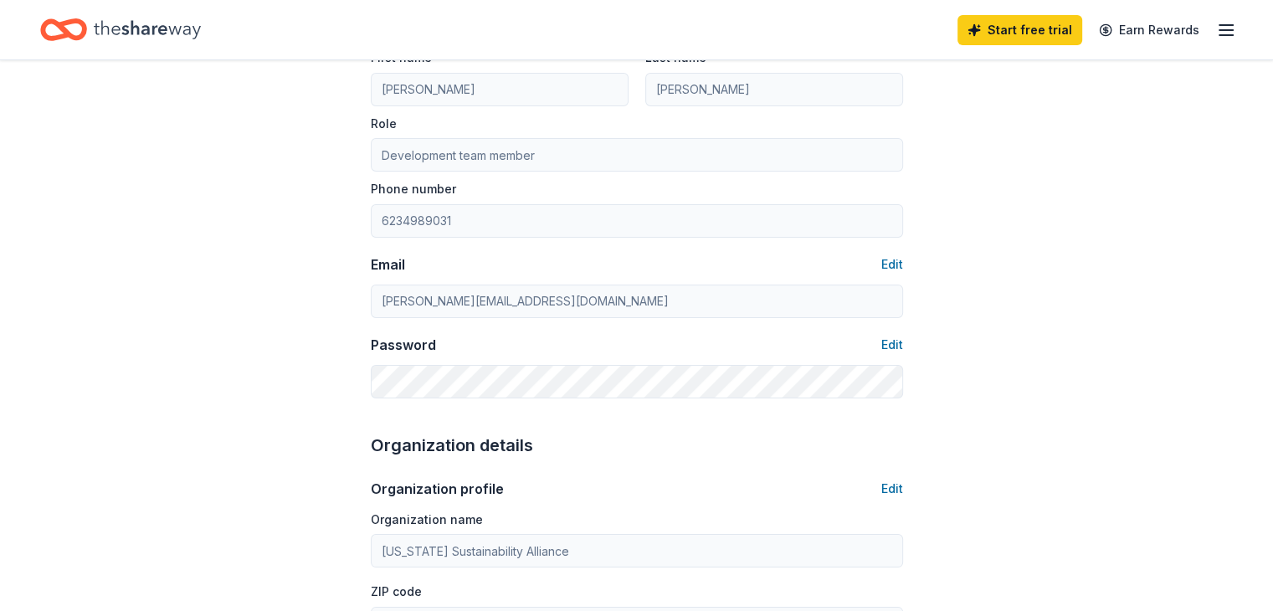
type input "[PERSON_NAME][EMAIL_ADDRESS][DOMAIN_NAME]"
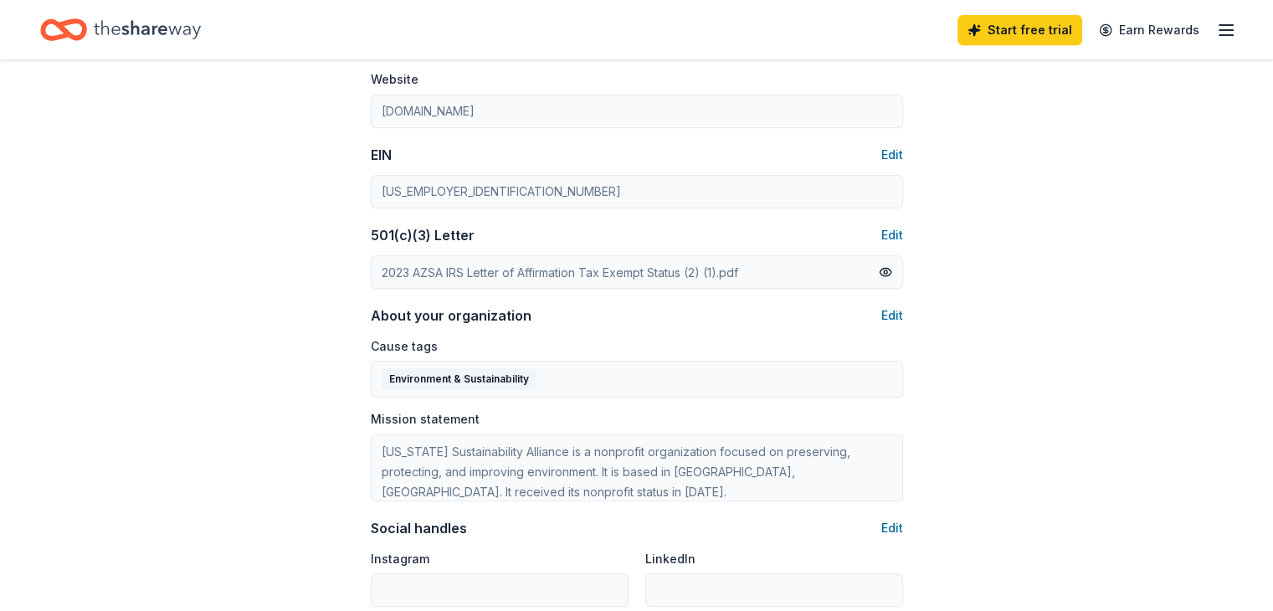
scroll to position [1067, 0]
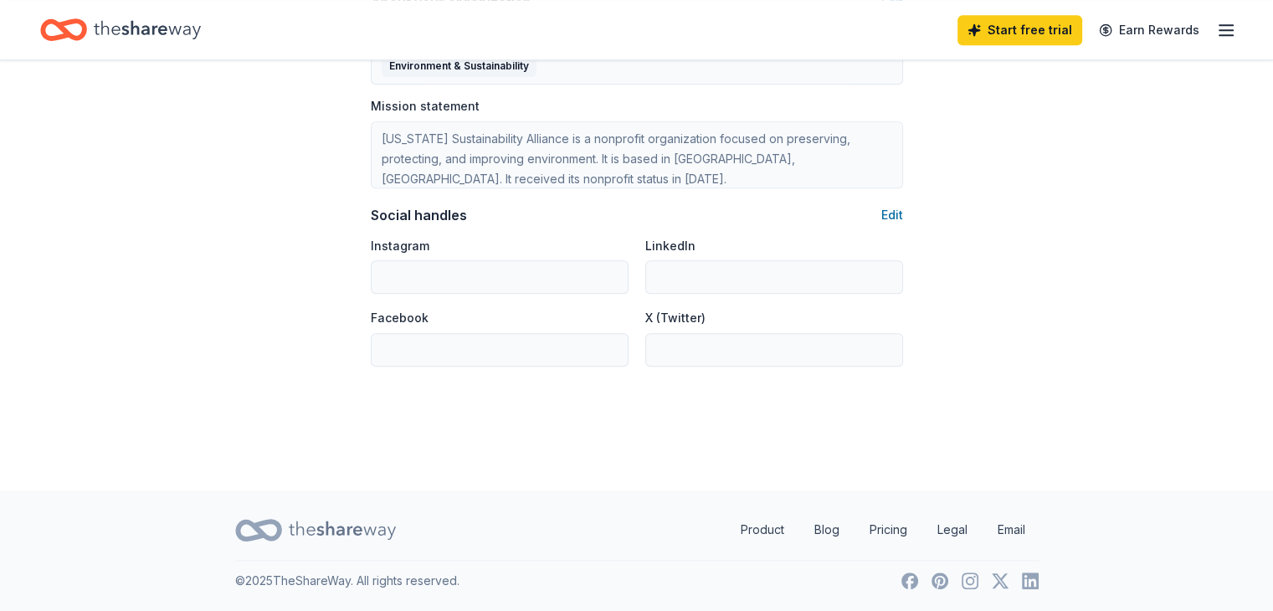
drag, startPoint x: 113, startPoint y: 0, endPoint x: 124, endPoint y: 8, distance: 13.2
click at [114, 0] on div "Start free trial Earn Rewards" at bounding box center [636, 29] width 1273 height 59
click at [136, 21] on icon "Home" at bounding box center [147, 30] width 107 height 34
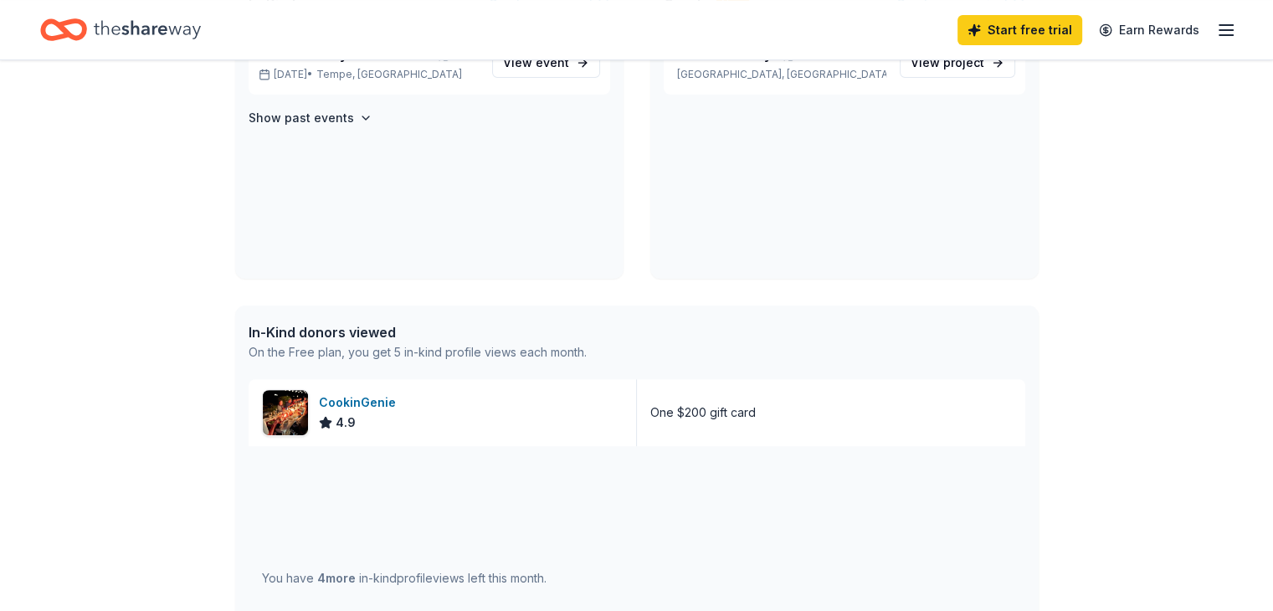
scroll to position [502, 0]
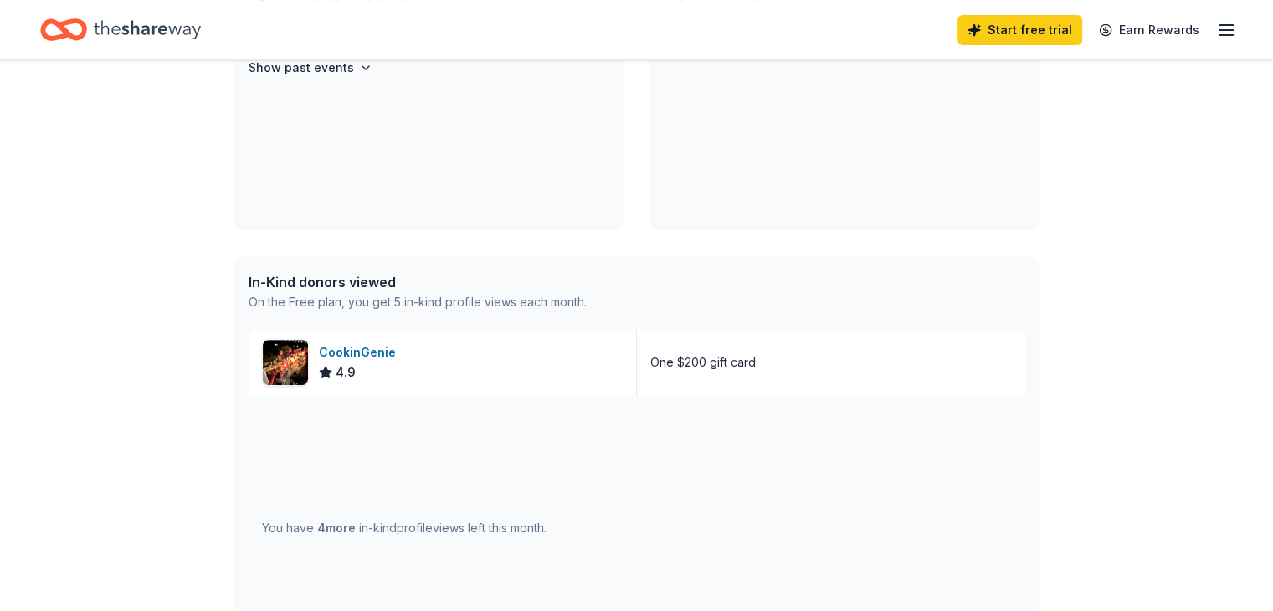
click at [341, 278] on div "In-Kind donors viewed" at bounding box center [418, 282] width 338 height 20
drag, startPoint x: 319, startPoint y: 523, endPoint x: 422, endPoint y: 528, distance: 103.1
click at [422, 528] on div "You have 4 more in-kind profile views left this month." at bounding box center [404, 528] width 285 height 20
click at [464, 520] on div "You have 4 more in-kind profile views left this month." at bounding box center [404, 528] width 285 height 20
click at [476, 301] on div "On the Free plan, you get 5 in-kind profile views each month." at bounding box center [418, 302] width 338 height 20
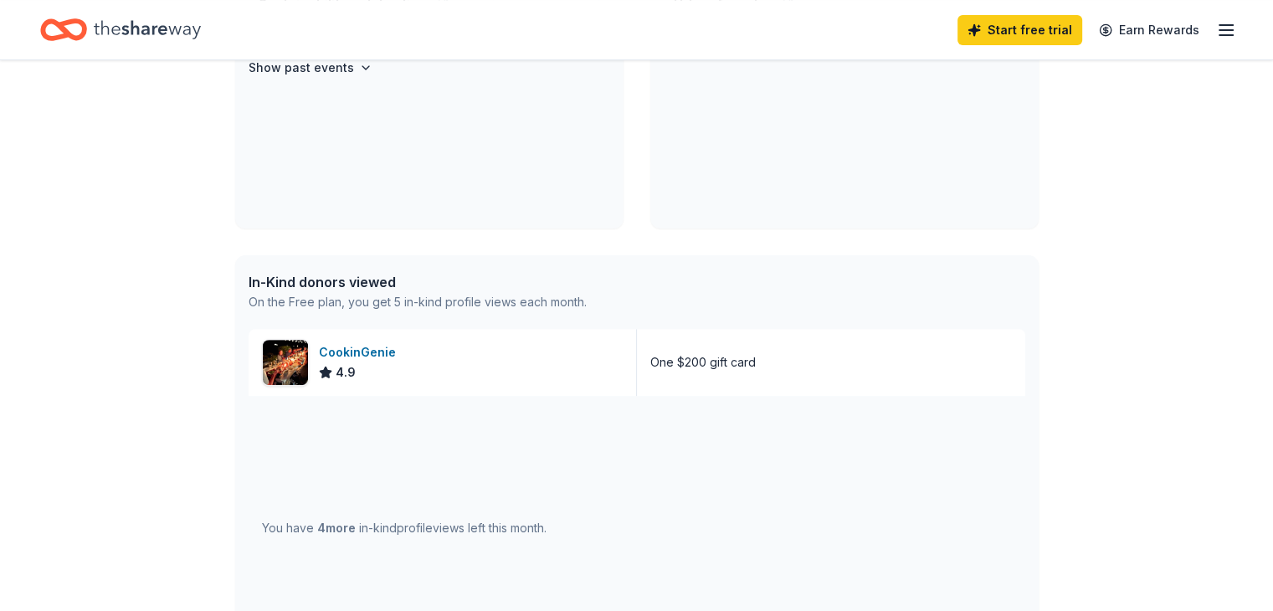
click at [347, 275] on div "In-Kind donors viewed" at bounding box center [418, 282] width 338 height 20
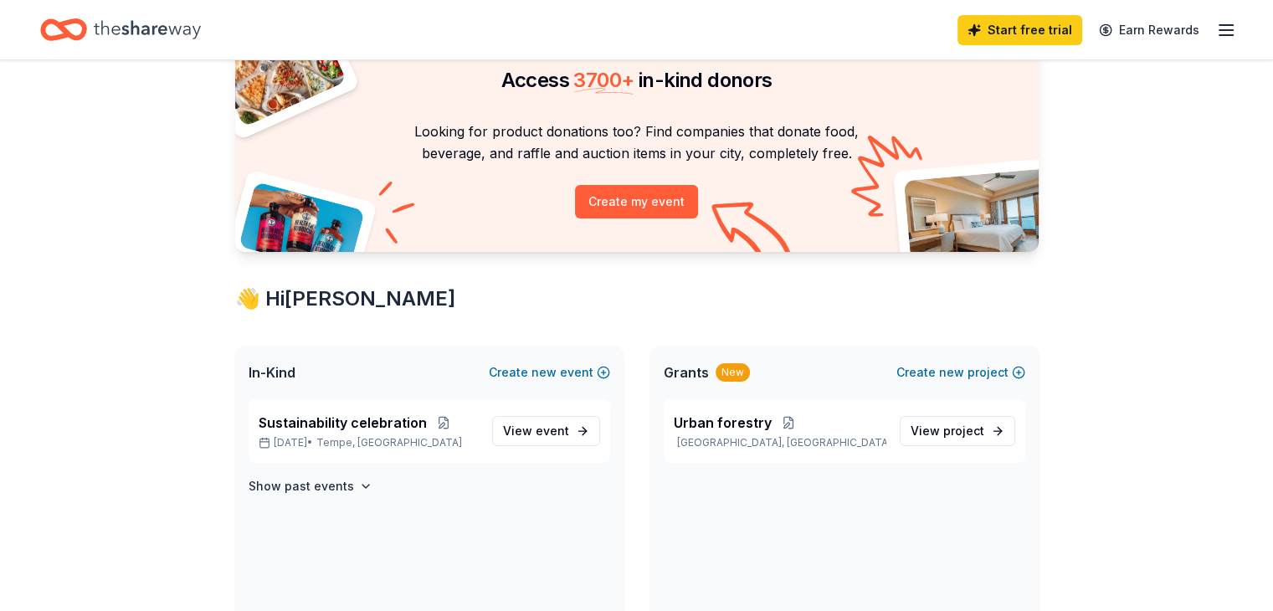
scroll to position [0, 0]
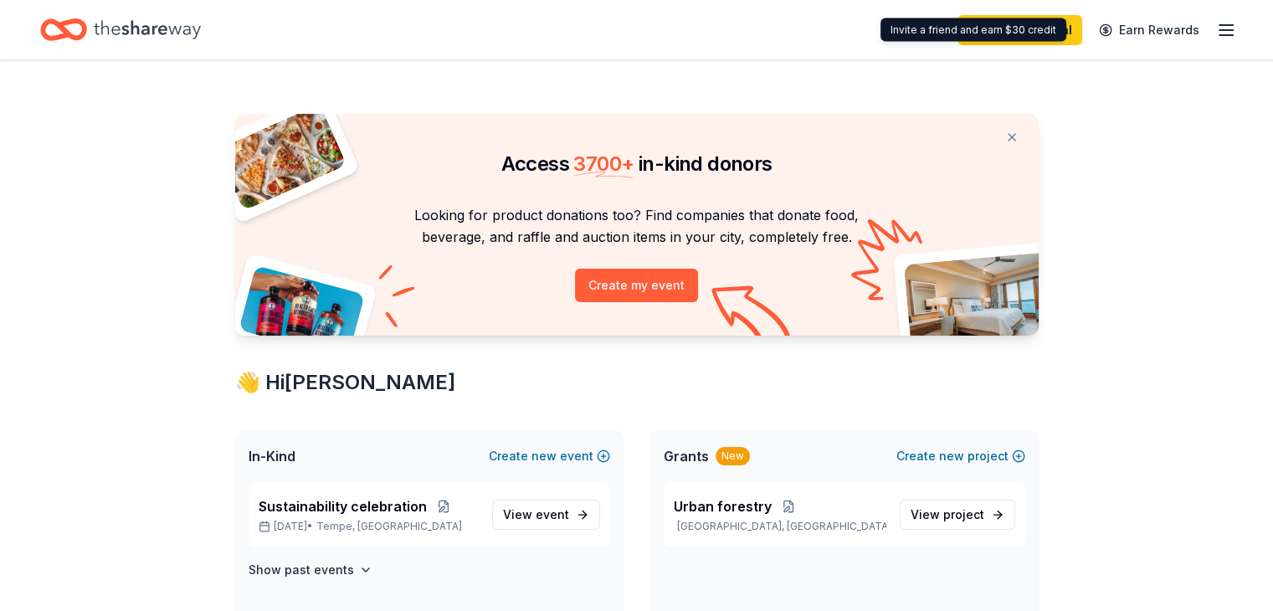
click at [1216, 28] on icon "button" at bounding box center [1226, 30] width 20 height 20
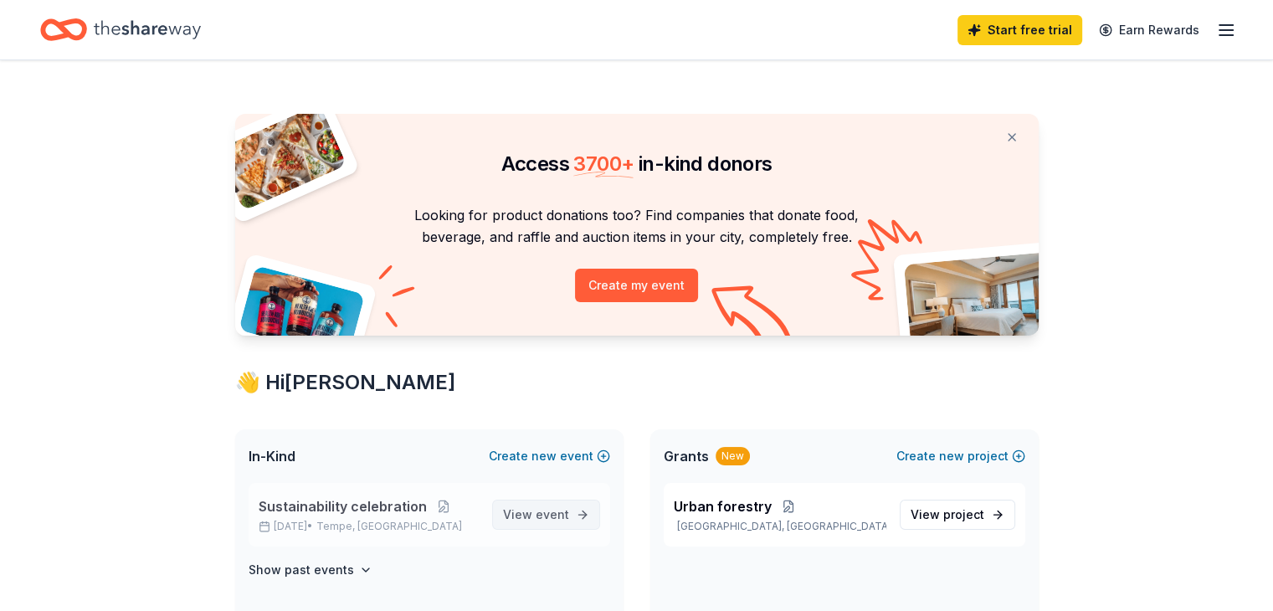
click at [562, 517] on span "event" at bounding box center [552, 514] width 33 height 14
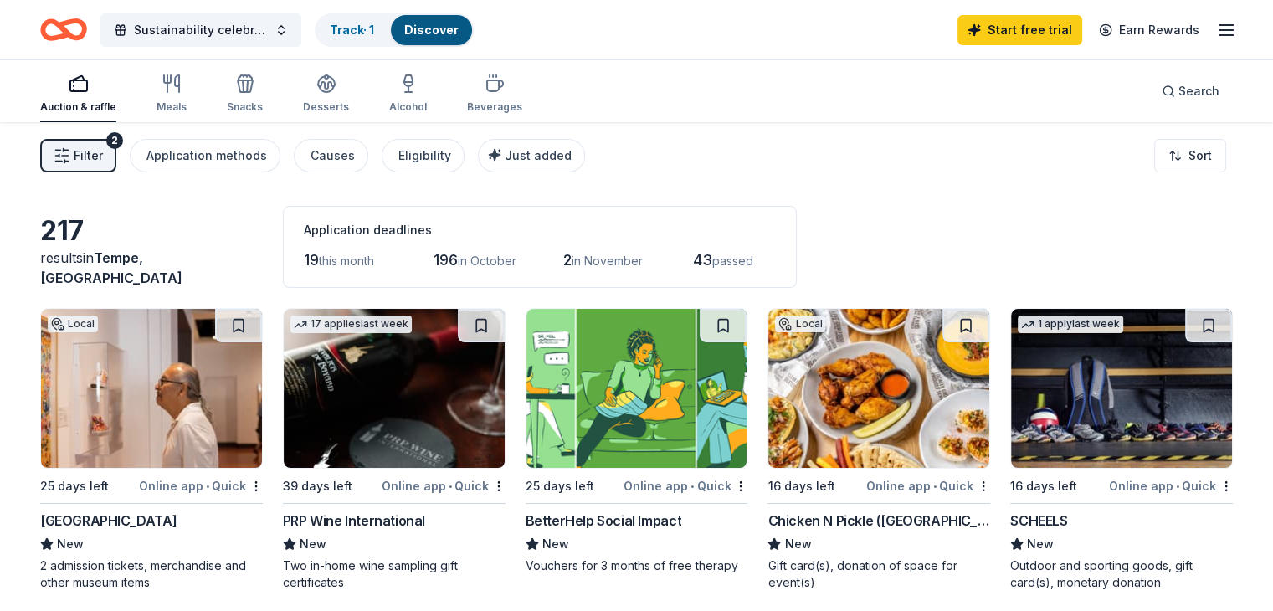
click at [103, 155] on span "Filter" at bounding box center [88, 156] width 29 height 20
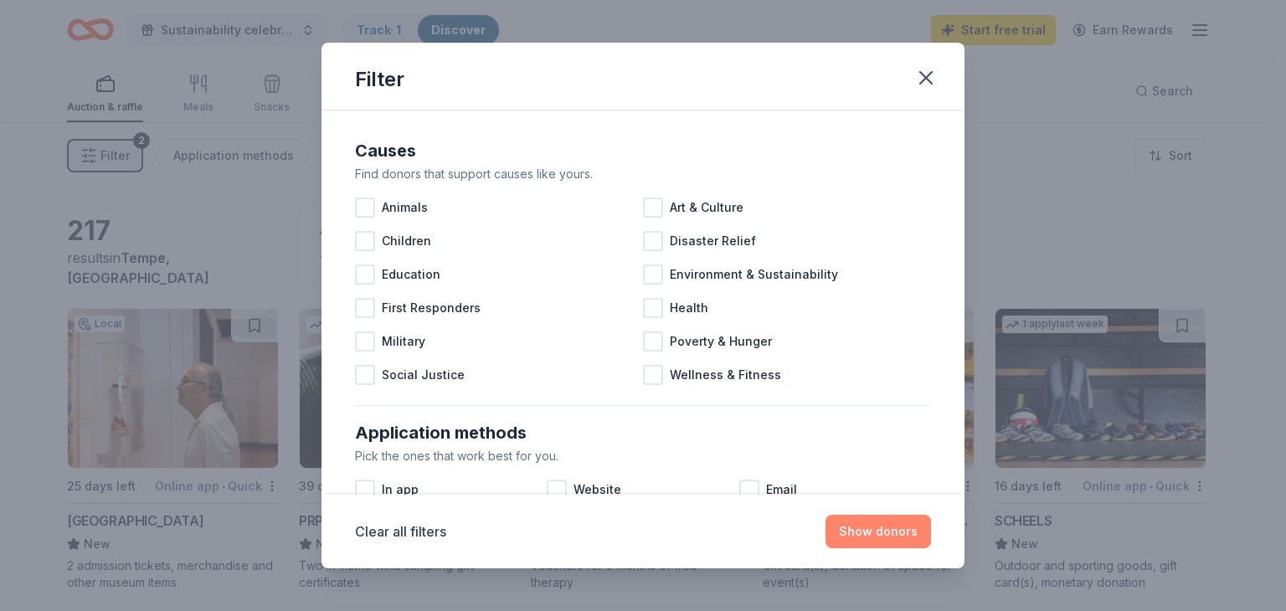
click at [867, 544] on button "Show donors" at bounding box center [878, 531] width 105 height 33
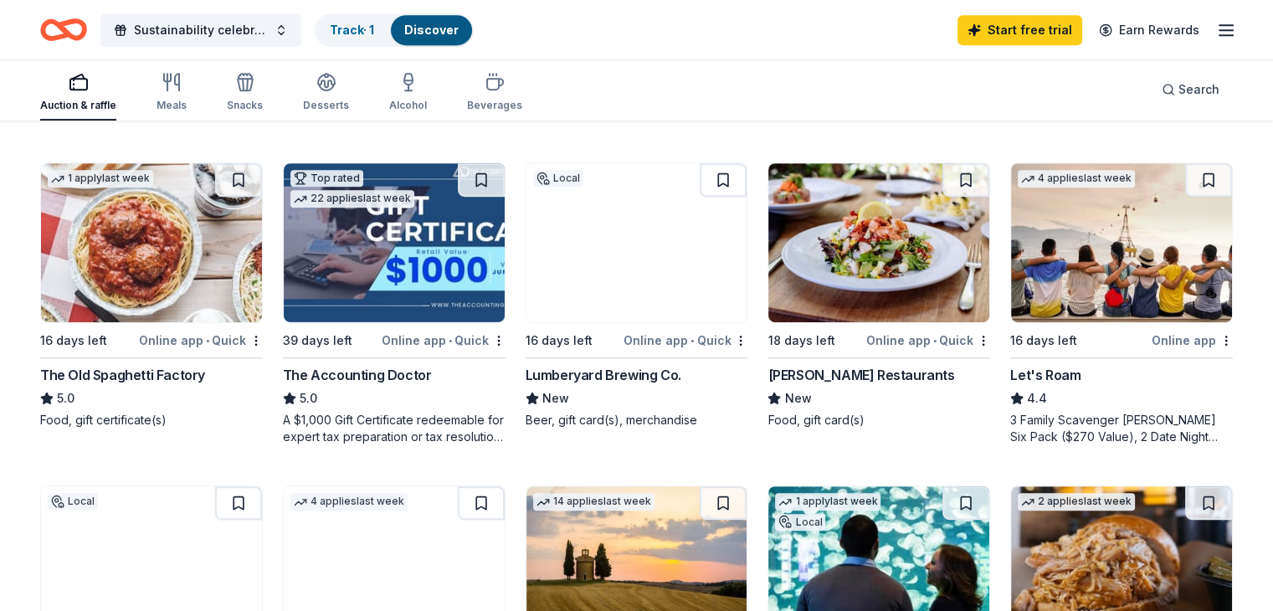
scroll to position [738, 0]
